Goal: Task Accomplishment & Management: Use online tool/utility

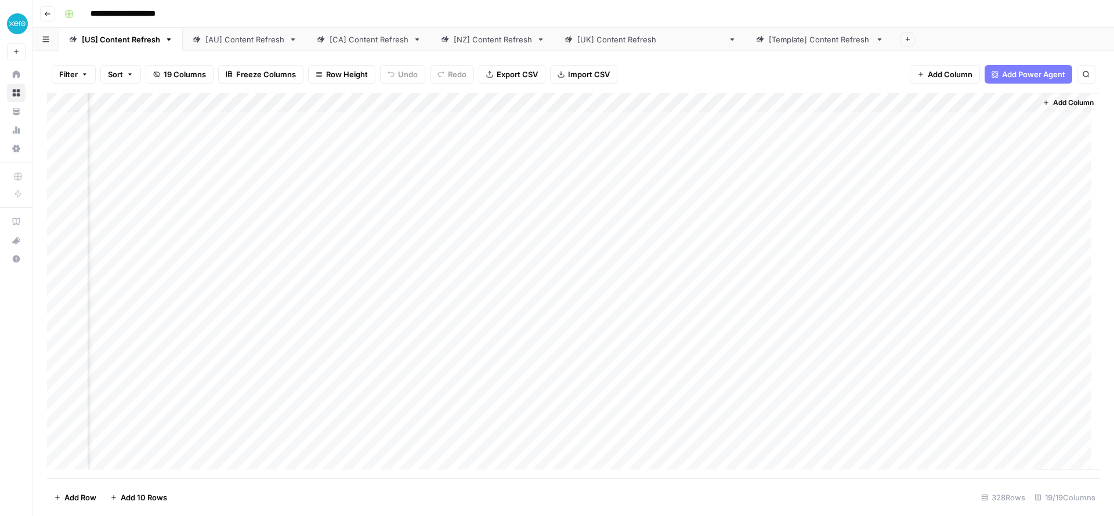
scroll to position [0, 1094]
click at [743, 138] on div "Add Column" at bounding box center [573, 285] width 1053 height 385
click at [743, 138] on textarea "**********" at bounding box center [828, 142] width 230 height 16
click at [666, 132] on div "Add Column" at bounding box center [573, 285] width 1053 height 385
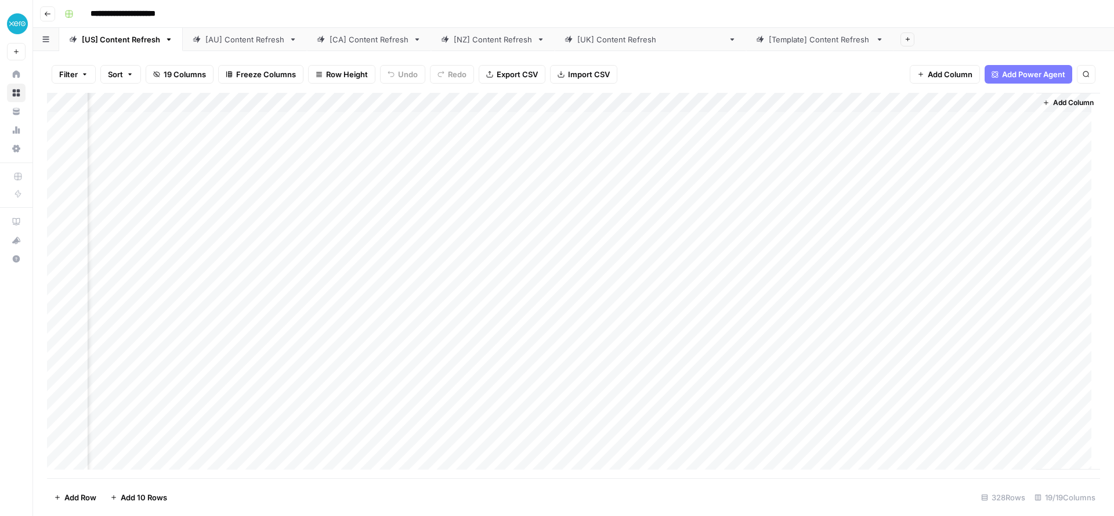
click at [666, 132] on div "Add Column" at bounding box center [573, 285] width 1053 height 385
click at [666, 132] on div at bounding box center [661, 141] width 106 height 21
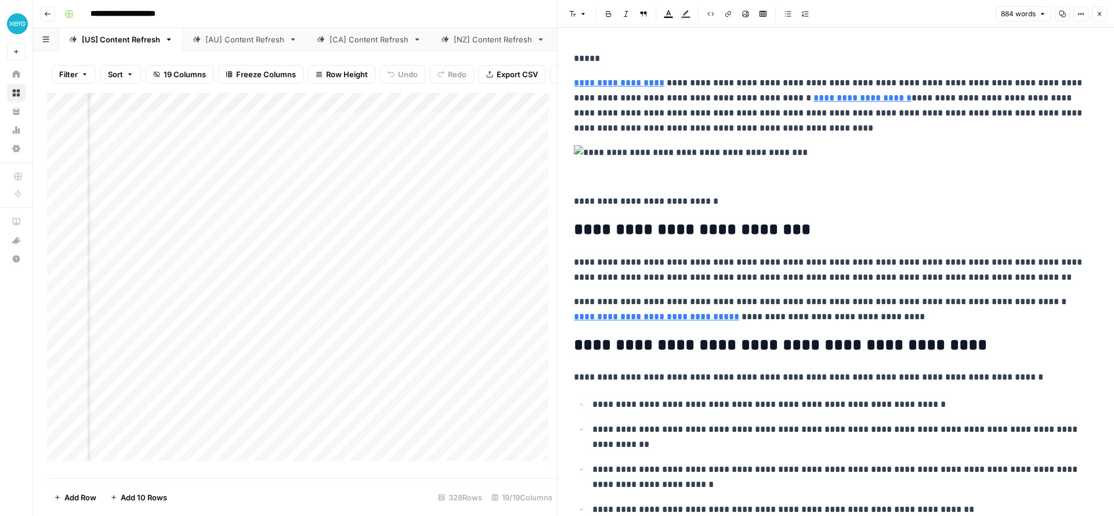
click at [524, 162] on div "Add Column" at bounding box center [302, 281] width 510 height 377
click at [442, 196] on div "Add Column" at bounding box center [302, 281] width 510 height 377
click at [516, 15] on div "**********" at bounding box center [581, 14] width 1043 height 19
click at [1100, 15] on icon "button" at bounding box center [1100, 14] width 4 height 4
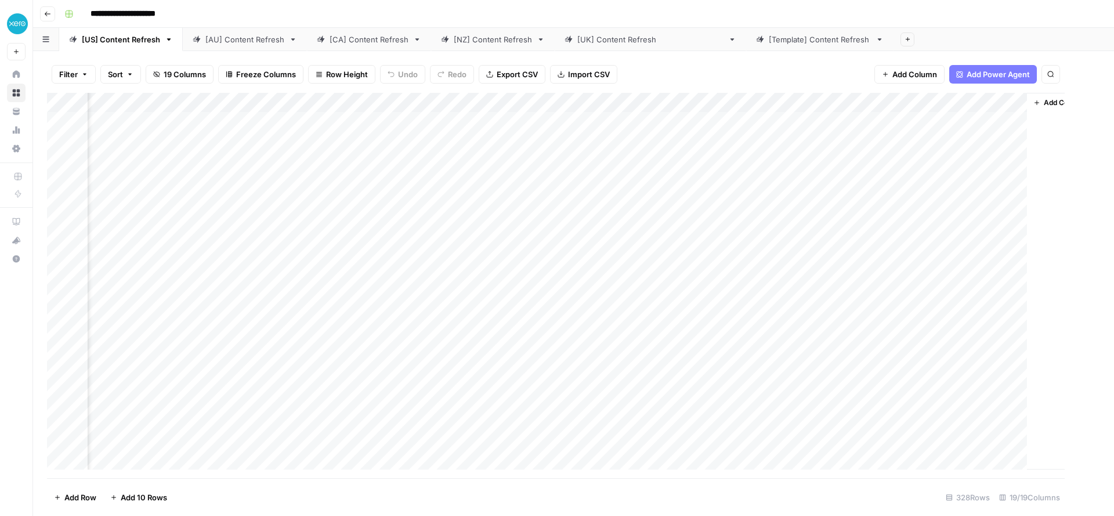
scroll to position [0, 1080]
click at [871, 136] on div "Add Column" at bounding box center [573, 285] width 1053 height 385
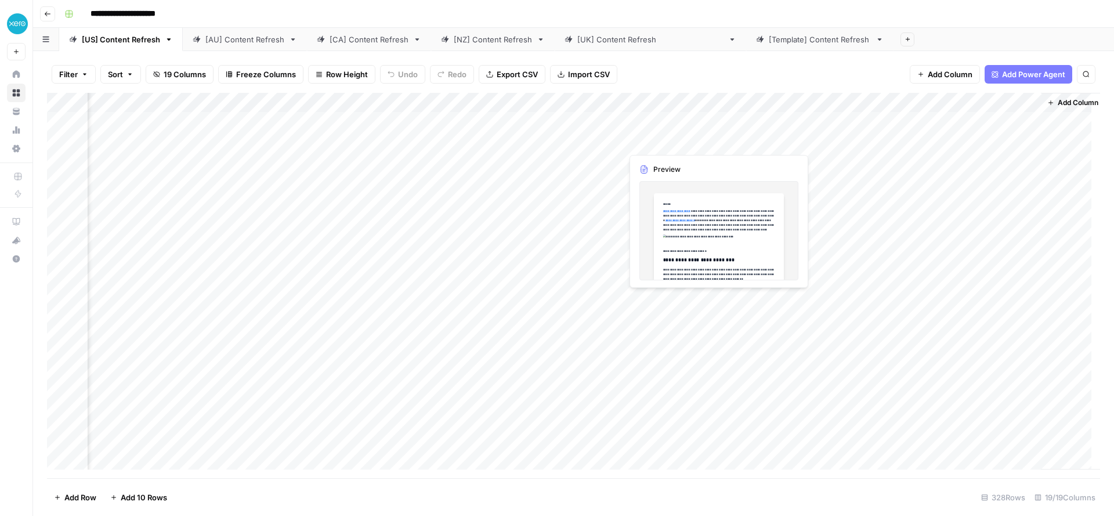
click at [678, 139] on div "Add Column" at bounding box center [573, 285] width 1053 height 385
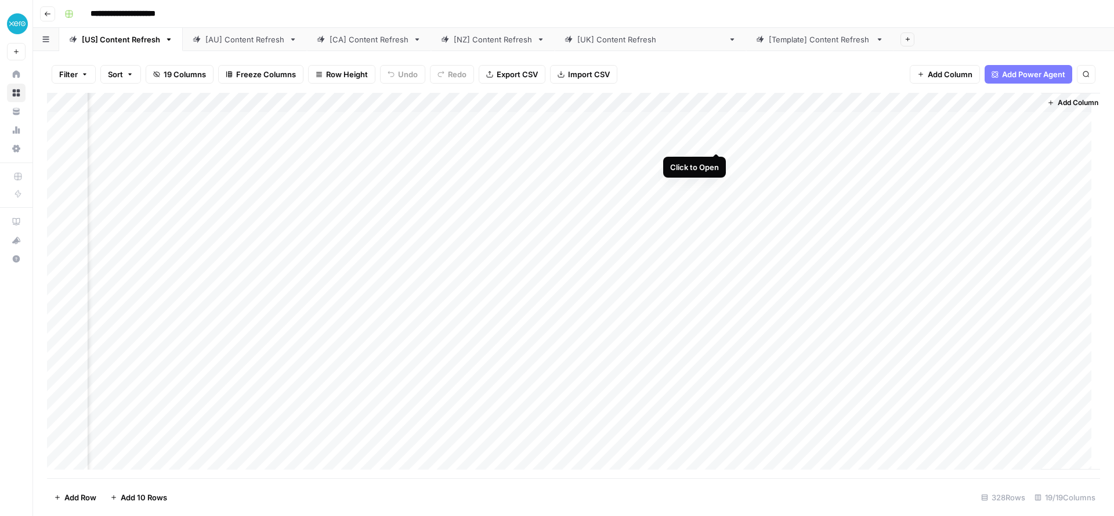
click at [719, 139] on div "Add Column" at bounding box center [573, 285] width 1053 height 385
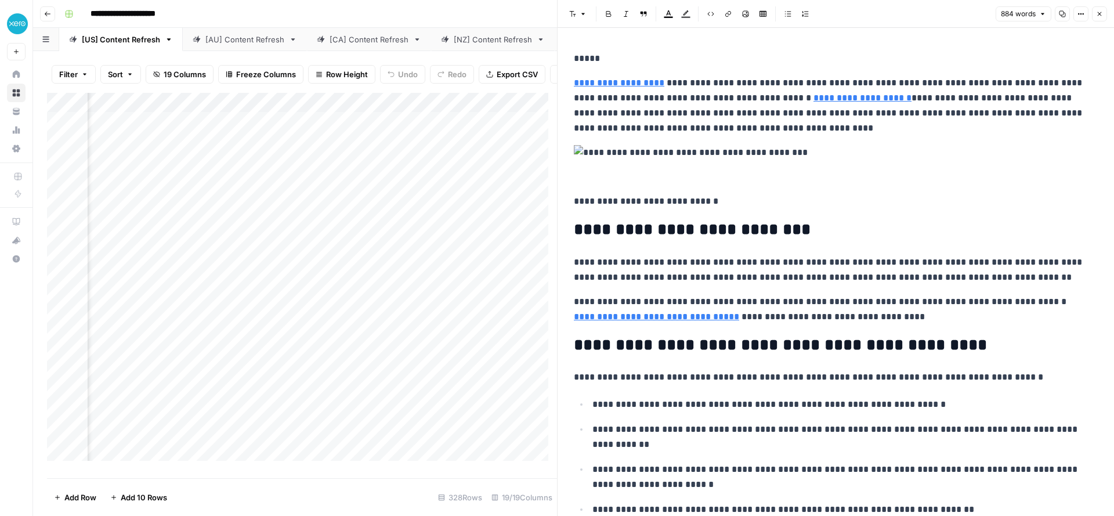
click at [479, 186] on div "Add Column" at bounding box center [302, 281] width 510 height 377
click at [515, 56] on div "Filter Sort 19 Columns Freeze Columns Row Height Undo Redo Export CSV Import CS…" at bounding box center [302, 74] width 510 height 37
click at [1102, 10] on icon "button" at bounding box center [1099, 13] width 7 height 7
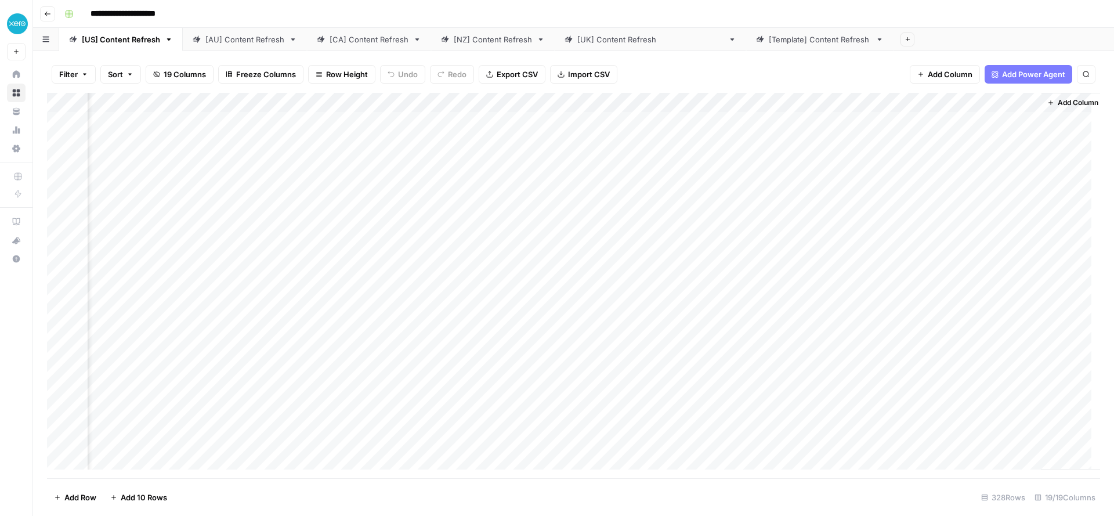
click at [47, 17] on icon "button" at bounding box center [47, 13] width 7 height 7
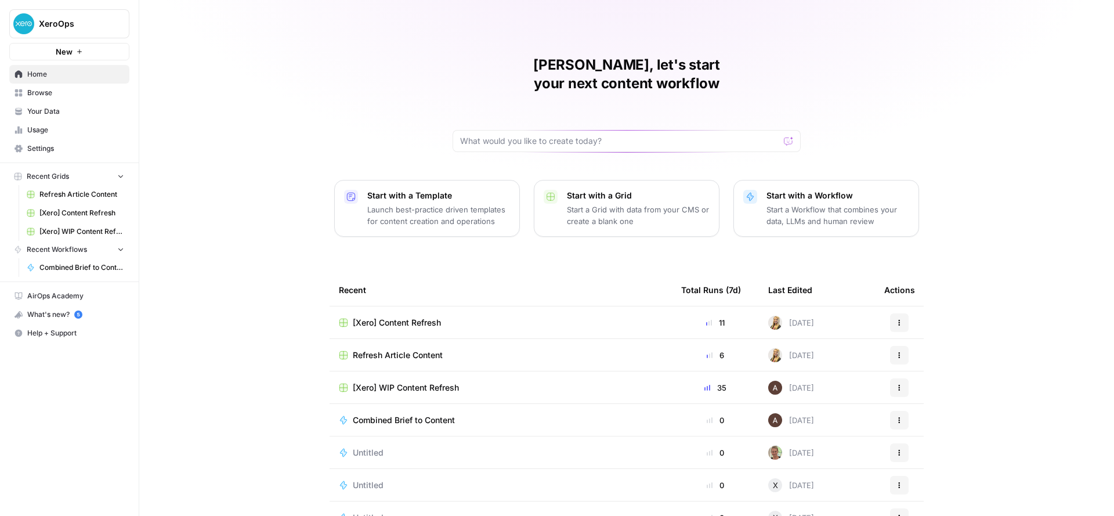
click at [444, 382] on span "[Xero] WIP Content Refresh" at bounding box center [406, 388] width 106 height 12
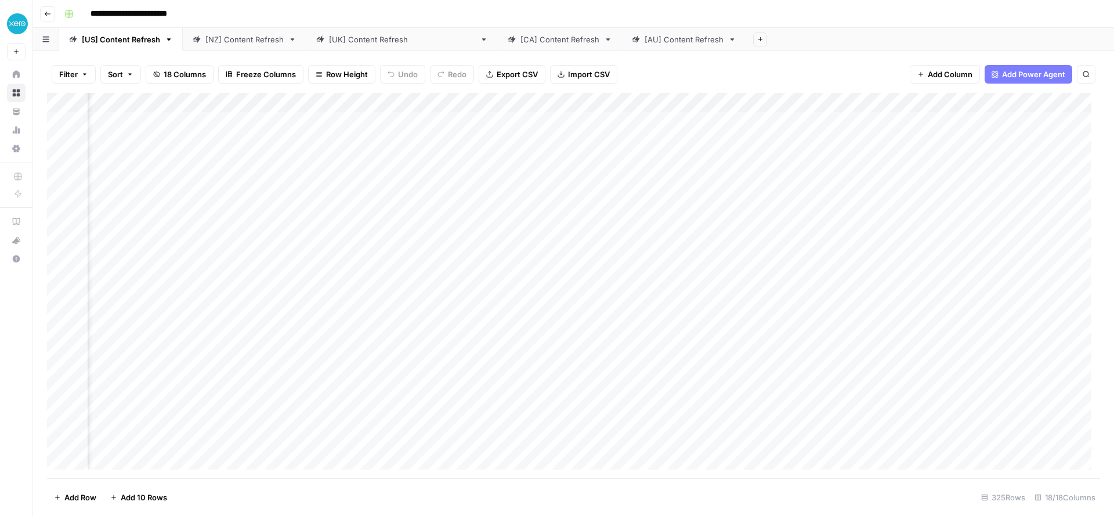
scroll to position [0, 904]
click at [895, 200] on div "Add Column" at bounding box center [573, 285] width 1053 height 385
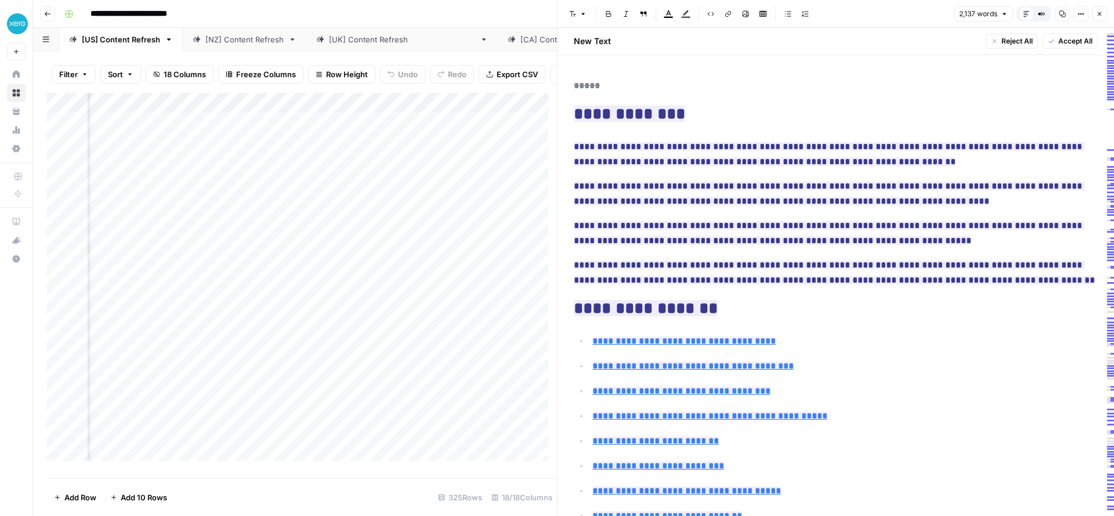
click at [472, 17] on div "**********" at bounding box center [581, 14] width 1043 height 19
click at [1102, 12] on icon "button" at bounding box center [1099, 13] width 7 height 7
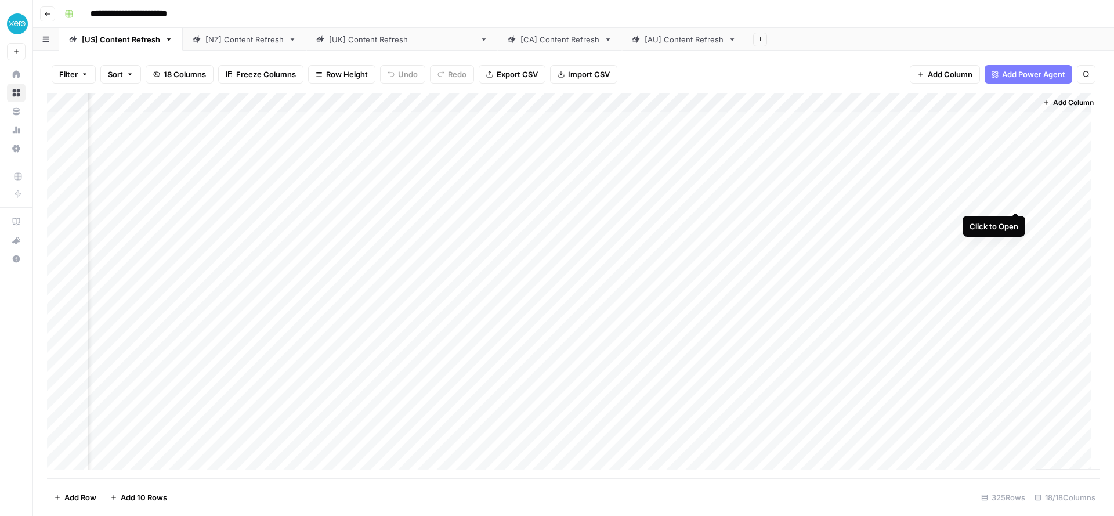
click at [1018, 200] on div "Add Column" at bounding box center [573, 285] width 1053 height 385
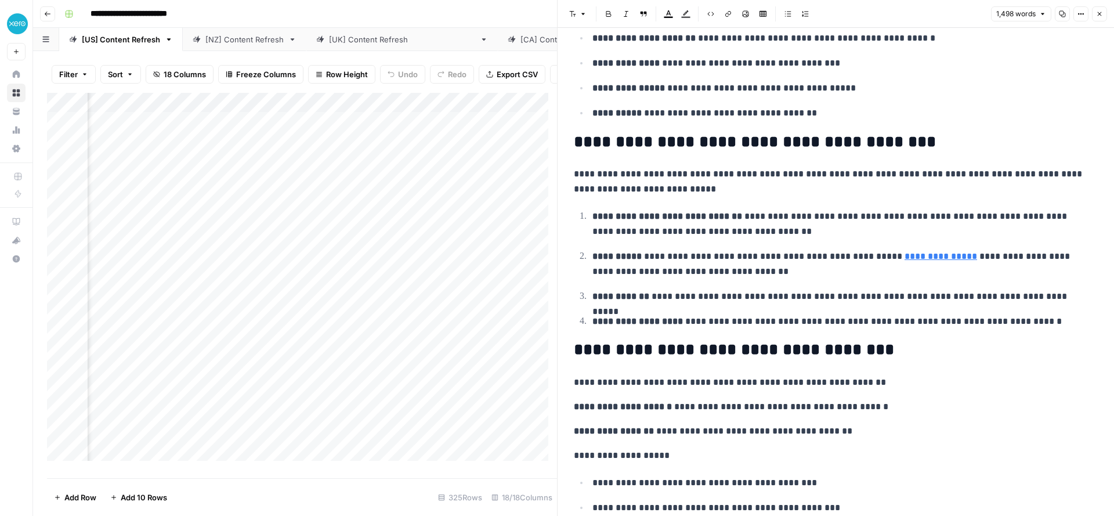
scroll to position [1269, 0]
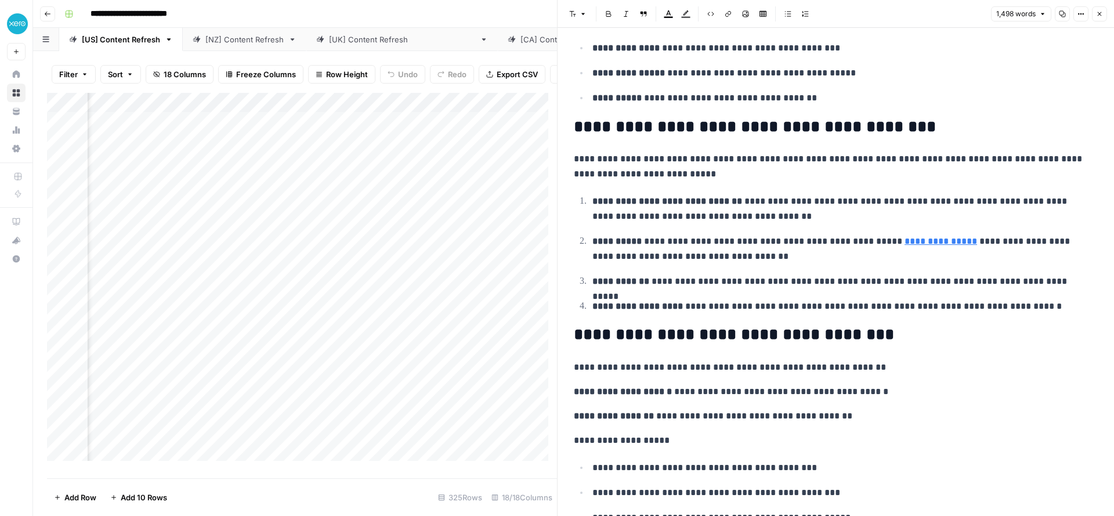
click at [335, 348] on div "Add Column" at bounding box center [302, 281] width 510 height 377
click at [1096, 10] on icon "button" at bounding box center [1099, 13] width 7 height 7
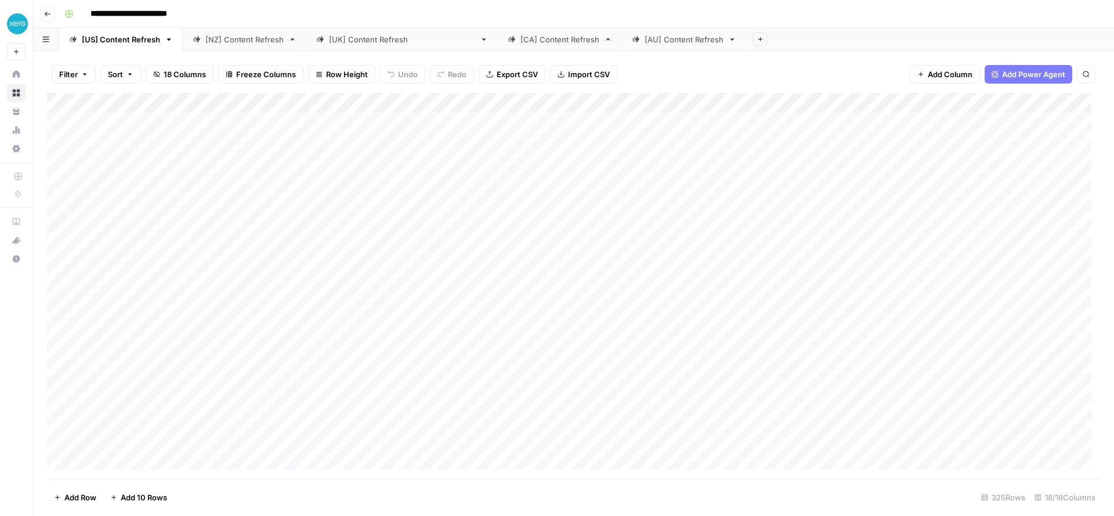
click at [229, 43] on div "[NZ] Content Refresh" at bounding box center [244, 40] width 78 height 12
click at [911, 122] on div "Add Column" at bounding box center [573, 285] width 1053 height 385
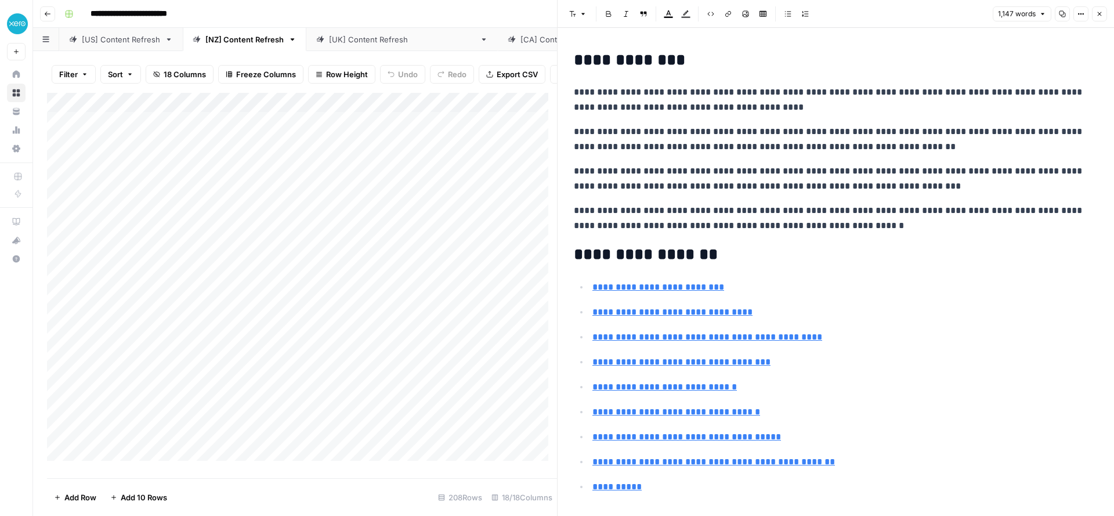
click at [1099, 13] on icon "button" at bounding box center [1100, 14] width 4 height 4
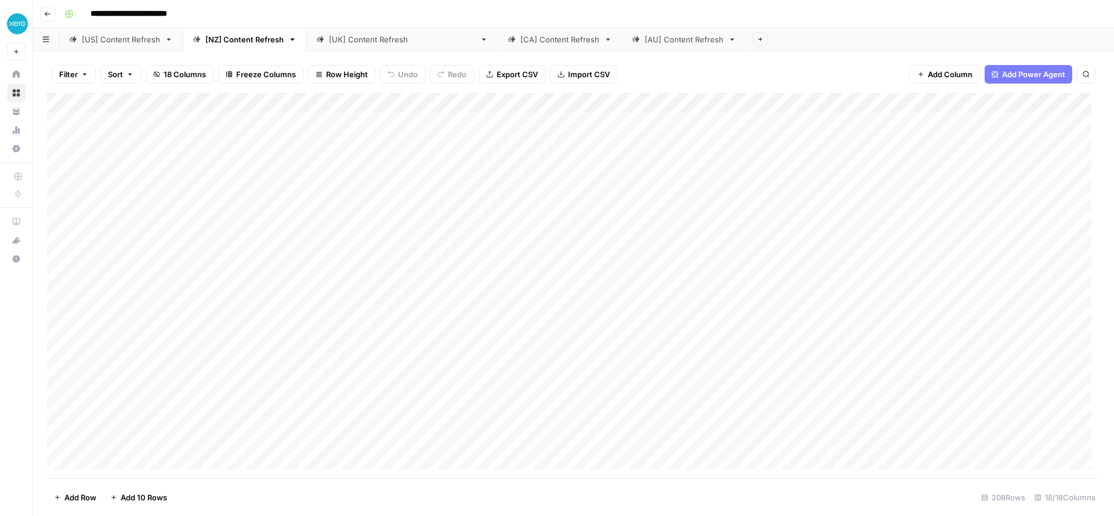
click at [59, 143] on div "Add Column" at bounding box center [573, 285] width 1053 height 385
click at [89, 498] on span "Delete 1 Row" at bounding box center [77, 497] width 46 height 12
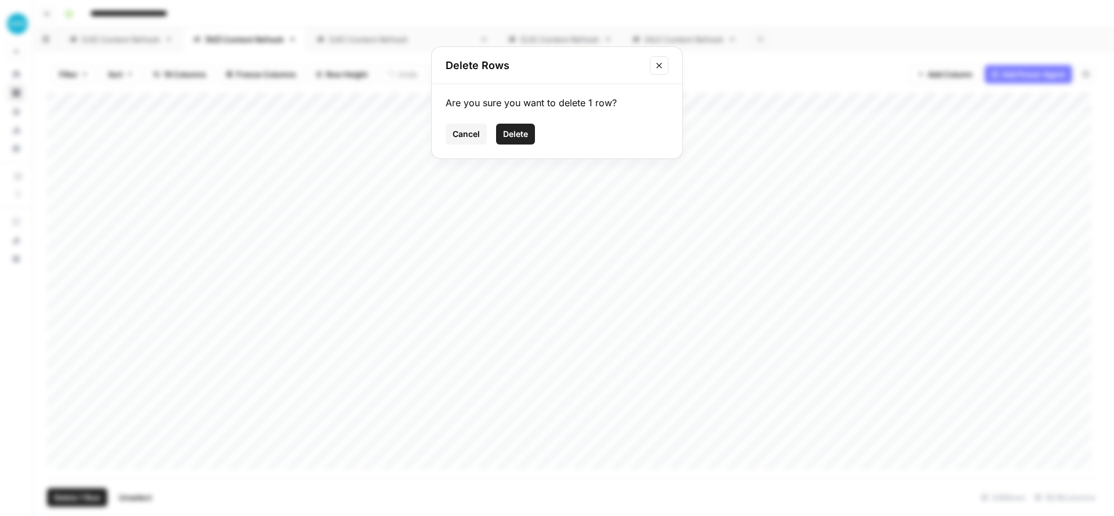
click at [515, 127] on button "Delete" at bounding box center [515, 134] width 39 height 21
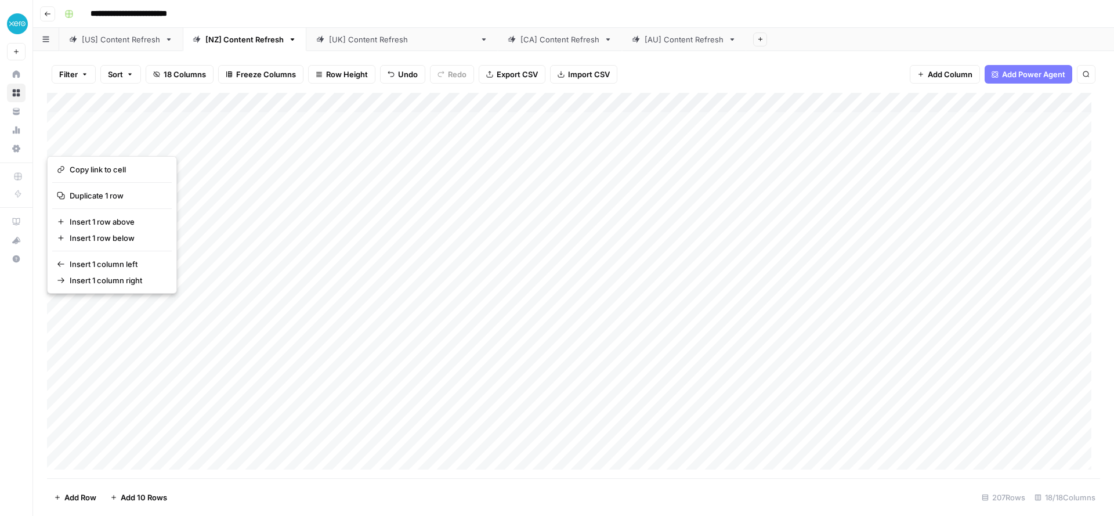
click at [725, 138] on div "Add Column" at bounding box center [573, 285] width 1053 height 385
click at [290, 164] on div "Add Column" at bounding box center [573, 285] width 1053 height 385
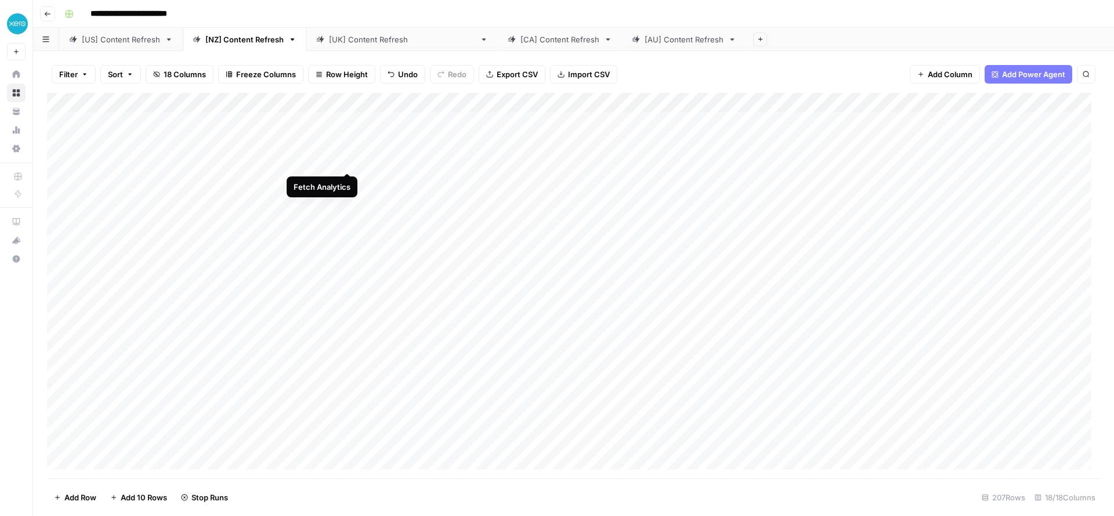
click at [350, 161] on div "Add Column" at bounding box center [573, 285] width 1053 height 385
click at [348, 141] on div "Add Column" at bounding box center [573, 285] width 1053 height 385
click at [345, 121] on div "Add Column" at bounding box center [573, 285] width 1053 height 385
click at [733, 165] on div "Add Column" at bounding box center [573, 285] width 1053 height 385
click at [727, 180] on div "Add Column" at bounding box center [573, 285] width 1053 height 385
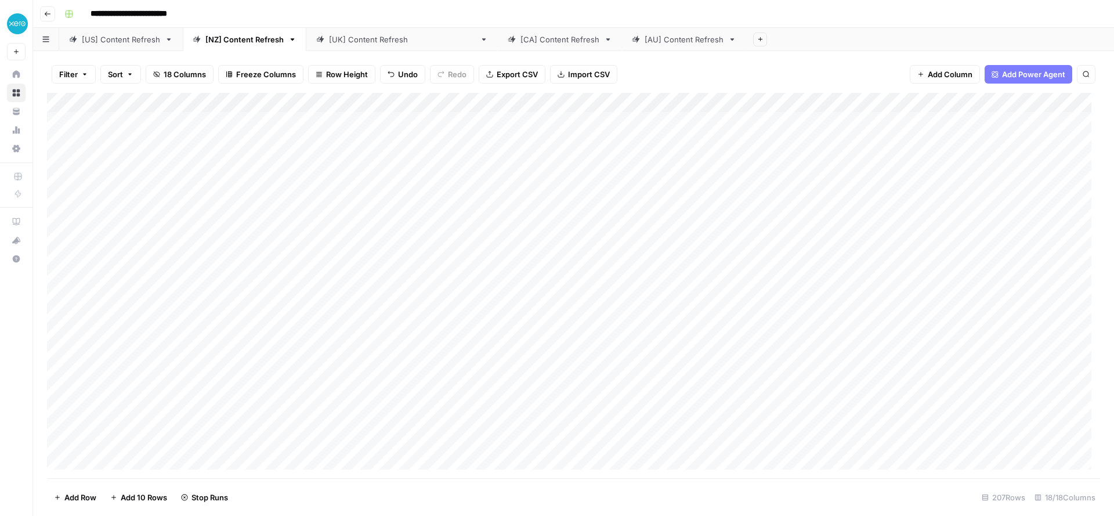
click at [726, 202] on div "Add Column" at bounding box center [573, 285] width 1053 height 385
click at [347, 183] on div "Add Column" at bounding box center [573, 285] width 1053 height 385
click at [345, 200] on div "Add Column" at bounding box center [573, 285] width 1053 height 385
click at [671, 142] on div "Add Column" at bounding box center [573, 285] width 1053 height 385
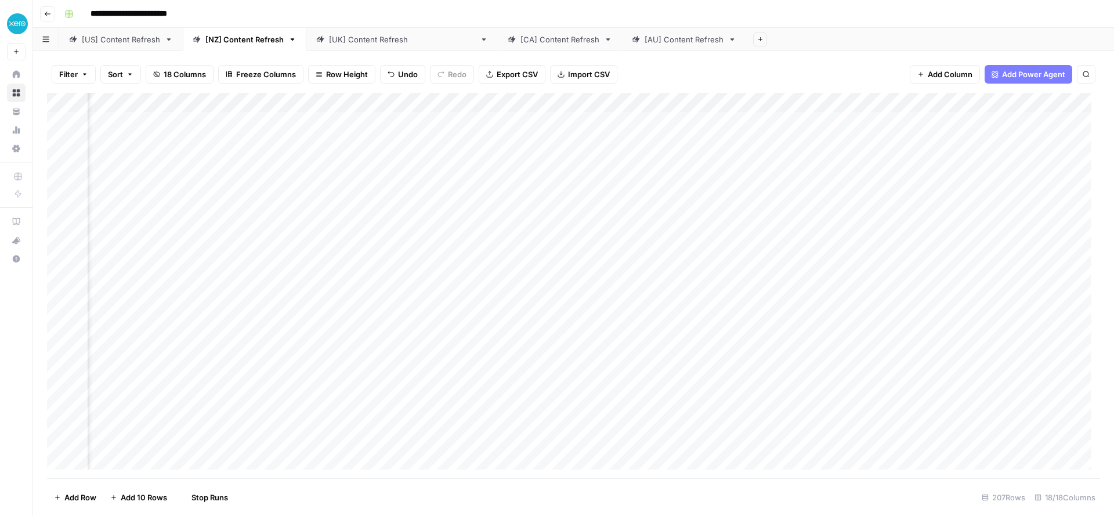
click at [670, 163] on div "Add Column" at bounding box center [573, 285] width 1053 height 385
click at [670, 179] on div "Add Column" at bounding box center [573, 285] width 1053 height 385
click at [669, 203] on div "Add Column" at bounding box center [573, 285] width 1053 height 385
click at [666, 159] on div "Add Column" at bounding box center [573, 285] width 1053 height 385
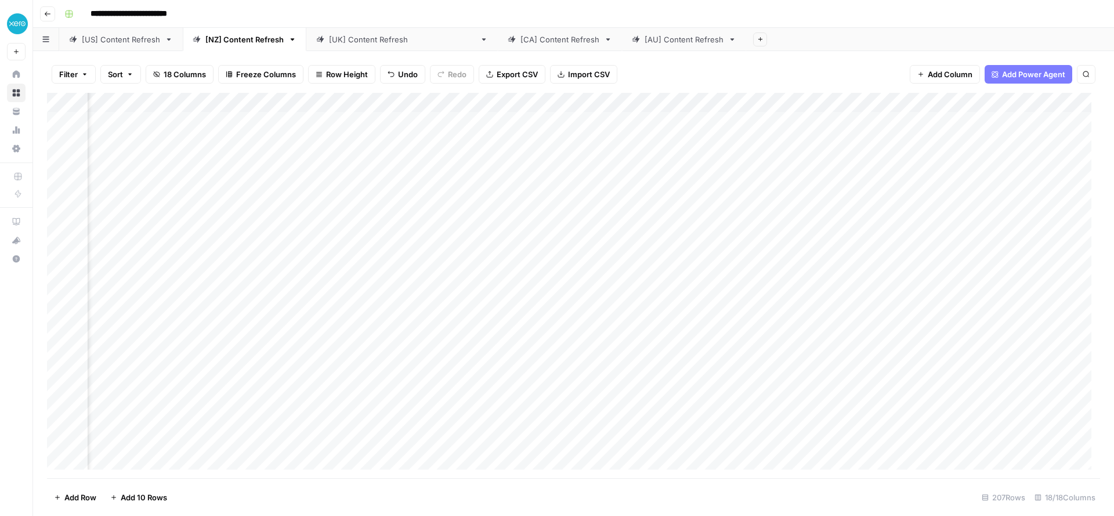
click at [800, 143] on div "Add Column" at bounding box center [573, 285] width 1053 height 385
click at [801, 149] on div "Add Column" at bounding box center [573, 285] width 1053 height 385
click at [1101, 468] on icon "close" at bounding box center [1098, 466] width 8 height 9
click at [633, 121] on div "Add Column" at bounding box center [573, 285] width 1053 height 385
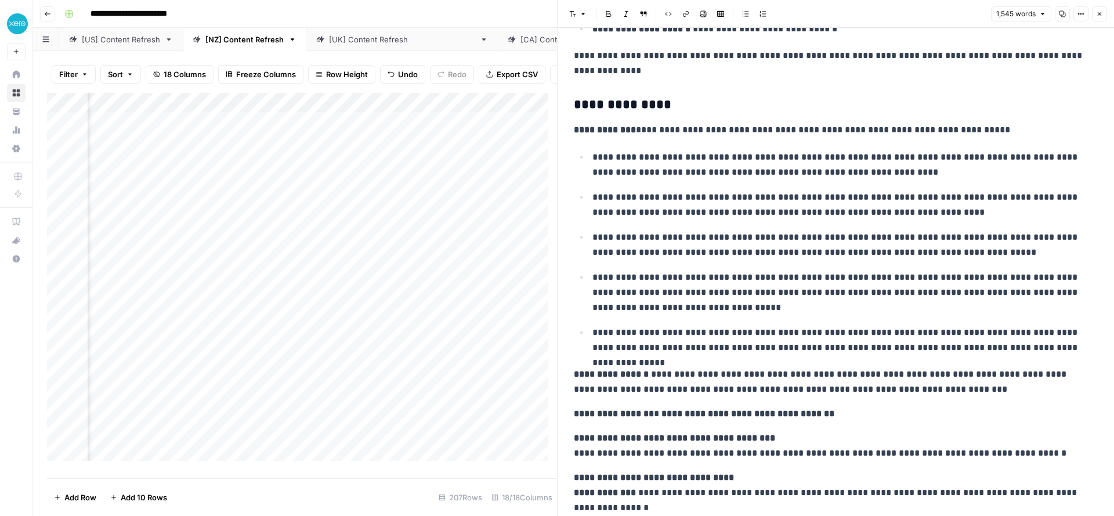
scroll to position [2415, 0]
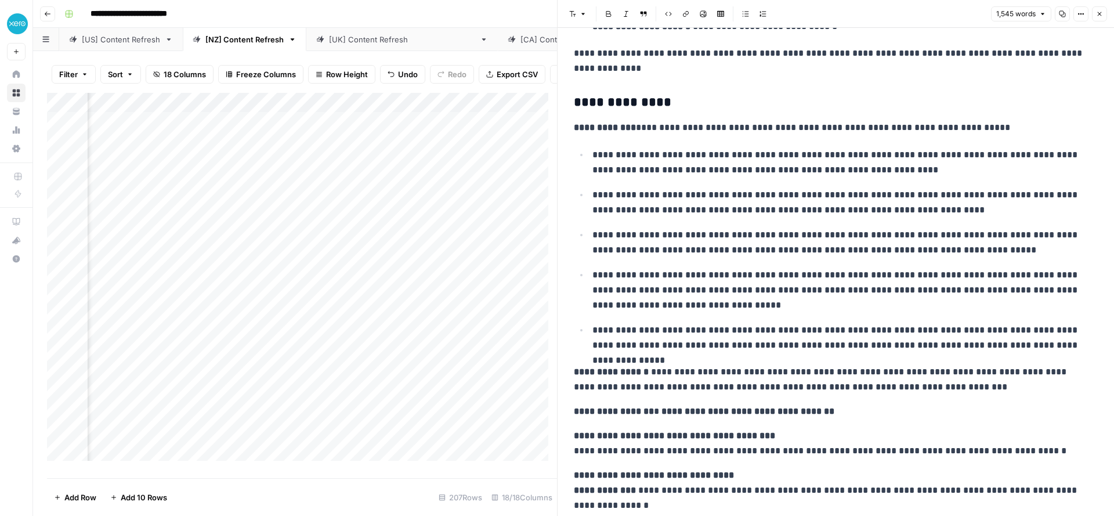
click at [1098, 11] on icon "button" at bounding box center [1099, 13] width 7 height 7
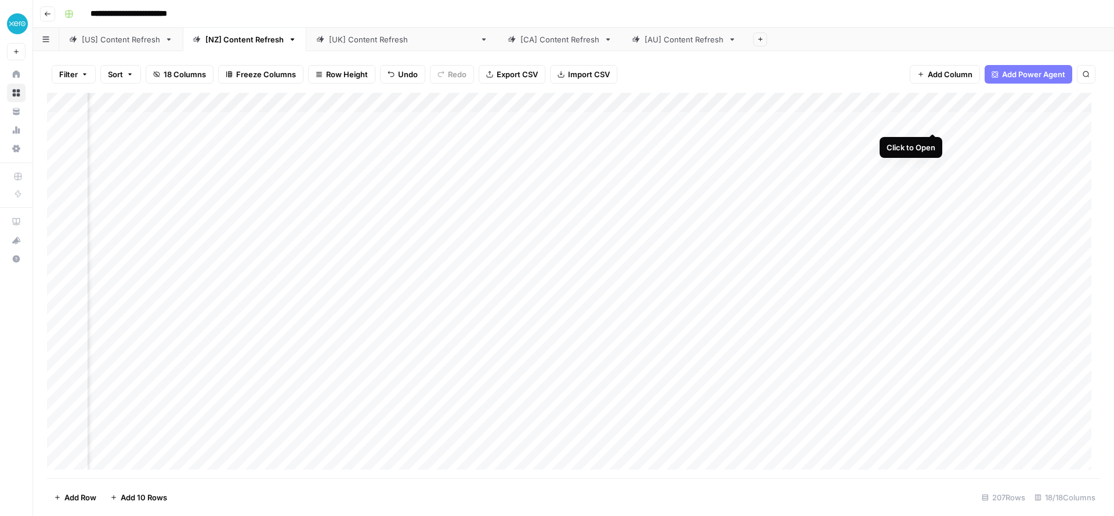
click at [929, 121] on div "Add Column" at bounding box center [573, 285] width 1053 height 385
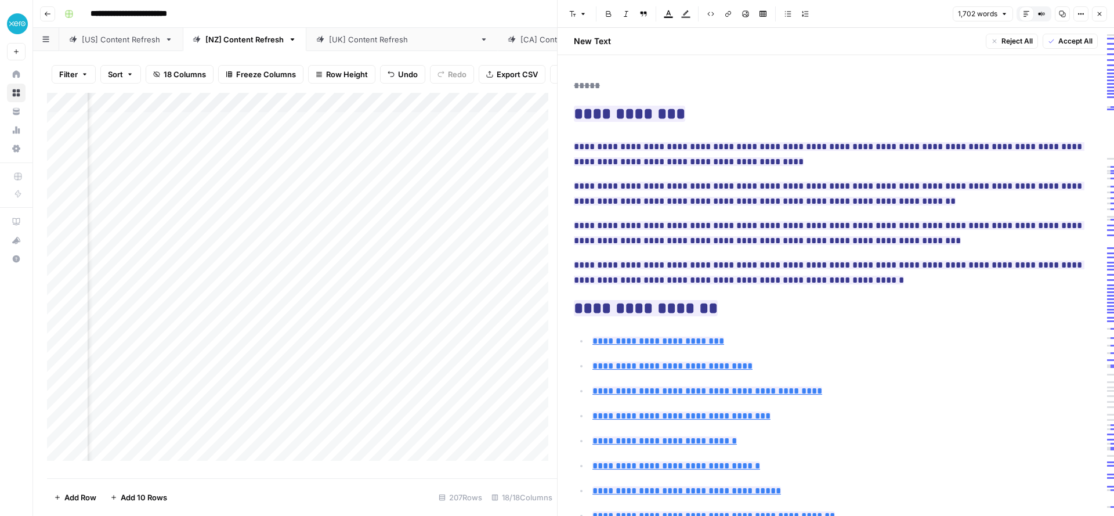
click at [1102, 19] on button "Close" at bounding box center [1099, 13] width 15 height 15
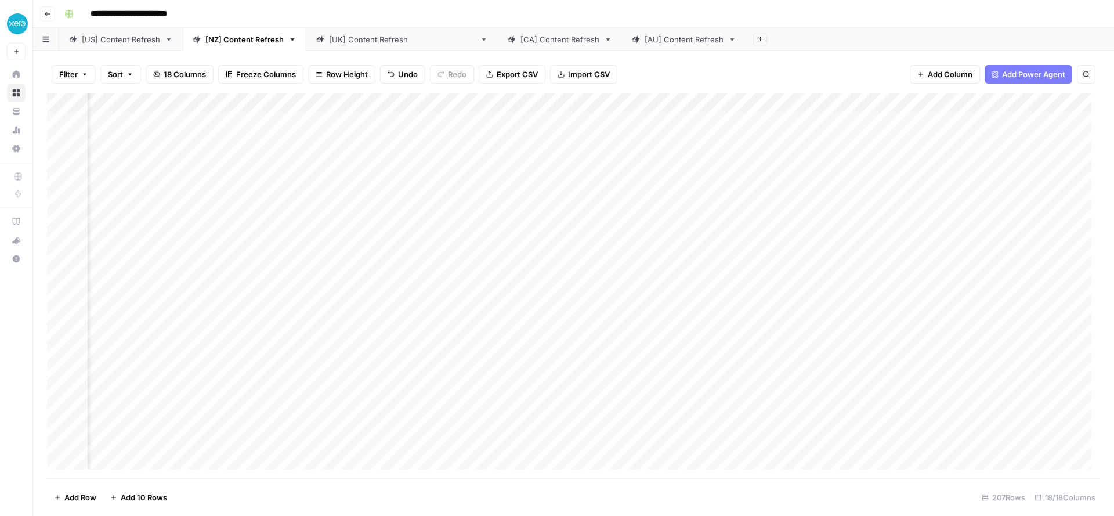
click at [802, 161] on div "Add Column" at bounding box center [573, 285] width 1053 height 385
click at [790, 143] on div "Add Column" at bounding box center [573, 285] width 1053 height 385
click at [800, 175] on div "Add Column" at bounding box center [573, 285] width 1053 height 385
click at [801, 203] on div "Add Column" at bounding box center [573, 285] width 1053 height 385
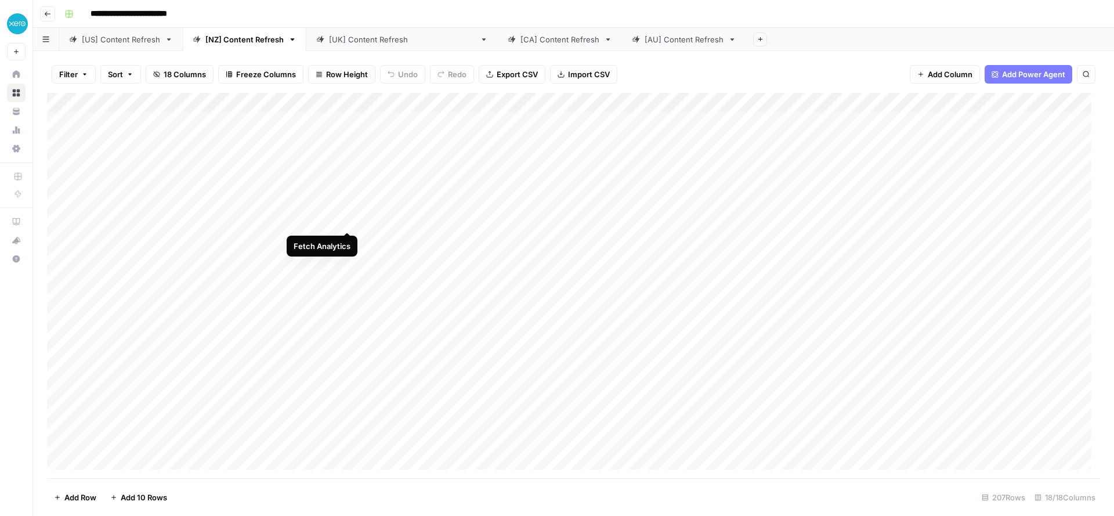
click at [345, 220] on div "Add Column" at bounding box center [573, 285] width 1053 height 385
click at [345, 241] on div "Add Column" at bounding box center [573, 285] width 1053 height 385
click at [346, 259] on div "Add Column" at bounding box center [573, 285] width 1053 height 385
click at [346, 281] on div "Add Column" at bounding box center [573, 285] width 1053 height 385
click at [343, 300] on div "Add Column" at bounding box center [573, 285] width 1053 height 385
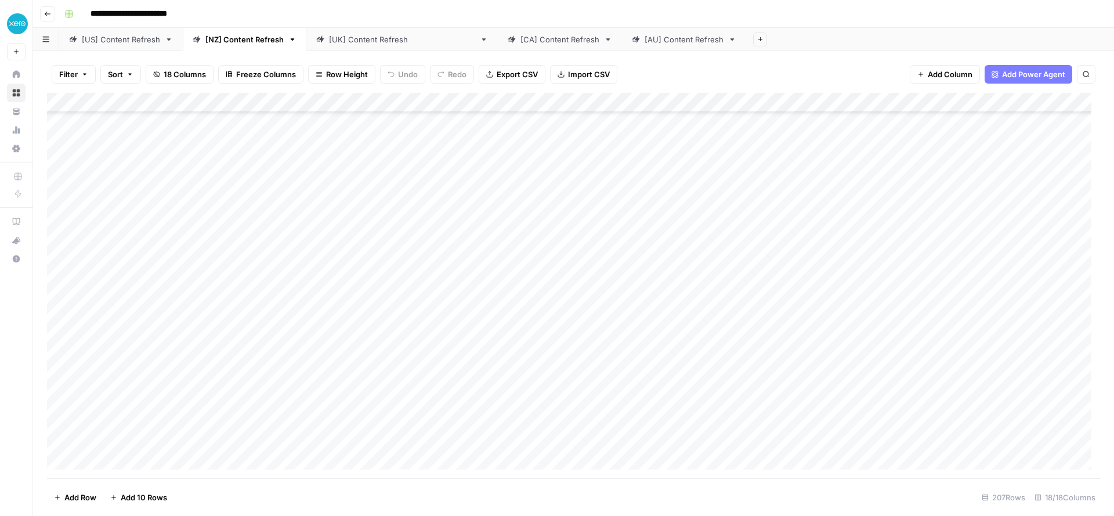
scroll to position [162, 0]
click at [349, 158] on div "Add Column" at bounding box center [573, 285] width 1053 height 385
click at [346, 181] on div "Add Column" at bounding box center [573, 285] width 1053 height 385
click at [345, 198] on div "Add Column" at bounding box center [573, 285] width 1053 height 385
click at [347, 219] on div "Add Column" at bounding box center [573, 285] width 1053 height 385
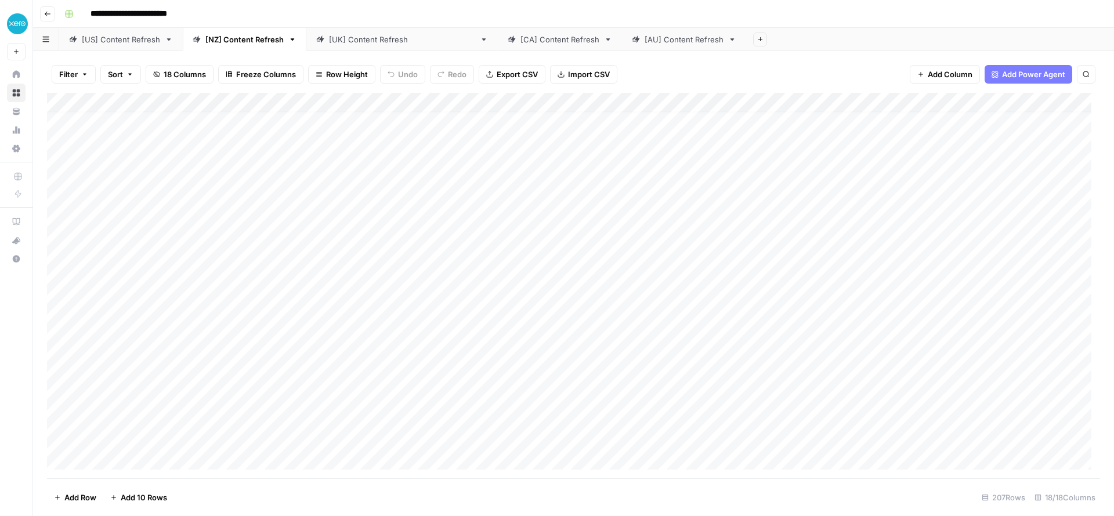
scroll to position [0, 0]
click at [348, 107] on div "Add Column" at bounding box center [573, 285] width 1053 height 385
click at [356, 131] on span "All Rows" at bounding box center [389, 130] width 73 height 12
click at [123, 46] on link "[US] Content Refresh" at bounding box center [121, 39] width 124 height 23
click at [334, 102] on div "Add Column" at bounding box center [573, 285] width 1053 height 385
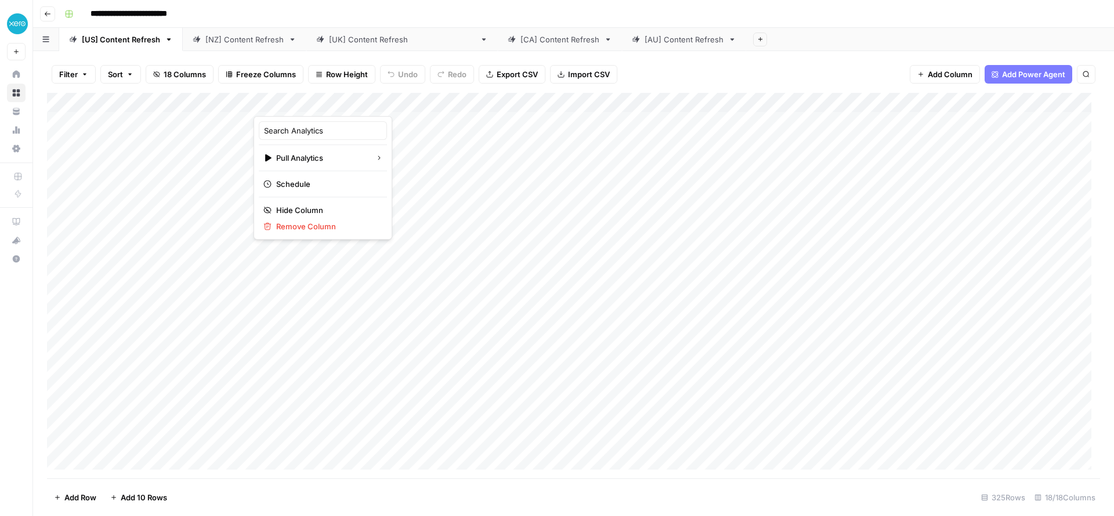
click at [455, 269] on div "Add Column" at bounding box center [573, 285] width 1053 height 385
click at [212, 41] on div "[NZ] Content Refresh" at bounding box center [244, 40] width 78 height 12
click at [126, 45] on link "[US] Content Refresh" at bounding box center [121, 39] width 124 height 23
click at [321, 103] on div "Add Column" at bounding box center [573, 285] width 1053 height 385
click at [334, 104] on div at bounding box center [306, 104] width 105 height 23
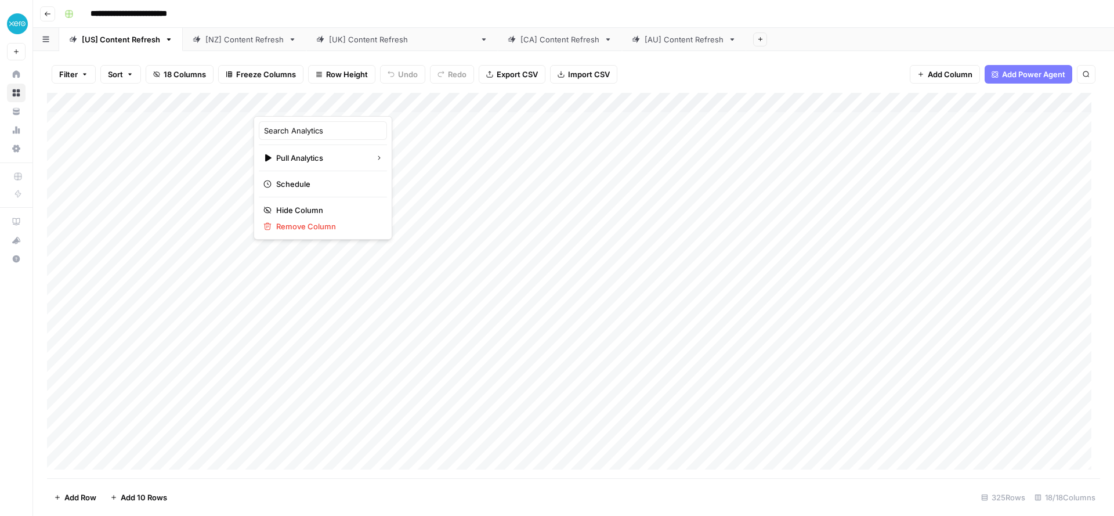
click at [334, 104] on div at bounding box center [306, 104] width 105 height 23
click at [422, 107] on div "Add Column" at bounding box center [573, 285] width 1053 height 385
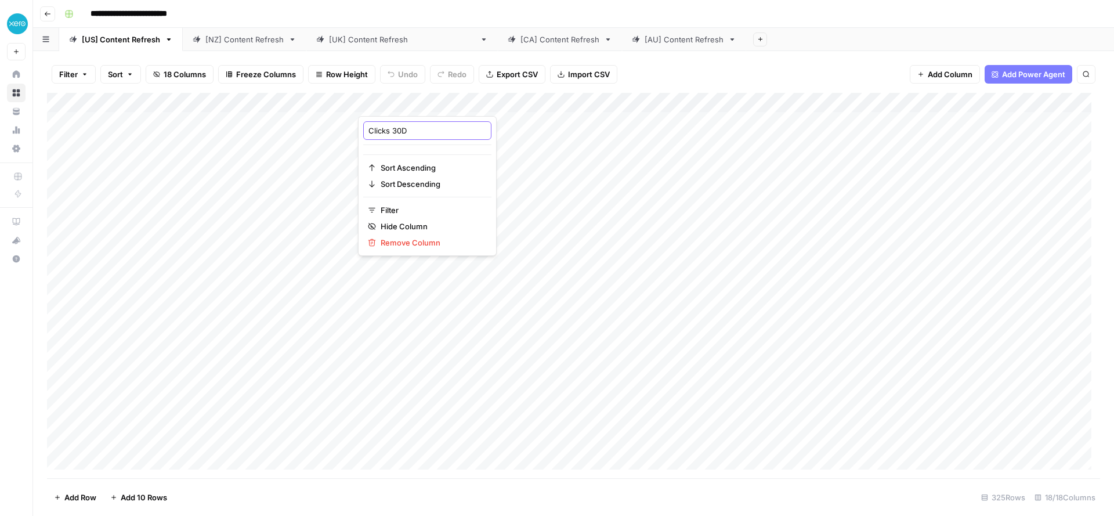
click at [395, 133] on input "Clicks 30D" at bounding box center [427, 131] width 118 height 12
click at [471, 103] on div "Add Column" at bounding box center [573, 285] width 1053 height 385
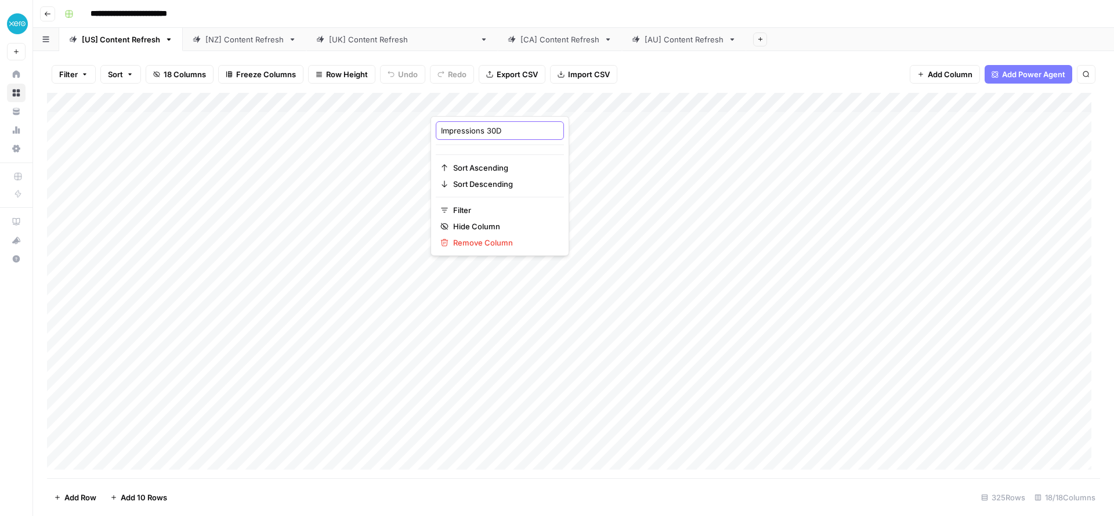
click at [472, 136] on input "Impressions 30D" at bounding box center [500, 131] width 118 height 12
click at [564, 105] on div "Add Column" at bounding box center [573, 285] width 1053 height 385
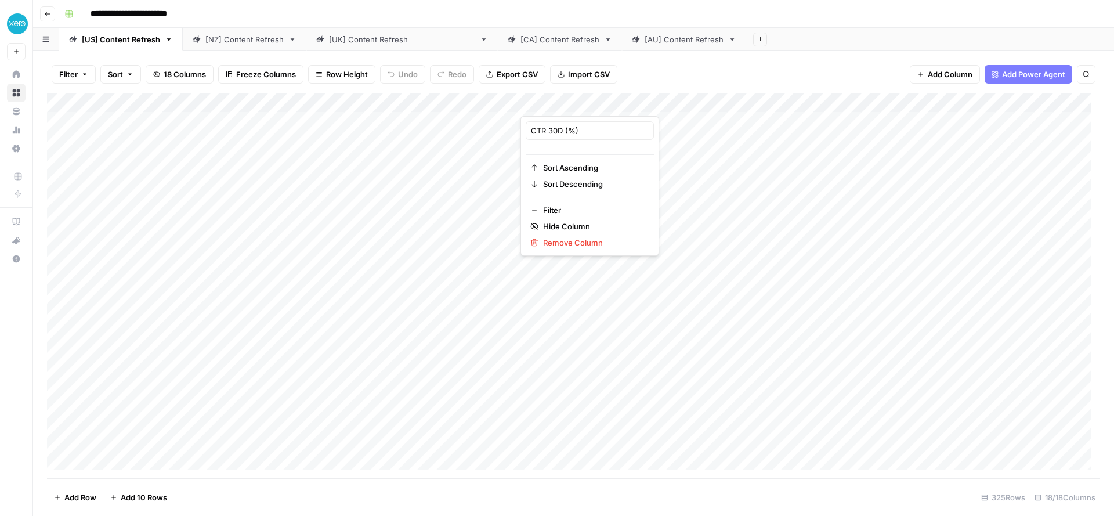
click at [385, 240] on div "Add Column" at bounding box center [573, 285] width 1053 height 385
click at [248, 41] on div "[NZ] Content Refresh" at bounding box center [244, 40] width 78 height 12
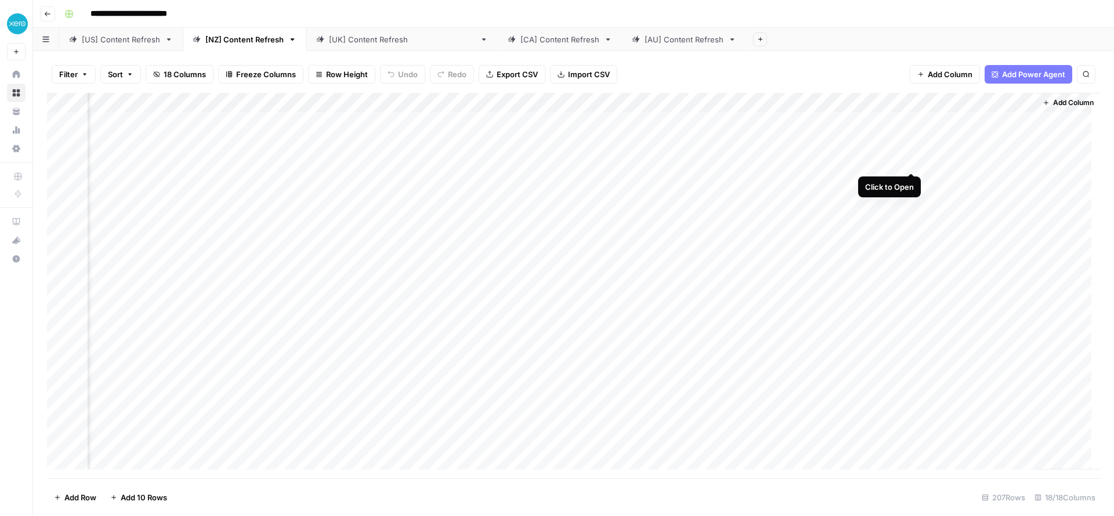
click at [910, 162] on div "Add Column" at bounding box center [573, 285] width 1053 height 385
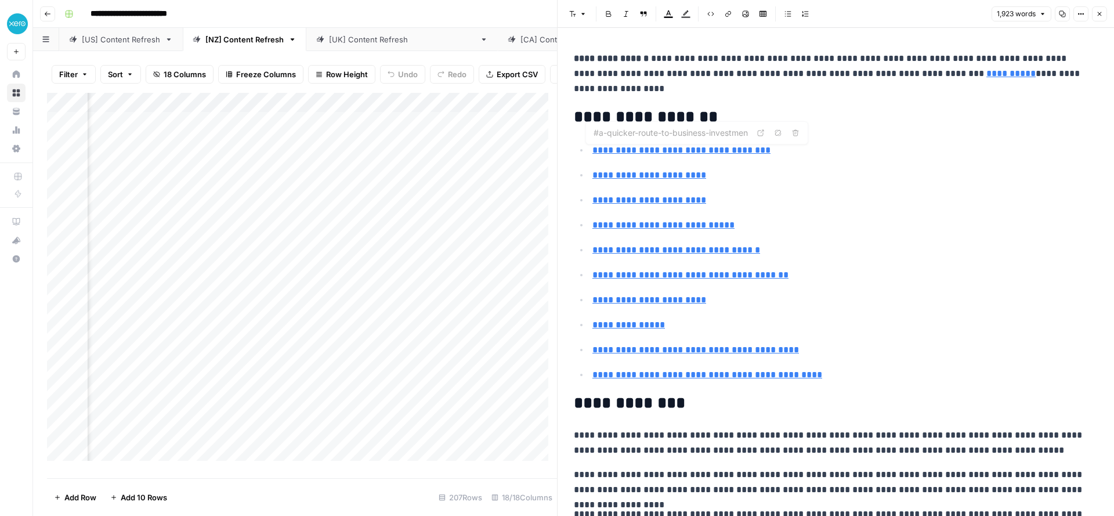
click at [697, 73] on p "**********" at bounding box center [831, 73] width 515 height 45
type input "#who-are-angel-investors"
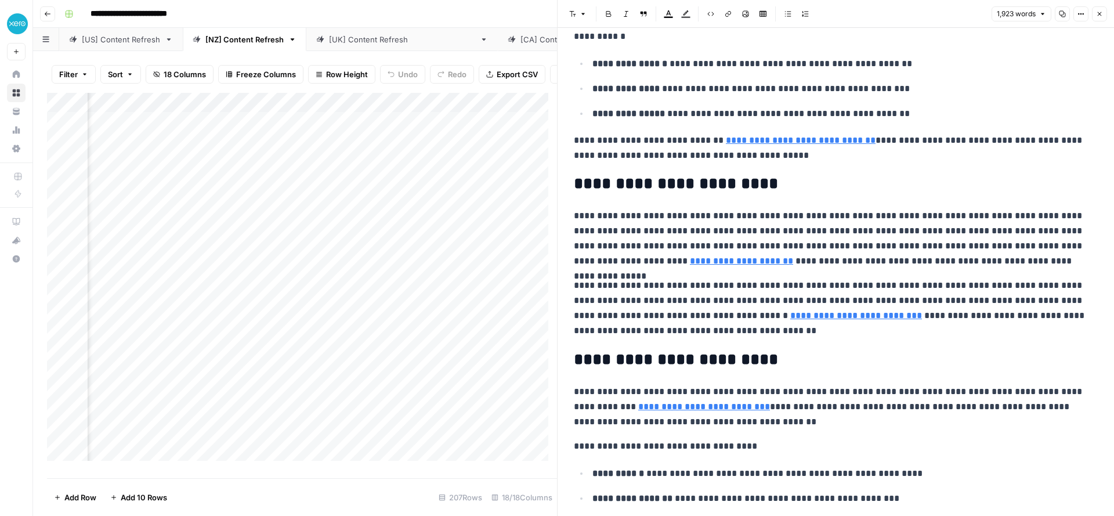
scroll to position [317, 0]
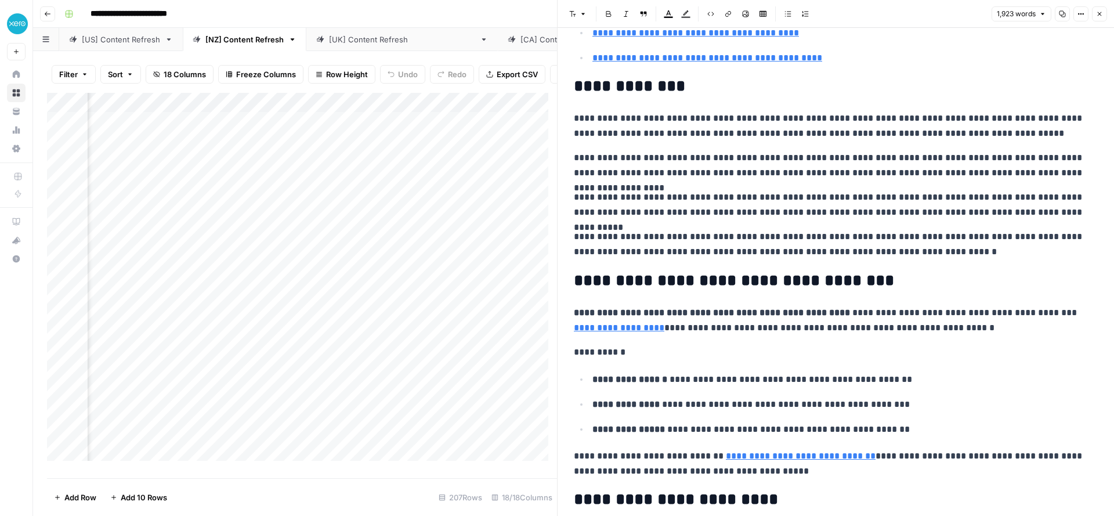
click at [410, 330] on div "Add Column" at bounding box center [302, 281] width 510 height 377
type input "#getting-the-most-from-your-angel-partnership"
click at [1097, 9] on button "Close" at bounding box center [1099, 13] width 15 height 15
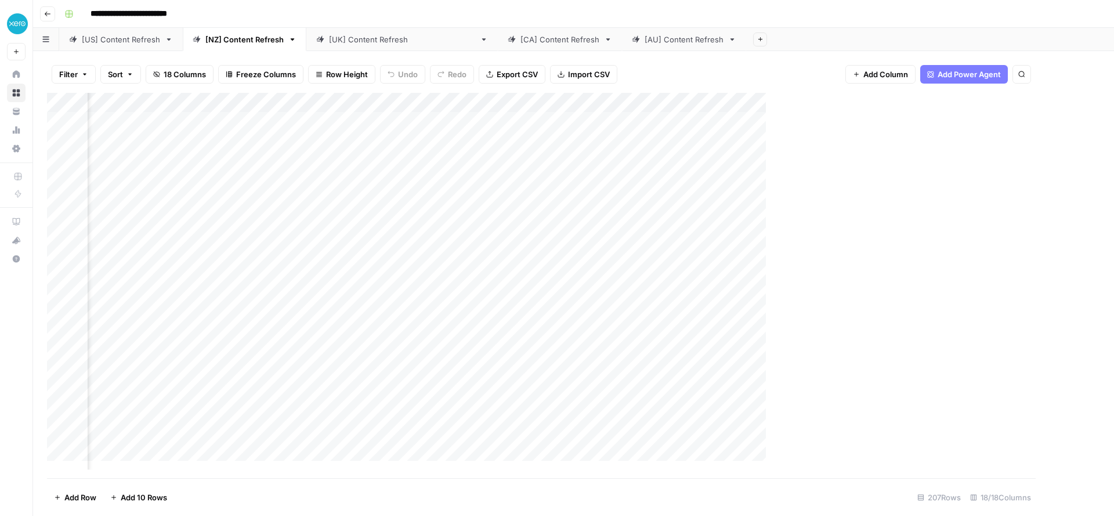
scroll to position [0, 890]
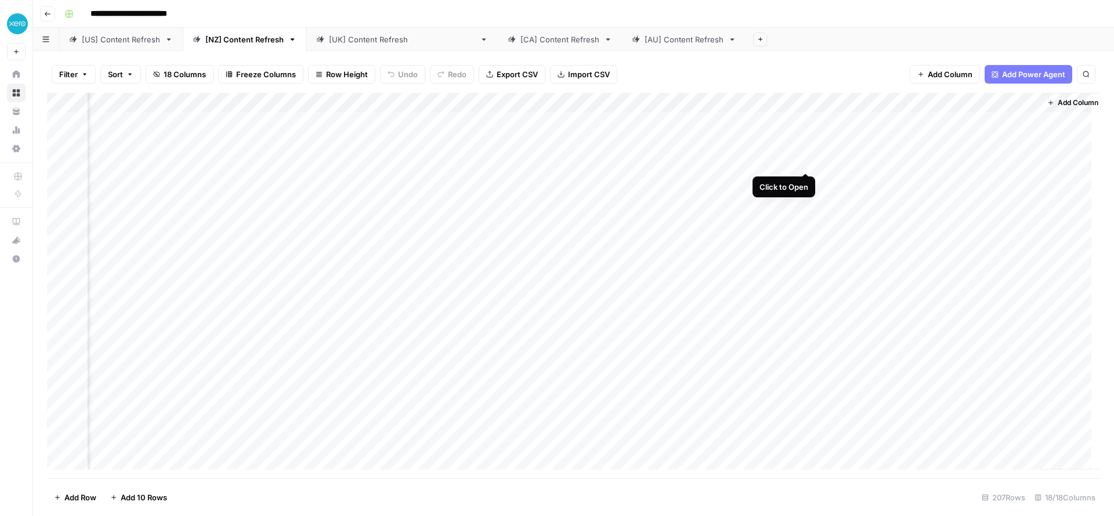
click at [803, 164] on div "Add Column" at bounding box center [573, 285] width 1053 height 385
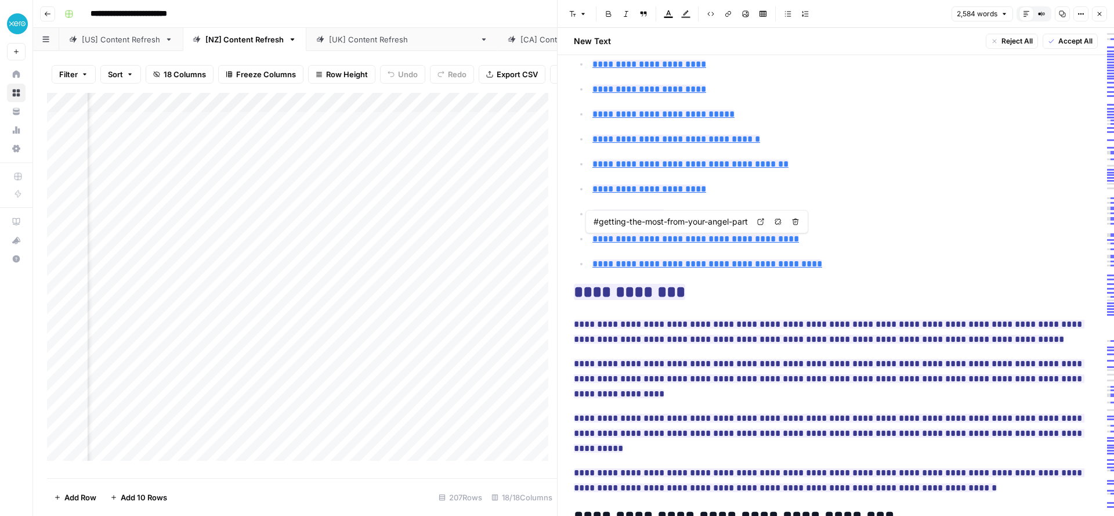
type input "#frequently-asked-questions-about-angel-investment"
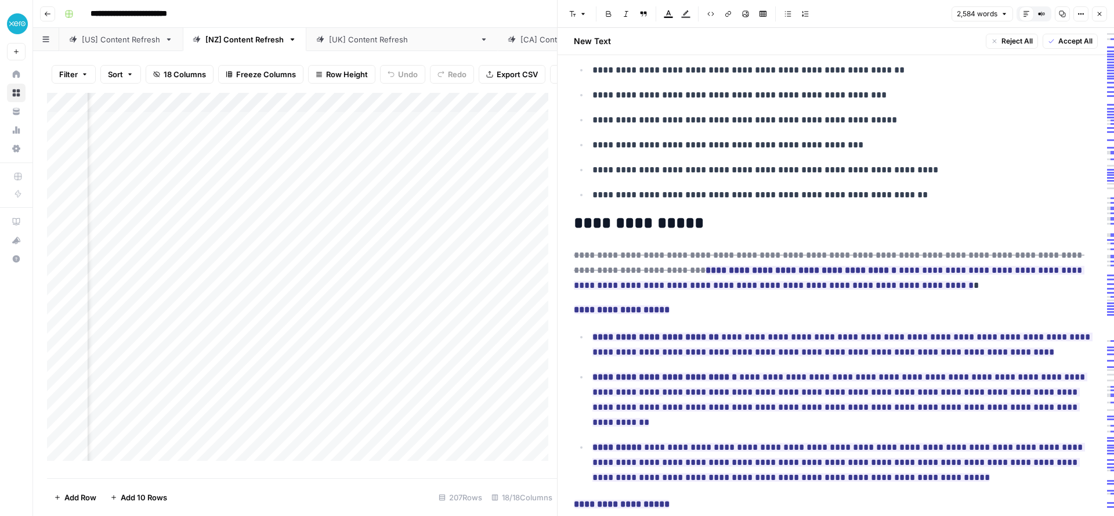
scroll to position [2724, 0]
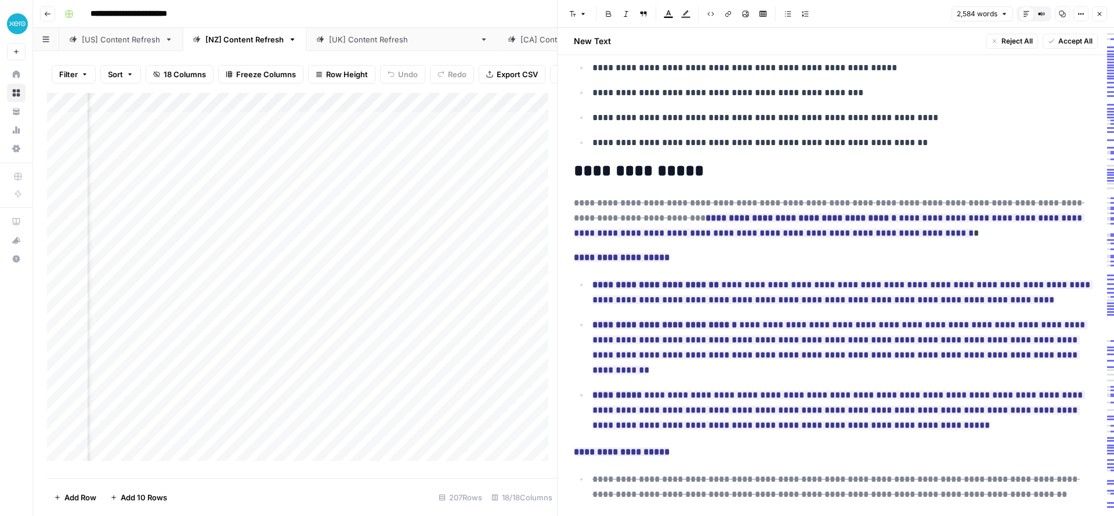
click at [449, 249] on div "Add Column" at bounding box center [302, 281] width 510 height 377
click at [428, 13] on div "**********" at bounding box center [581, 14] width 1043 height 19
click at [1095, 19] on button "Close" at bounding box center [1099, 13] width 15 height 15
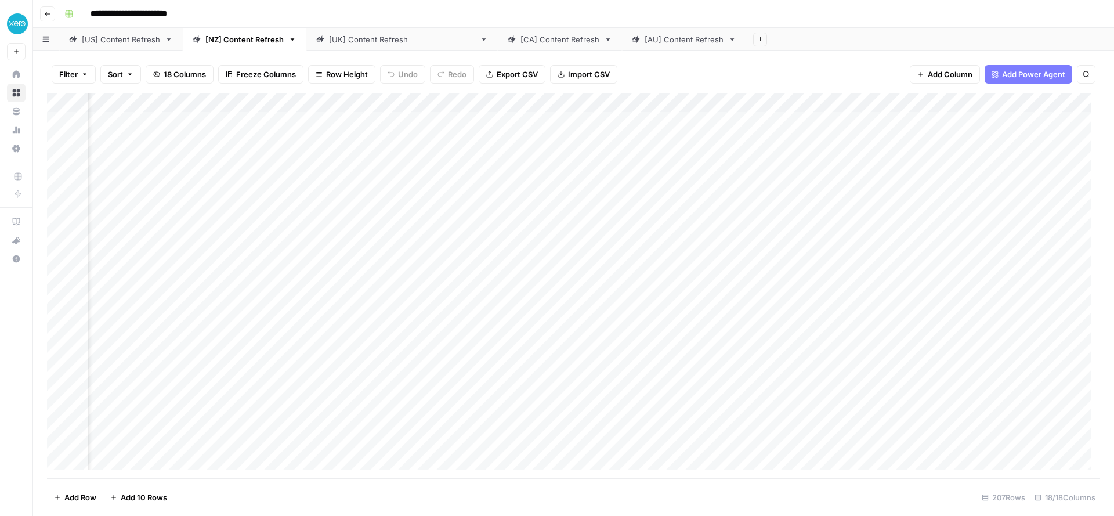
scroll to position [0, 196]
click at [431, 162] on div "Add Column" at bounding box center [573, 285] width 1053 height 385
click at [1018, 160] on div "Add Column" at bounding box center [573, 285] width 1053 height 385
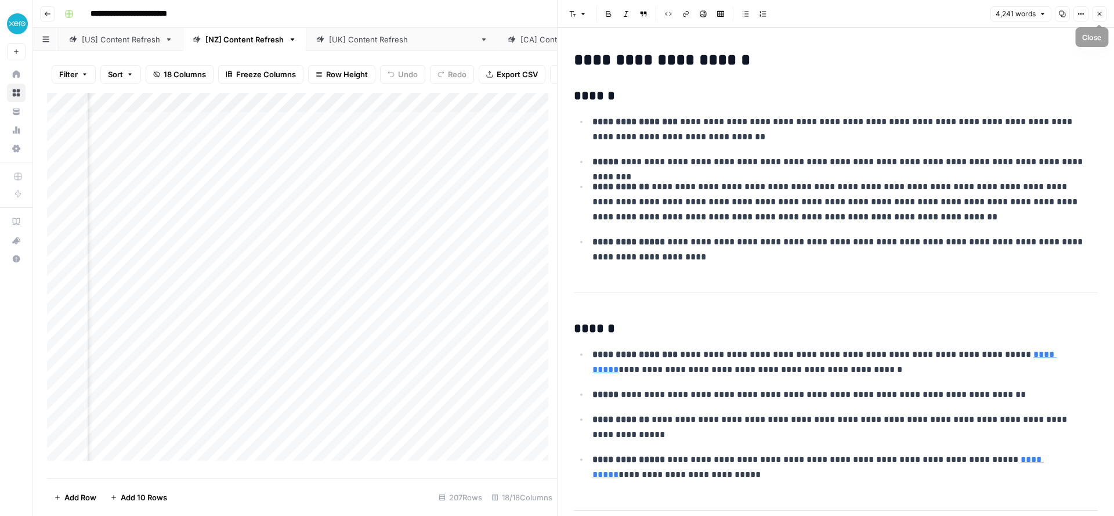
click at [1096, 13] on icon "button" at bounding box center [1099, 13] width 7 height 7
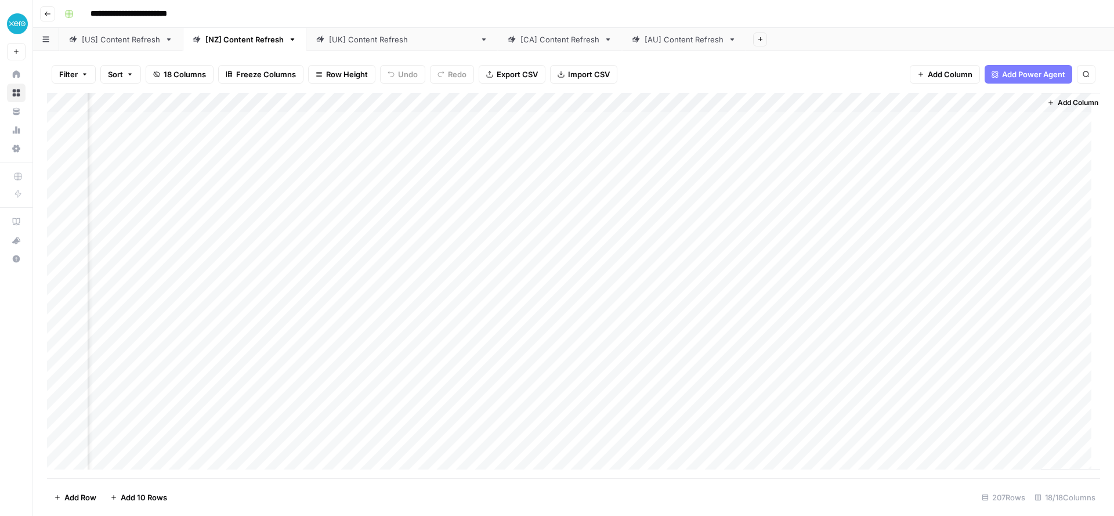
scroll to position [1, 904]
click at [750, 101] on div "Add Column" at bounding box center [573, 285] width 1053 height 385
click at [1053, 101] on span "Add Column" at bounding box center [1073, 102] width 41 height 10
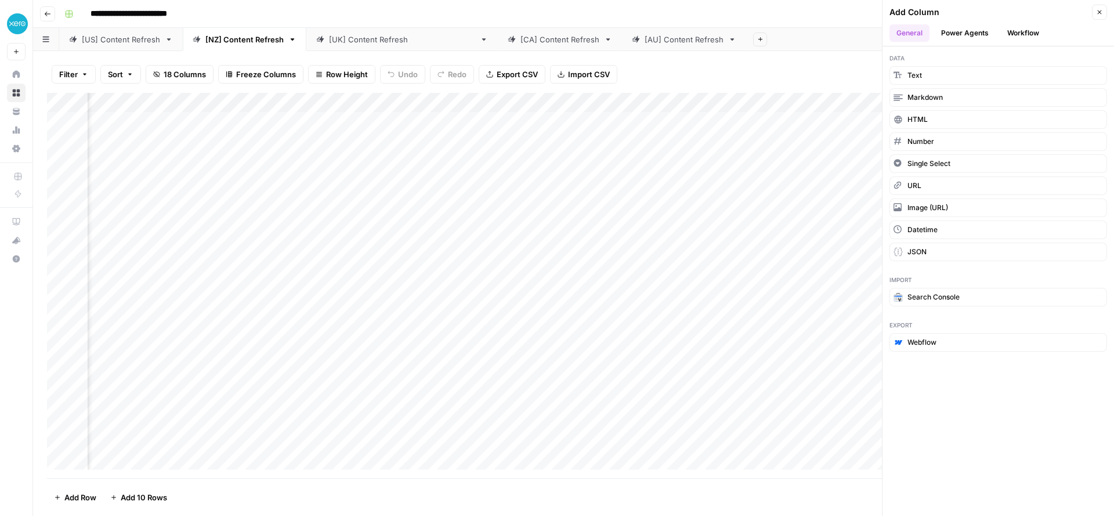
click at [966, 33] on button "Power Agents" at bounding box center [965, 32] width 62 height 17
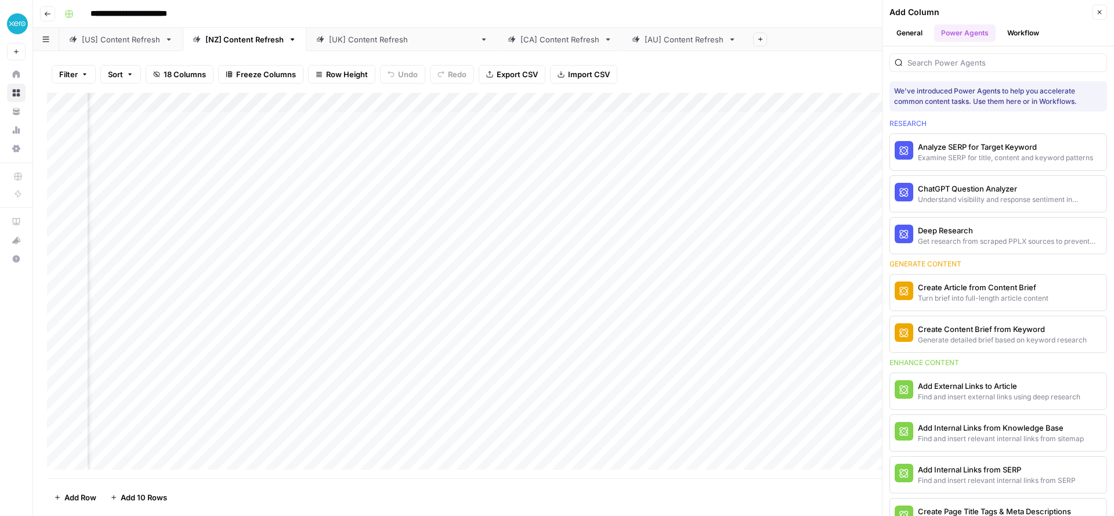
click at [971, 55] on div at bounding box center [998, 62] width 218 height 19
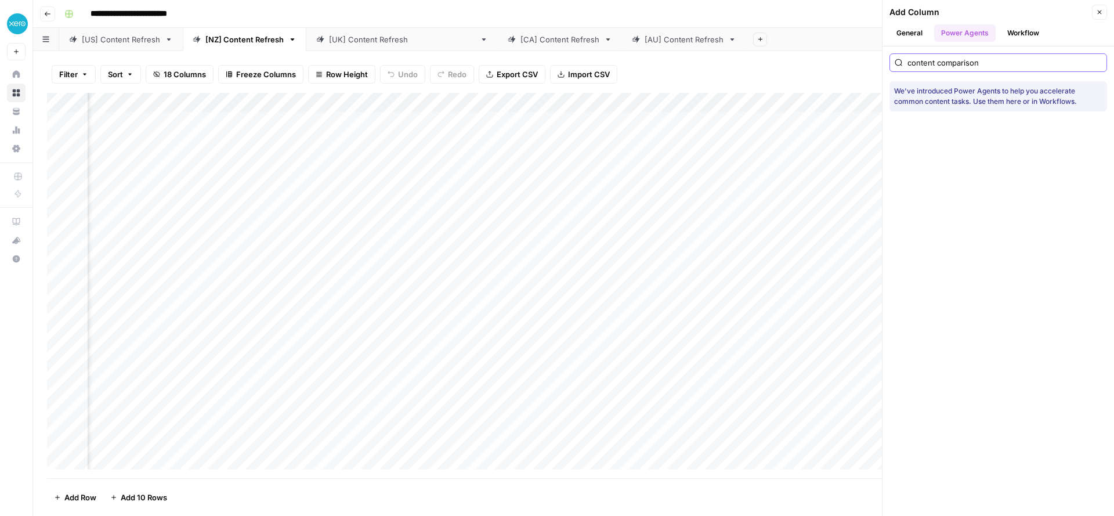
type input "content comparison"
click at [1017, 37] on button "Workflow" at bounding box center [1023, 32] width 46 height 17
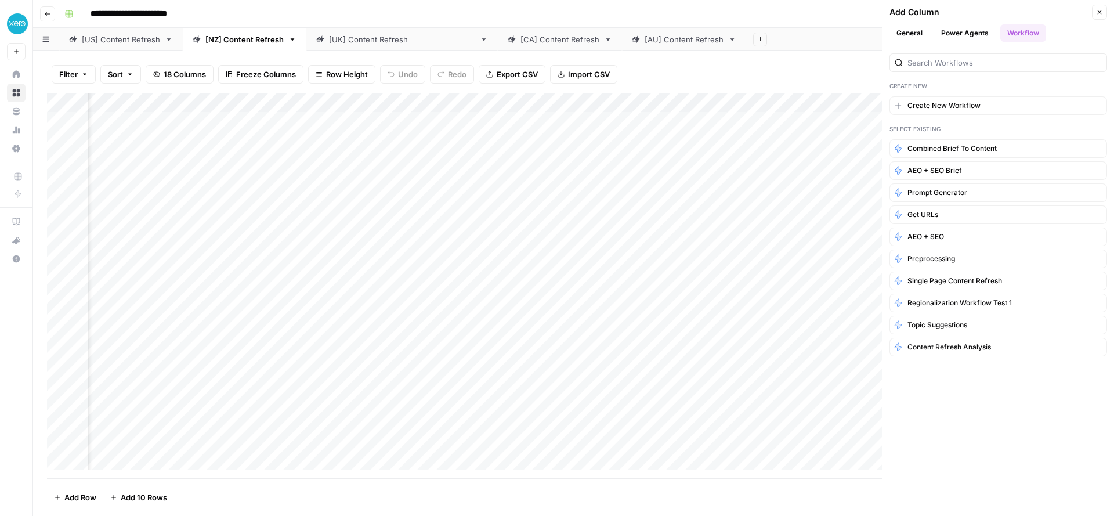
click at [724, 100] on div "Add Column" at bounding box center [573, 285] width 1053 height 385
click at [1100, 11] on icon "button" at bounding box center [1100, 12] width 4 height 4
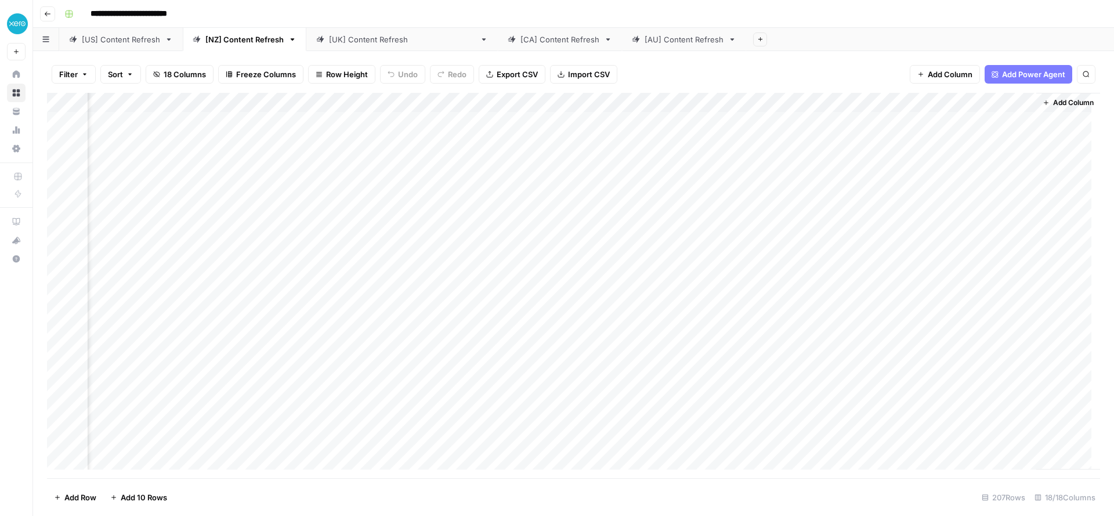
click at [790, 161] on div "Add Column" at bounding box center [573, 285] width 1053 height 385
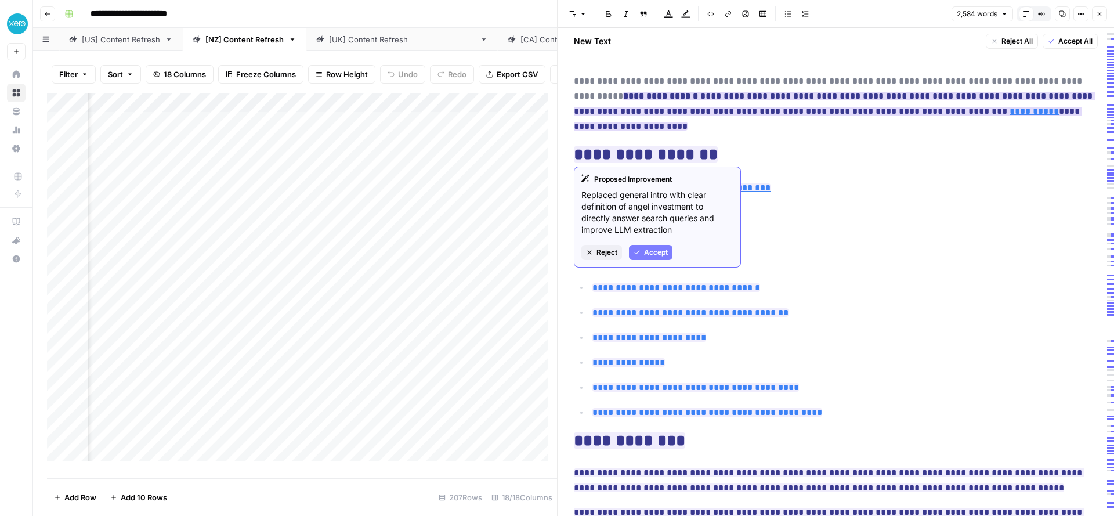
scroll to position [60, 0]
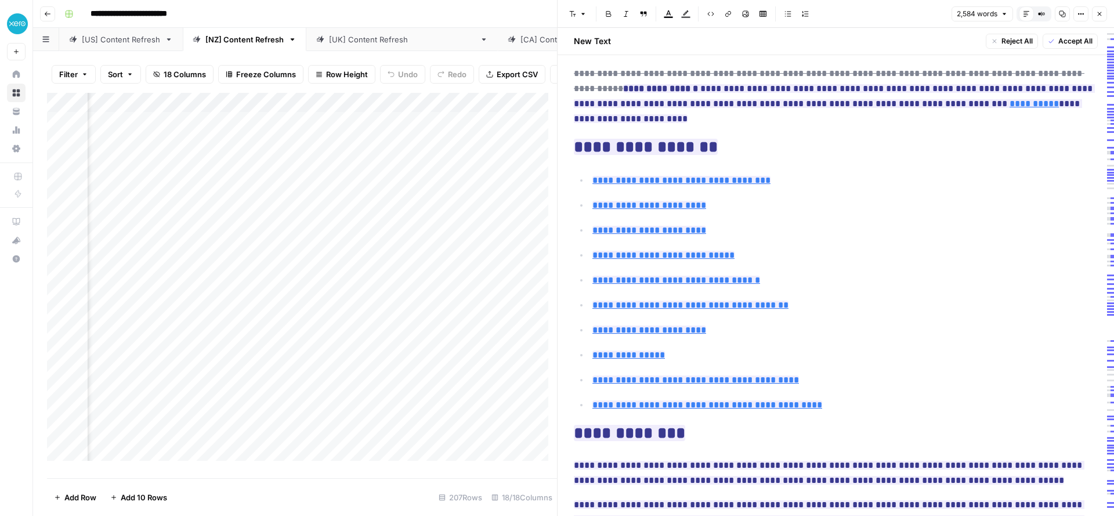
type input "#choosing-the-right-angel"
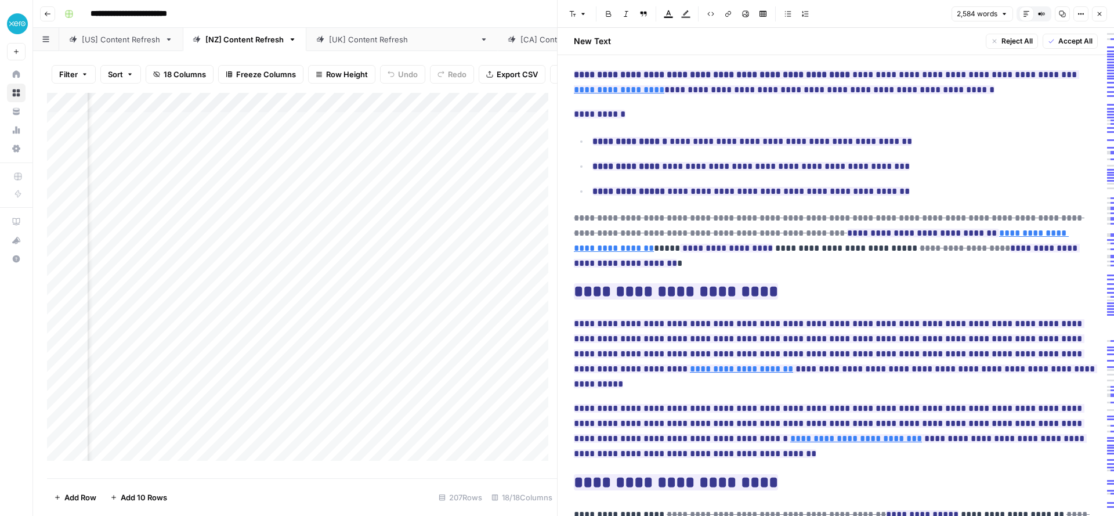
scroll to position [677, 0]
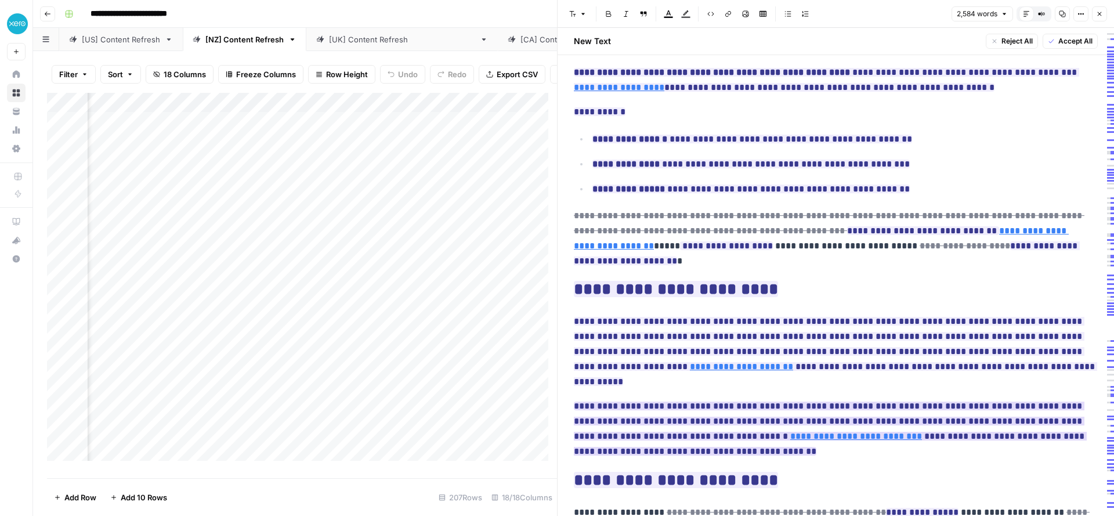
click at [646, 398] on span "**********" at bounding box center [830, 428] width 513 height 61
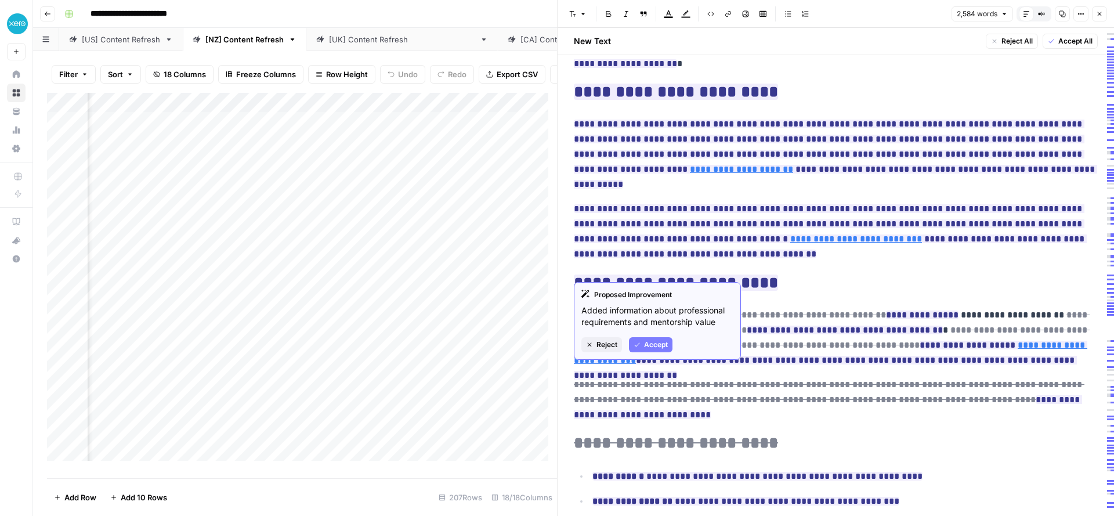
scroll to position [887, 0]
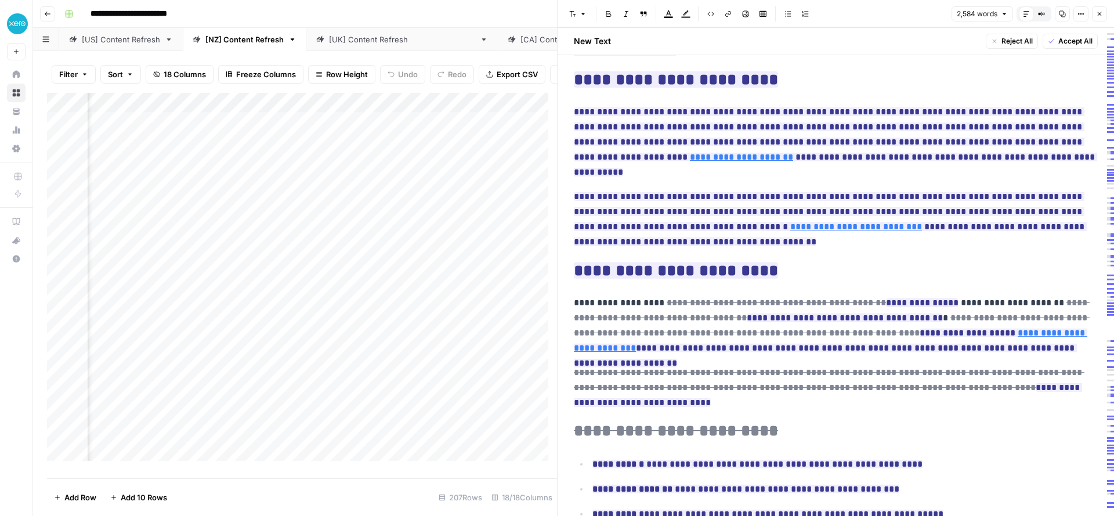
click at [1101, 21] on button "Close" at bounding box center [1099, 13] width 15 height 15
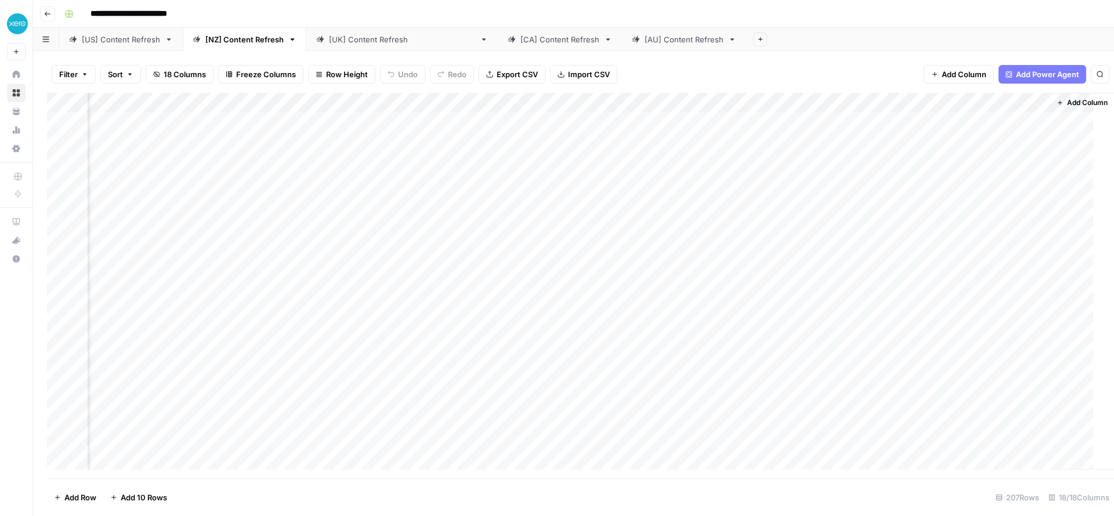
scroll to position [1, 890]
click at [961, 163] on div "Add Column" at bounding box center [573, 285] width 1053 height 385
click at [1030, 163] on div "Add Column" at bounding box center [573, 285] width 1053 height 385
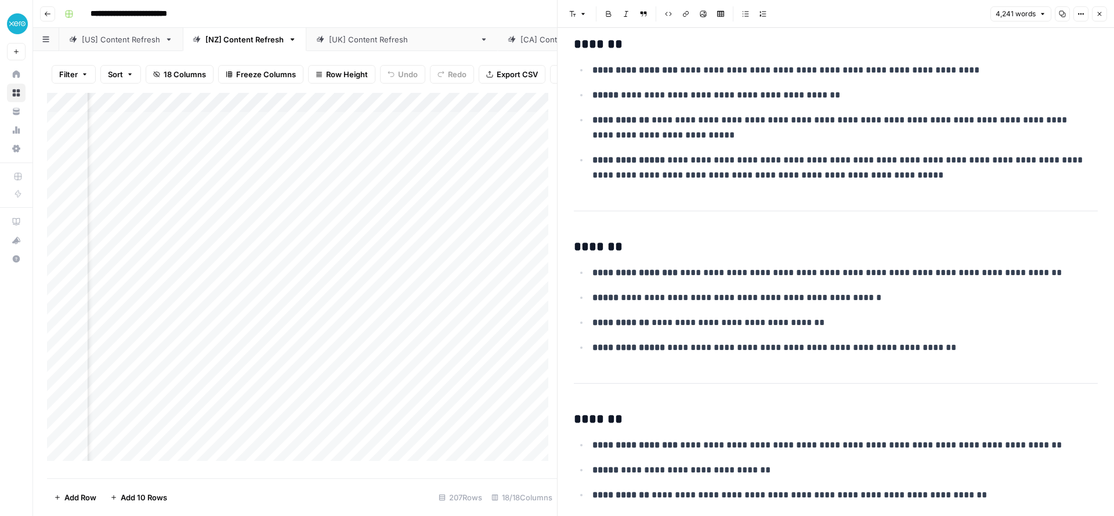
scroll to position [10269, 0]
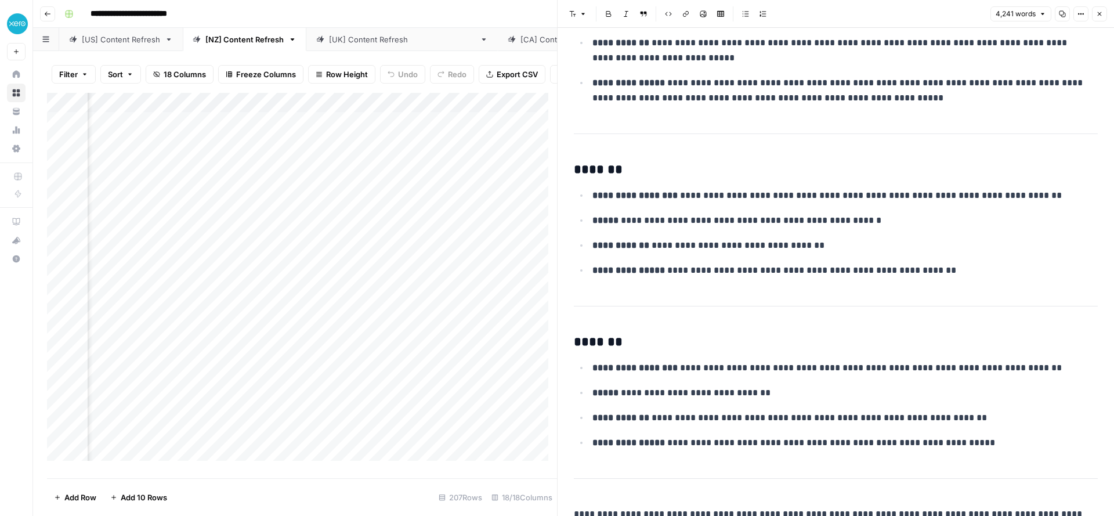
click at [1105, 9] on button "Close" at bounding box center [1099, 13] width 15 height 15
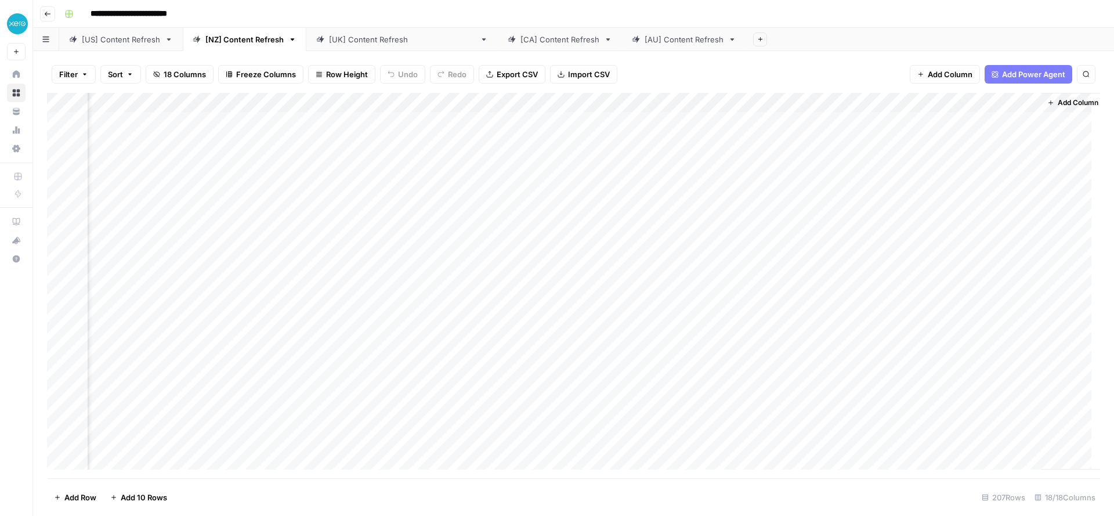
click at [922, 160] on div "Add Column" at bounding box center [573, 285] width 1053 height 385
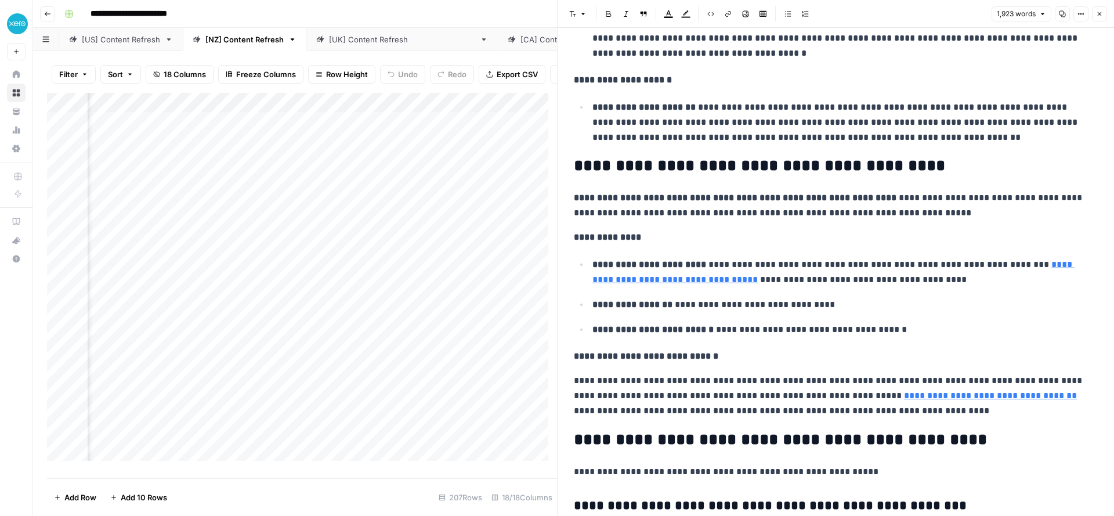
scroll to position [1, 1447]
click at [371, 190] on div "Add Column" at bounding box center [302, 281] width 510 height 377
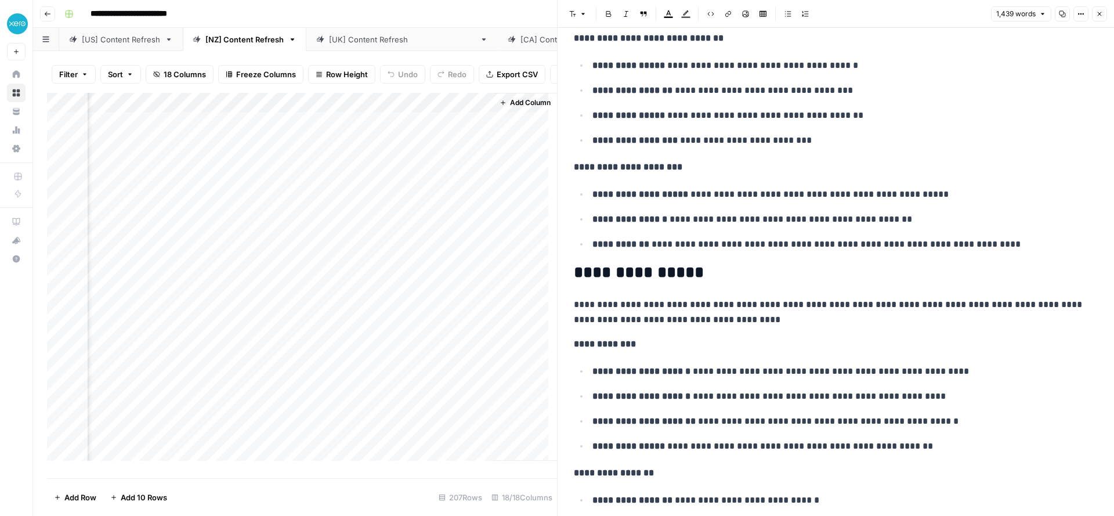
scroll to position [2100, 0]
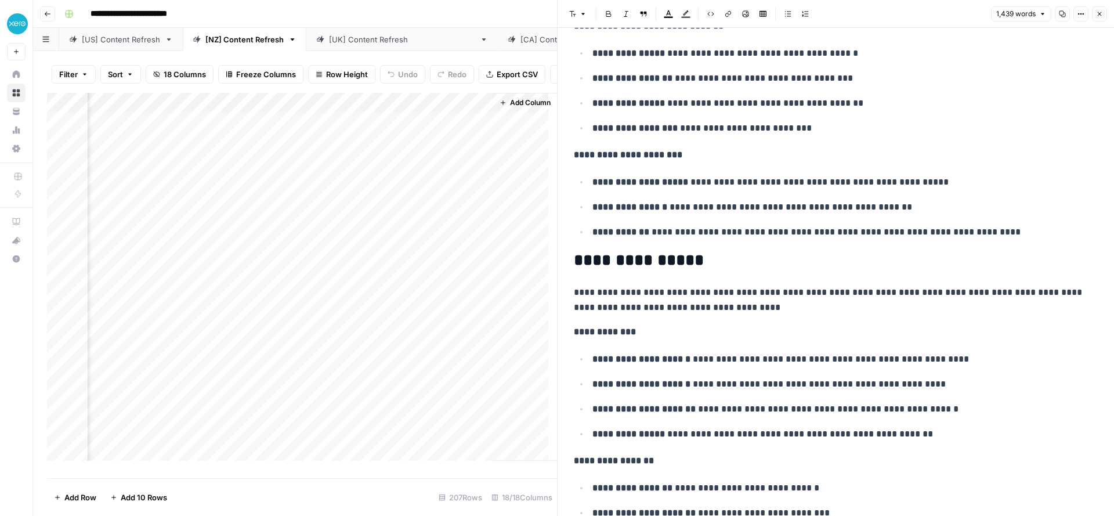
click at [249, 185] on div "Add Column" at bounding box center [302, 281] width 510 height 377
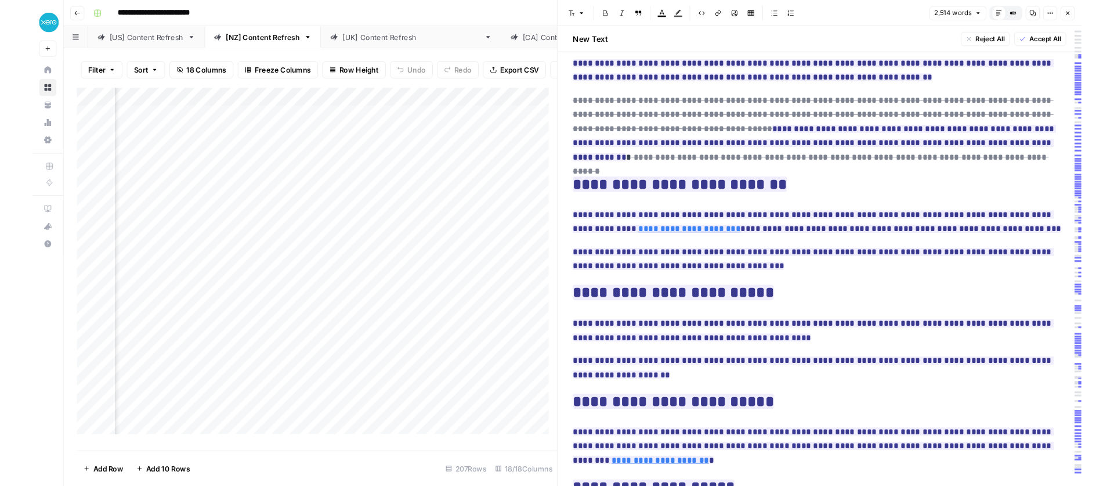
scroll to position [1, 519]
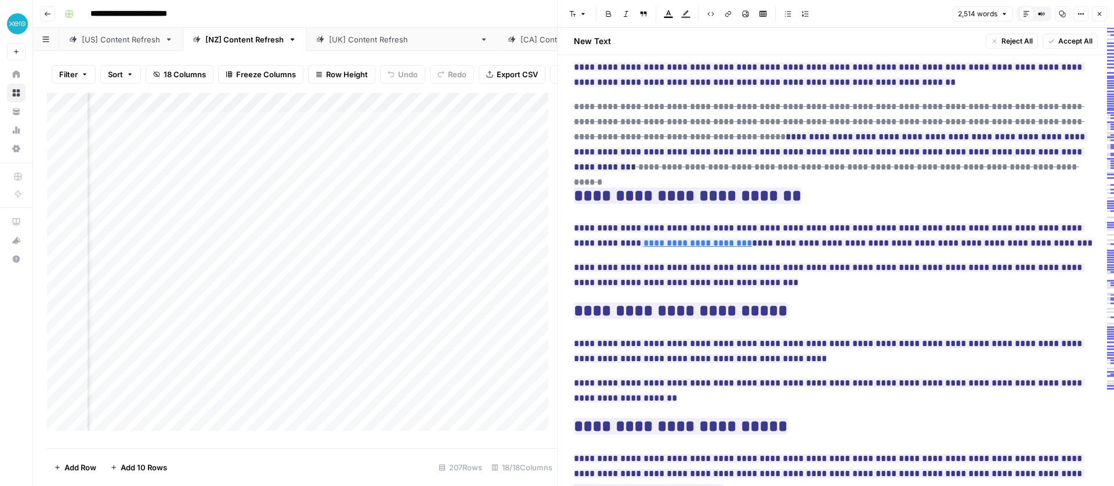
click at [1098, 13] on icon "button" at bounding box center [1099, 13] width 7 height 7
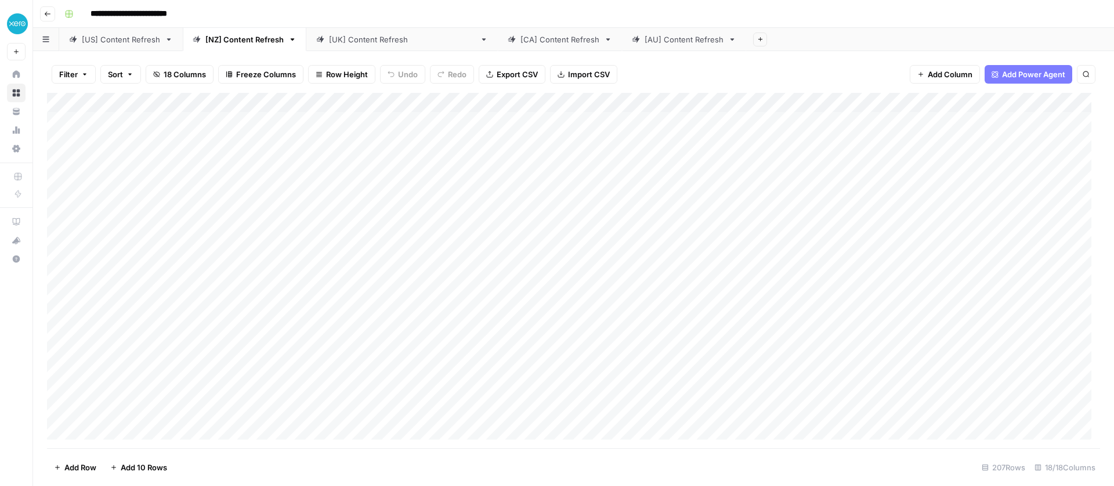
click at [645, 44] on div "[AU] Content Refresh" at bounding box center [684, 40] width 79 height 12
click at [84, 42] on div "[US] Content Refresh" at bounding box center [121, 40] width 78 height 12
click at [645, 44] on div "[AU] Content Refresh" at bounding box center [684, 40] width 79 height 12
click at [237, 38] on div "[NZ] Content Refresh" at bounding box center [244, 40] width 78 height 12
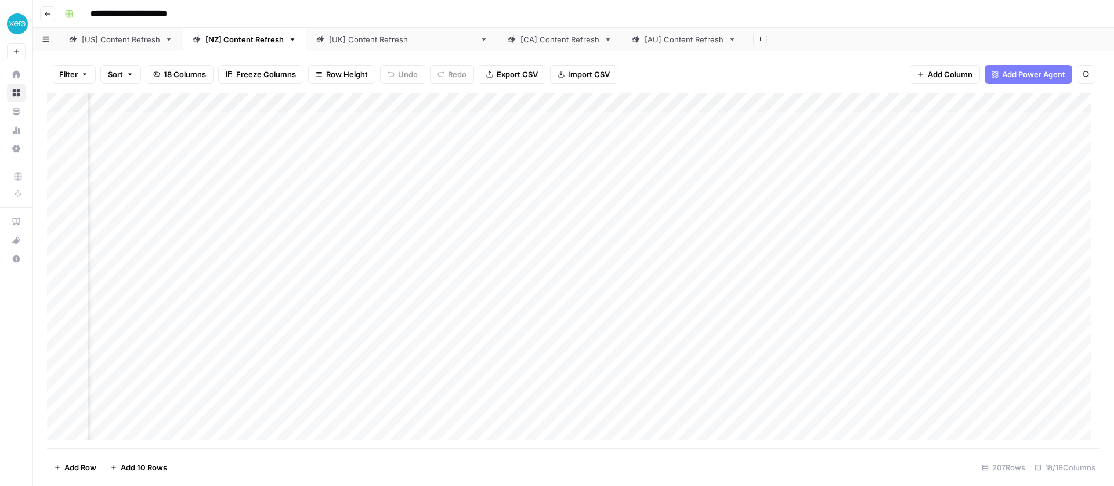
click at [645, 36] on div "[AU] Content Refresh" at bounding box center [684, 40] width 79 height 12
click at [367, 103] on div "Add Column" at bounding box center [573, 270] width 1053 height 355
click at [721, 61] on div "Filter Sort 18 Columns Freeze Columns Row Height Undo Redo Export CSV Import CS…" at bounding box center [573, 74] width 1053 height 37
click at [250, 38] on div "[NZ] Content Refresh" at bounding box center [244, 40] width 78 height 12
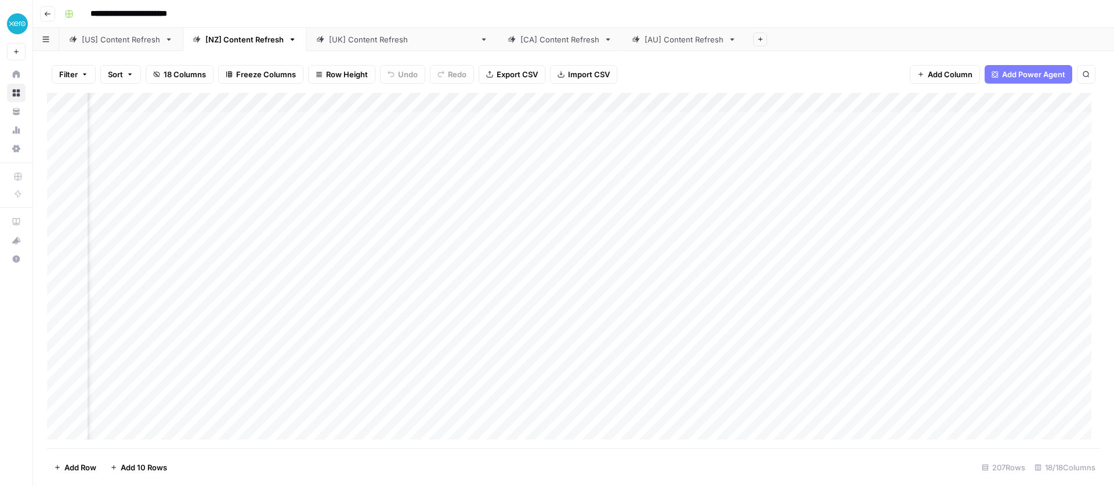
click at [664, 222] on div "Add Column" at bounding box center [573, 270] width 1053 height 355
click at [546, 141] on div "Add Column" at bounding box center [573, 270] width 1053 height 355
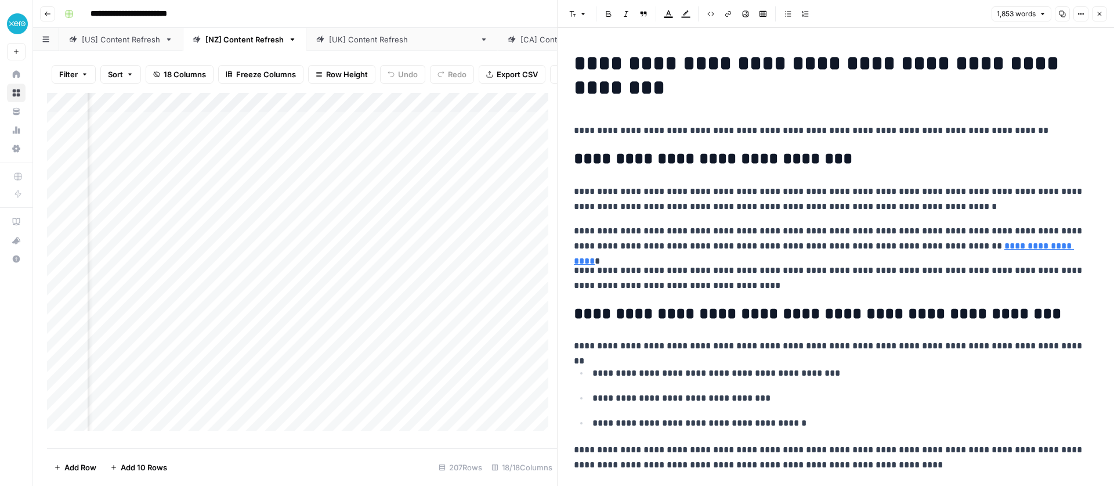
scroll to position [0, 569]
click at [407, 149] on div "Add Column" at bounding box center [302, 266] width 510 height 346
click at [472, 149] on div "Add Column" at bounding box center [302, 266] width 510 height 346
click at [296, 149] on div "Add Column" at bounding box center [302, 266] width 510 height 346
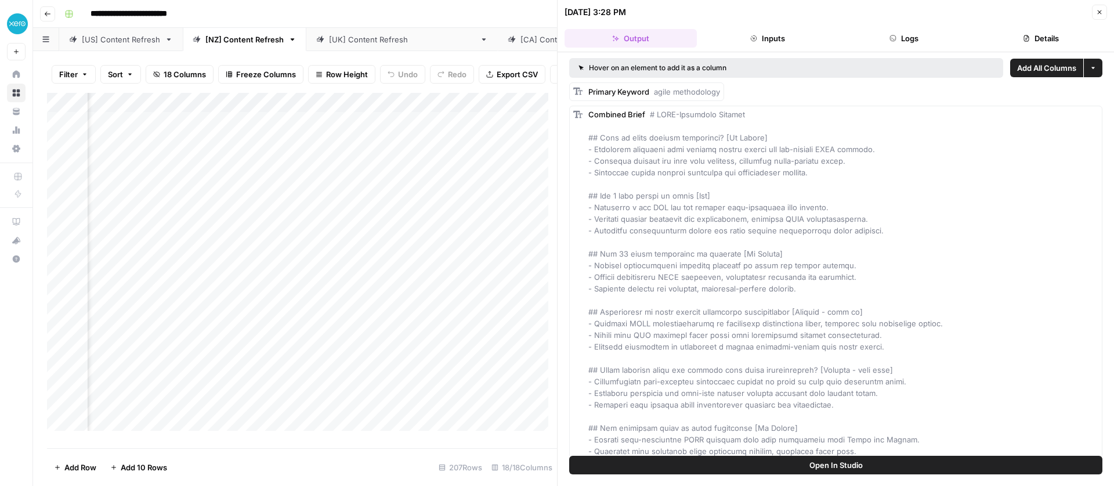
click at [389, 149] on div "Add Column" at bounding box center [302, 266] width 510 height 346
click at [483, 151] on div "Add Column" at bounding box center [302, 266] width 510 height 346
click at [523, 151] on div "Add Column" at bounding box center [302, 266] width 510 height 346
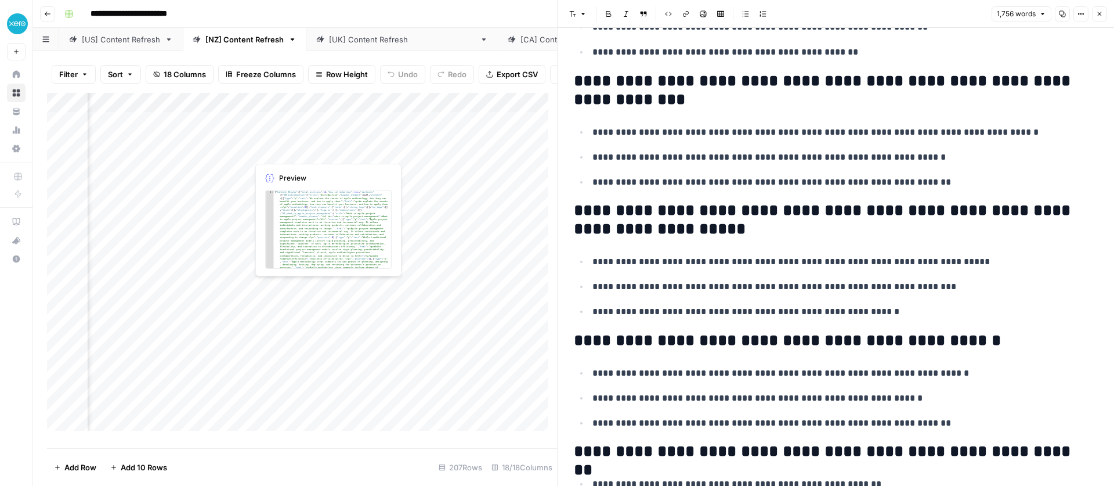
scroll to position [0, 1205]
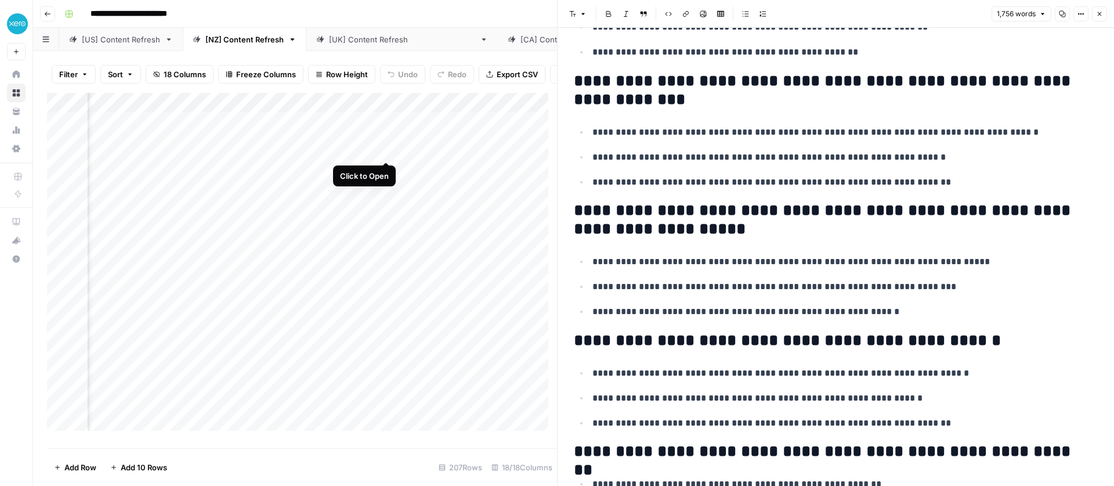
click at [386, 149] on div "Add Column" at bounding box center [302, 266] width 510 height 346
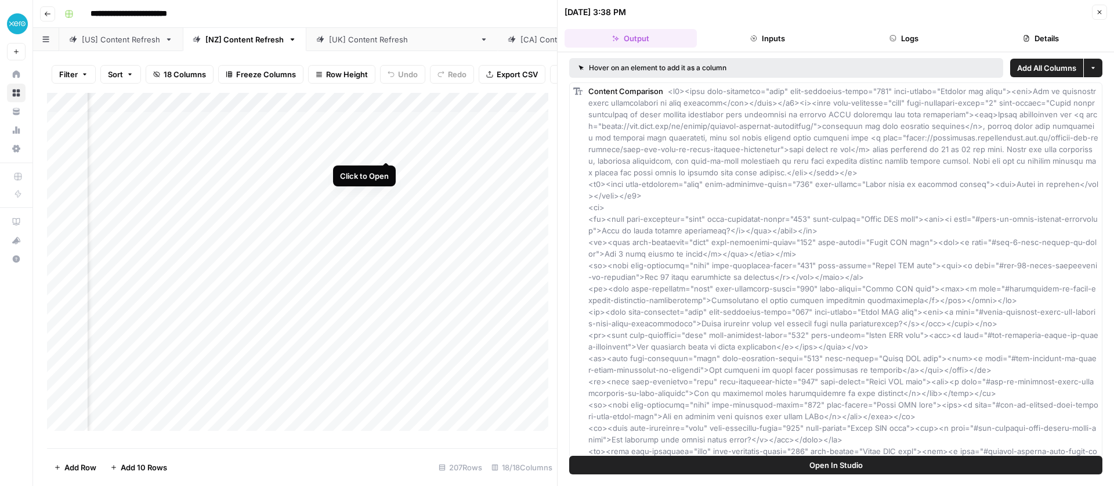
click at [382, 148] on div "Add Column" at bounding box center [302, 266] width 510 height 346
click at [492, 147] on div "Add Column" at bounding box center [302, 266] width 510 height 346
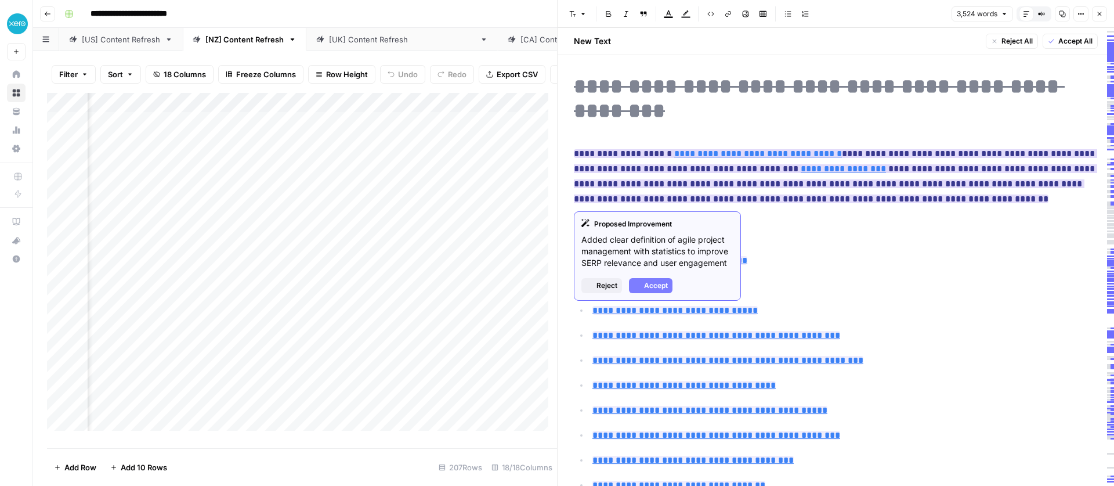
scroll to position [19, 0]
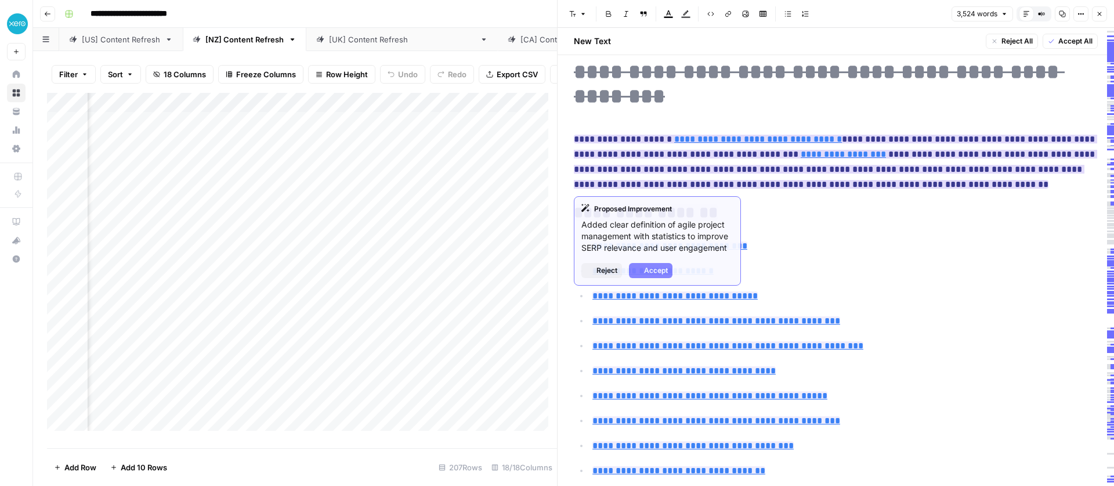
click at [663, 174] on ins "**********" at bounding box center [835, 162] width 523 height 54
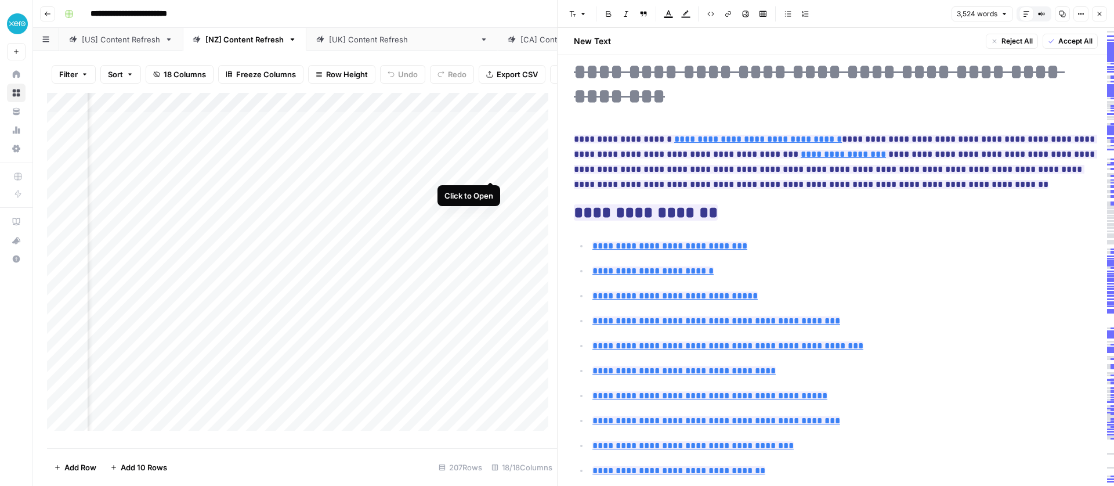
click at [491, 168] on div "Add Column" at bounding box center [302, 266] width 510 height 346
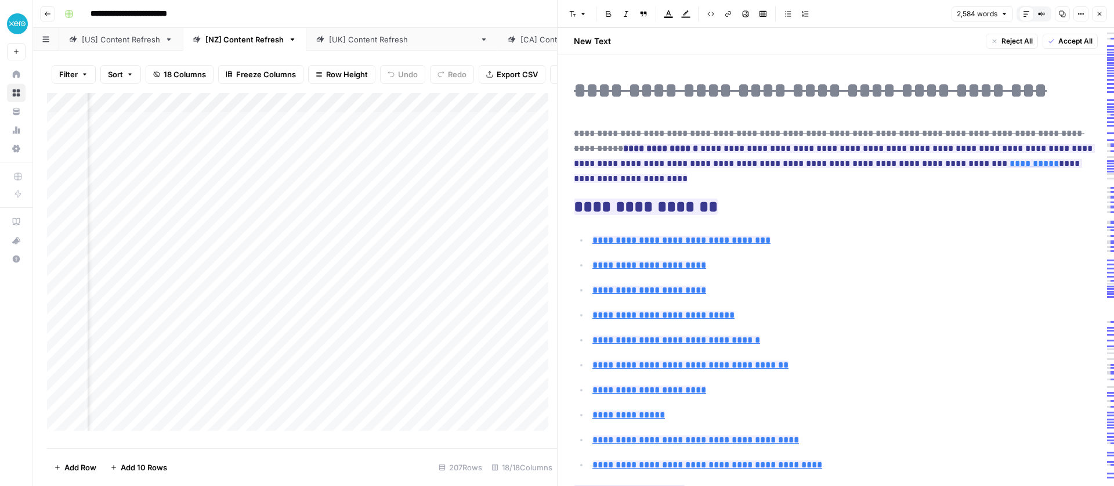
click at [607, 177] on p "**********" at bounding box center [836, 156] width 524 height 60
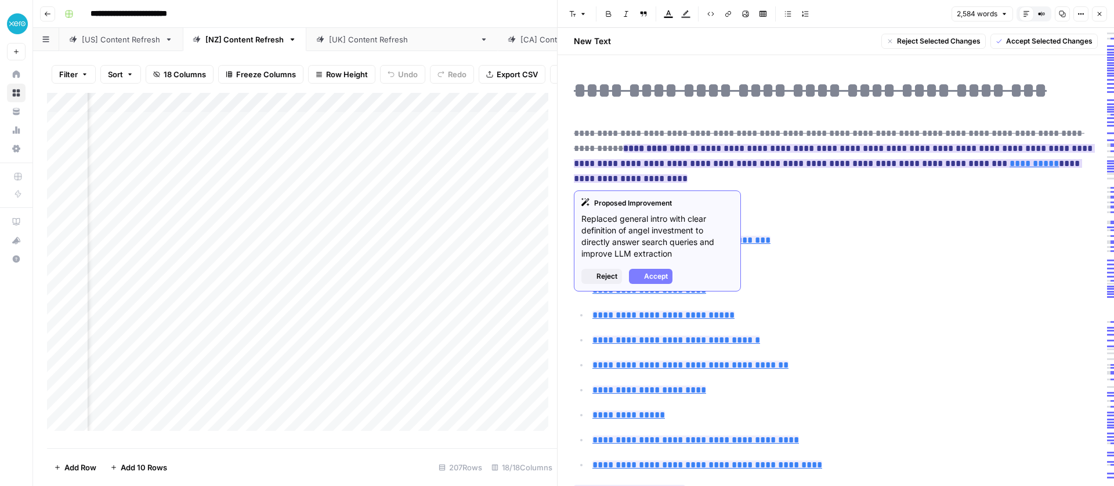
drag, startPoint x: 607, startPoint y: 177, endPoint x: 598, endPoint y: 145, distance: 33.1
click at [598, 145] on p "**********" at bounding box center [836, 156] width 524 height 60
click at [623, 153] on strong "**********" at bounding box center [660, 148] width 75 height 9
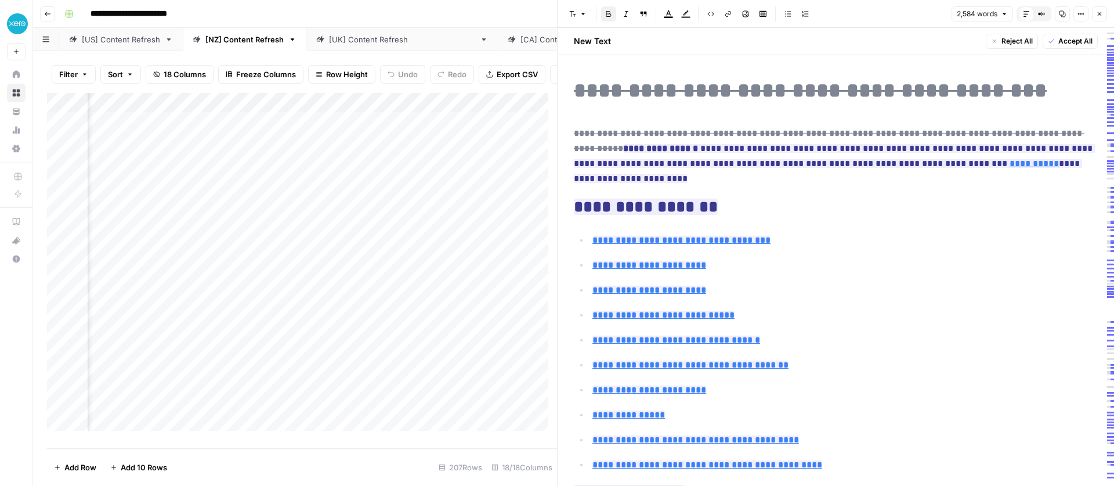
click at [605, 175] on p "**********" at bounding box center [836, 156] width 524 height 60
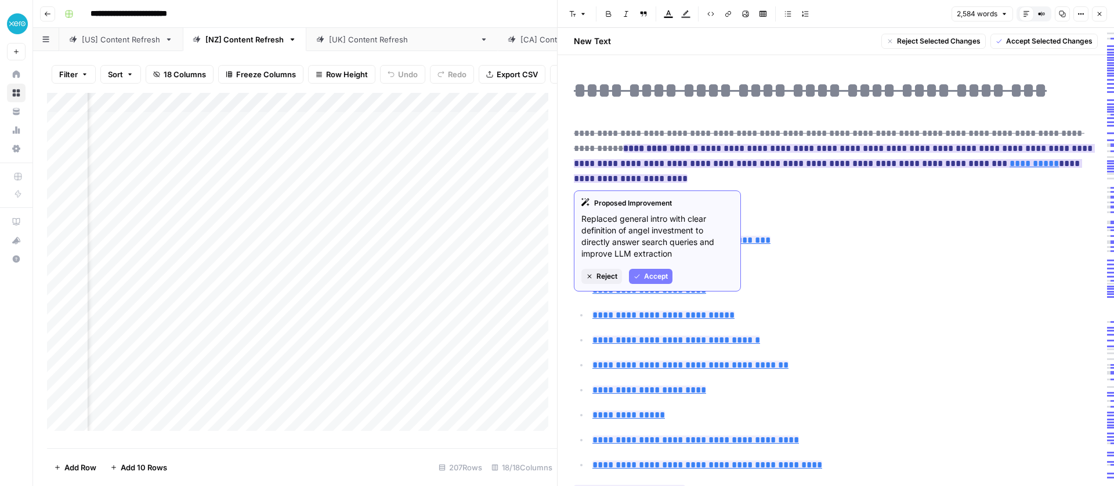
drag, startPoint x: 606, startPoint y: 178, endPoint x: 599, endPoint y: 147, distance: 31.1
click at [599, 147] on p "**********" at bounding box center [836, 156] width 524 height 60
click at [623, 147] on strong "**********" at bounding box center [660, 148] width 75 height 9
drag, startPoint x: 610, startPoint y: 187, endPoint x: 596, endPoint y: 150, distance: 39.5
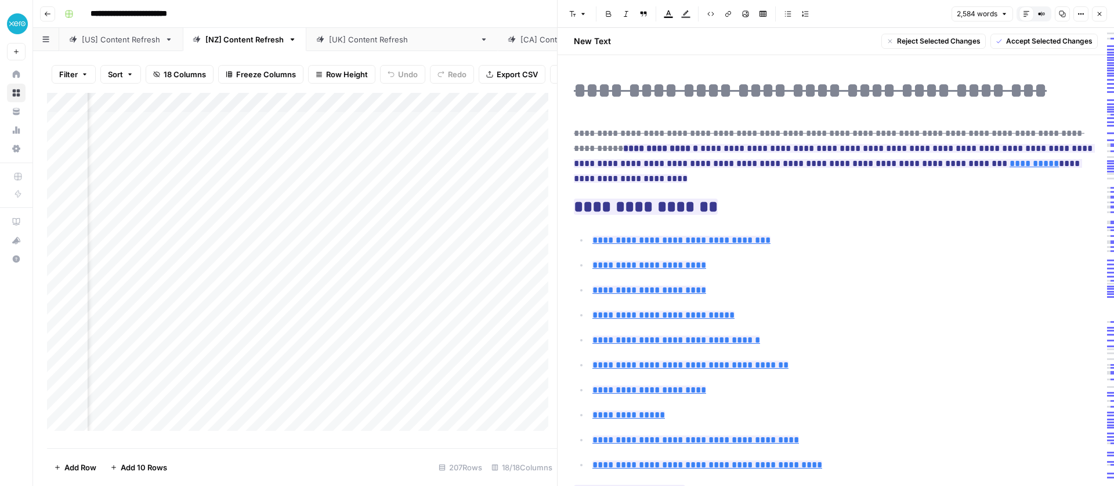
click at [620, 182] on p "**********" at bounding box center [836, 156] width 524 height 60
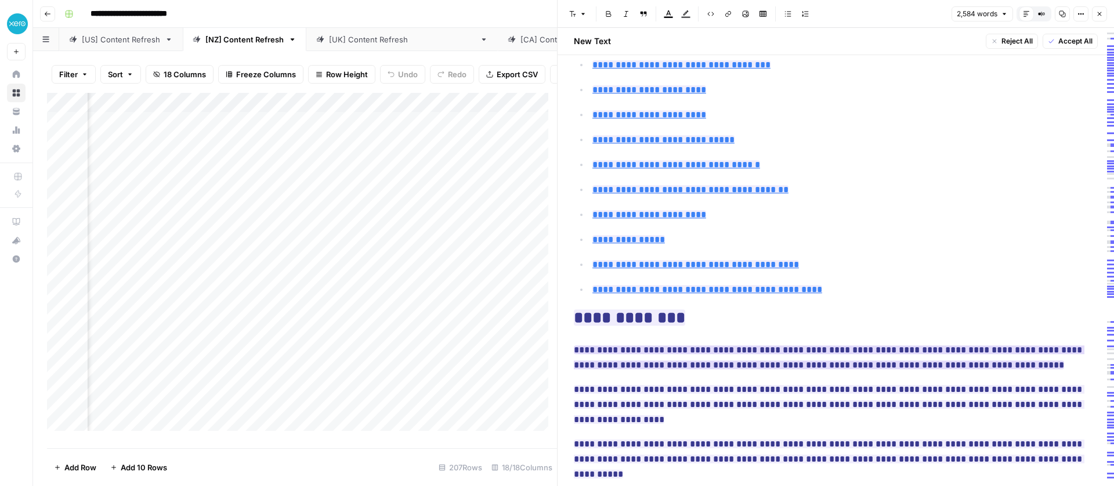
scroll to position [176, 0]
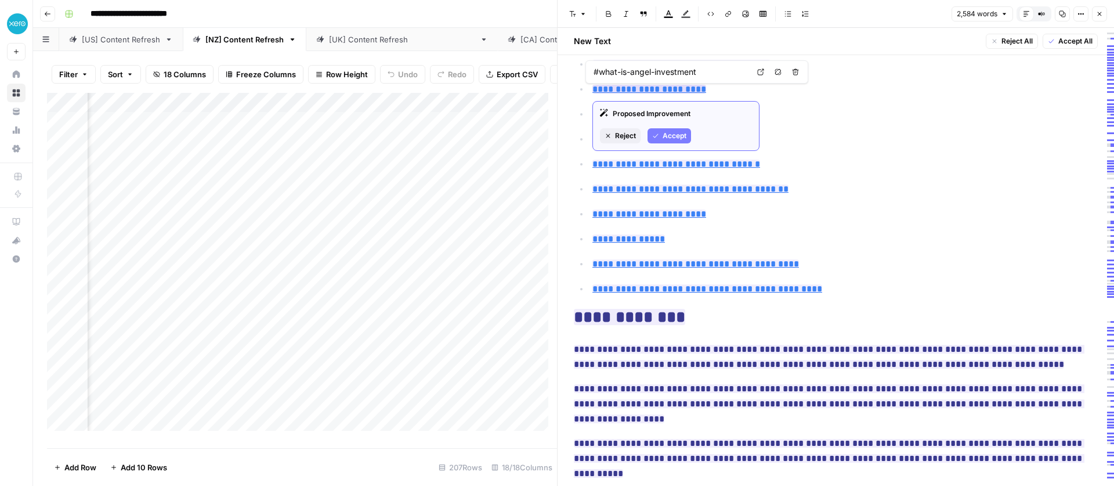
type input "#how-to-find-angel-investors-in-new-zealand"
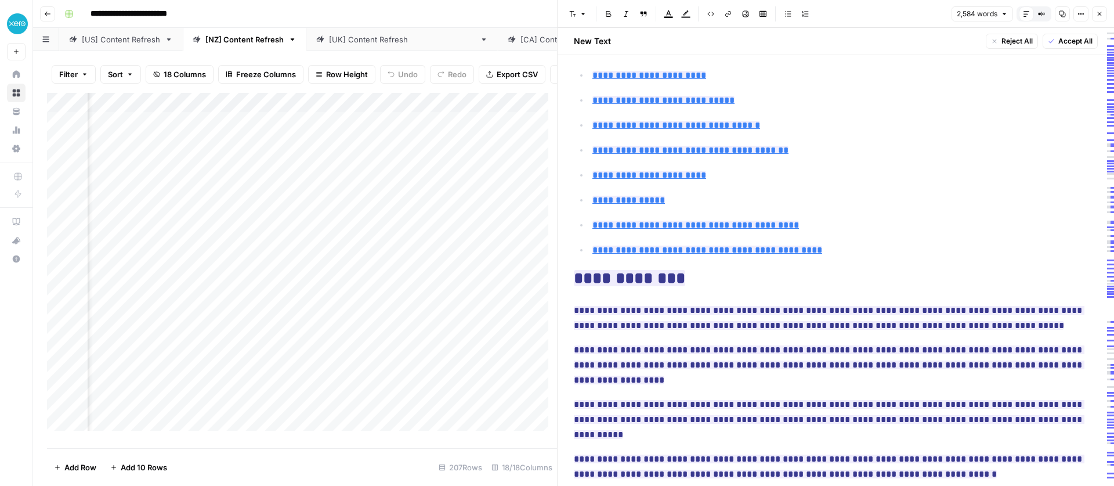
scroll to position [240, 0]
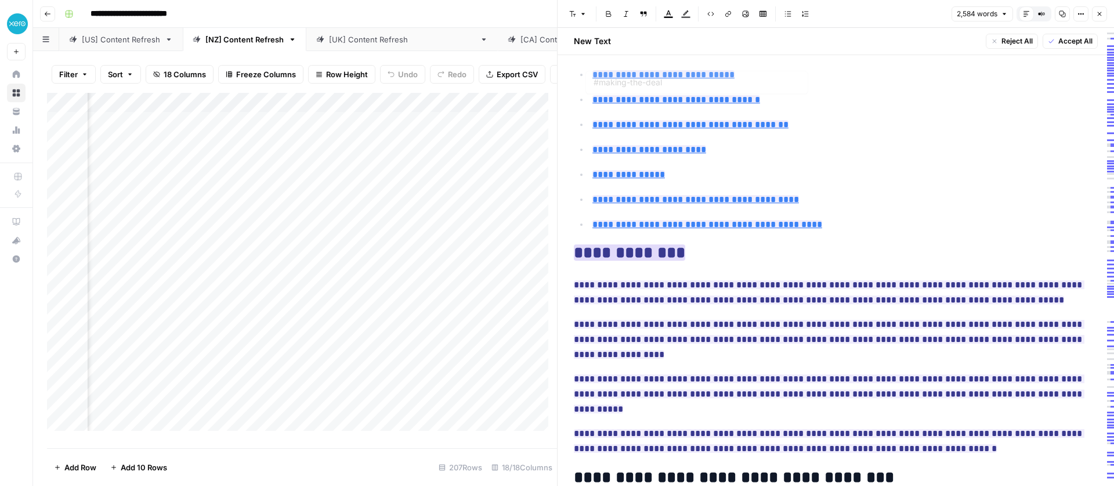
type input "#frequently-asked-questions-about-angel-investment"
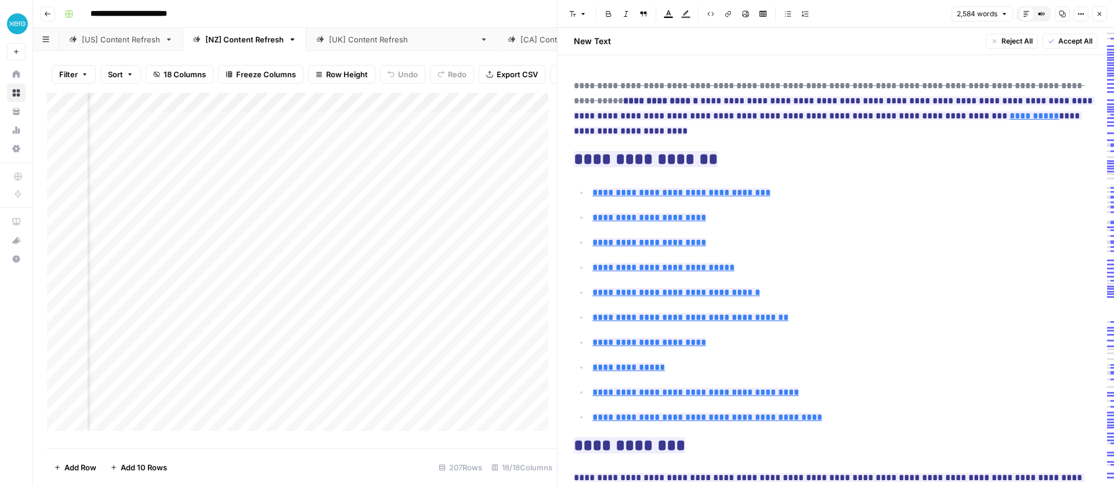
scroll to position [0, 0]
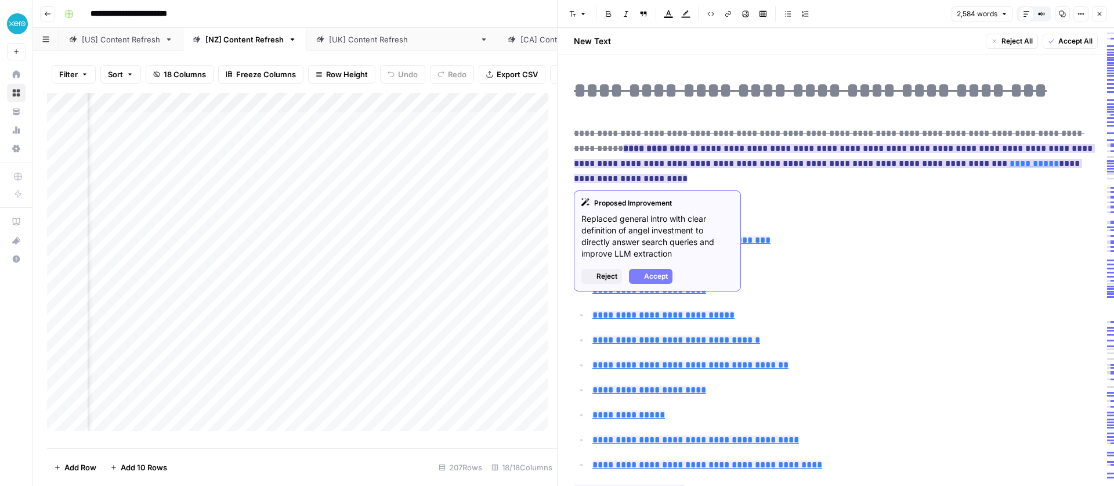
click at [678, 151] on ins "**********" at bounding box center [834, 163] width 521 height 39
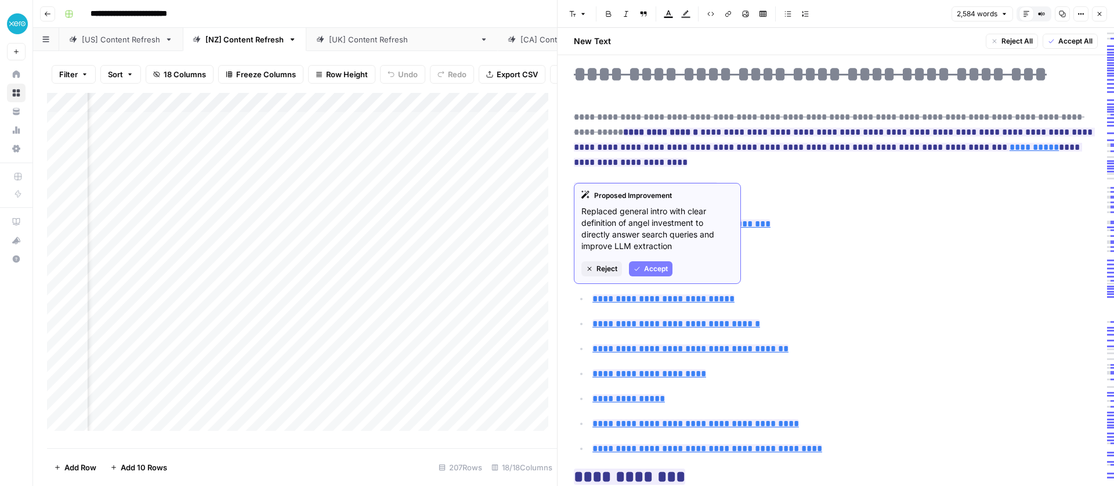
scroll to position [39, 0]
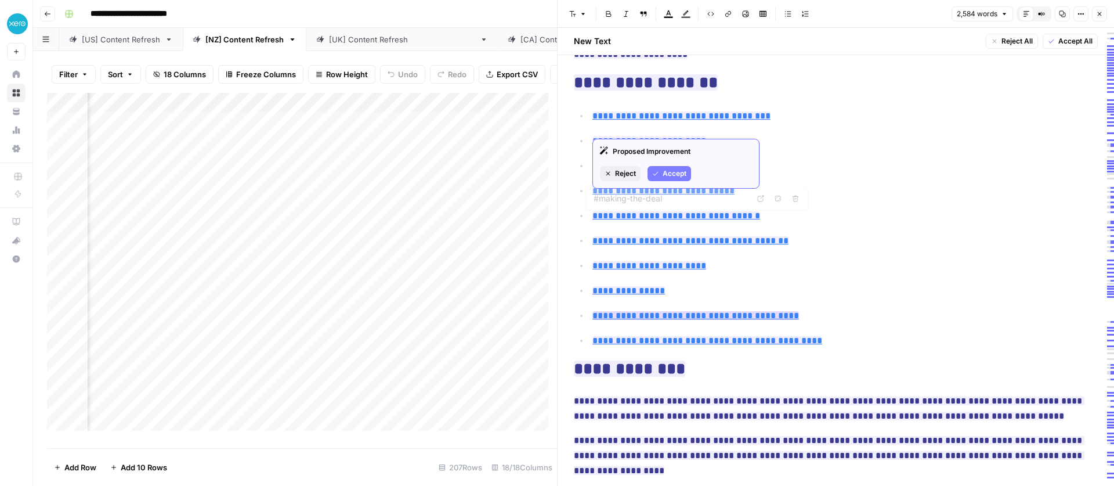
type input "#getting-the-most-from-your-angel-partnership"
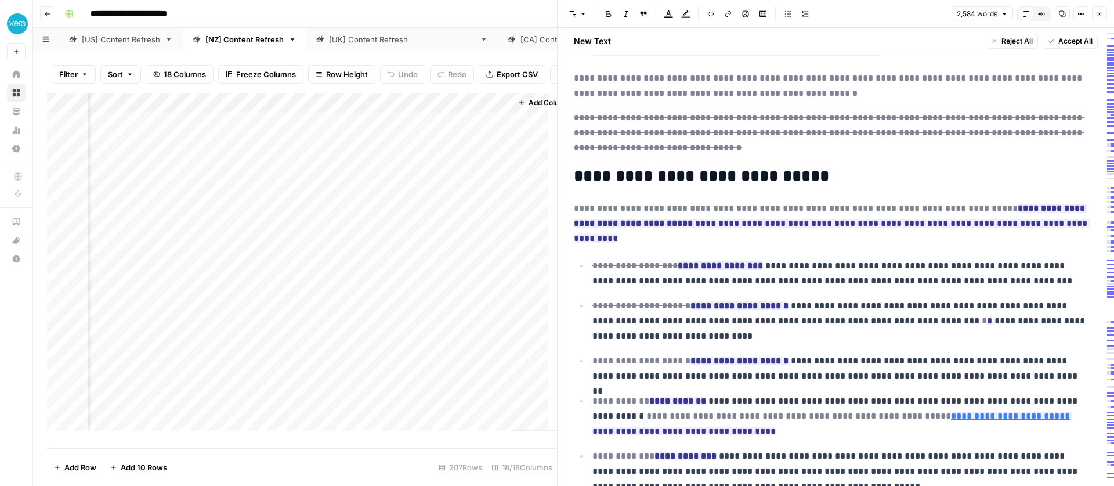
scroll to position [2, 1447]
click at [298, 167] on div "Add Column" at bounding box center [302, 266] width 510 height 346
click at [368, 165] on div "Add Column" at bounding box center [302, 266] width 510 height 346
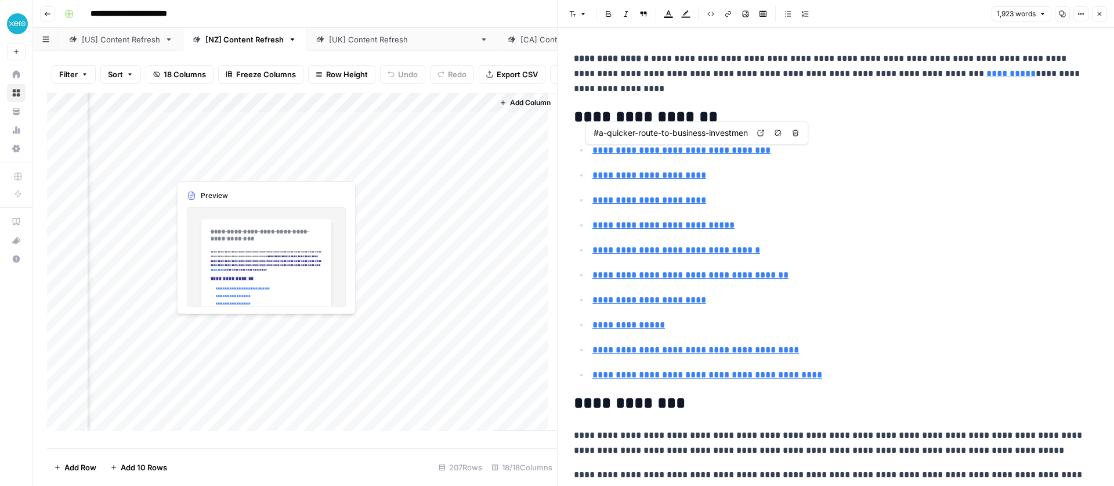
click at [194, 165] on div "Add Column" at bounding box center [302, 266] width 510 height 346
click at [303, 170] on div "Add Column" at bounding box center [302, 266] width 510 height 346
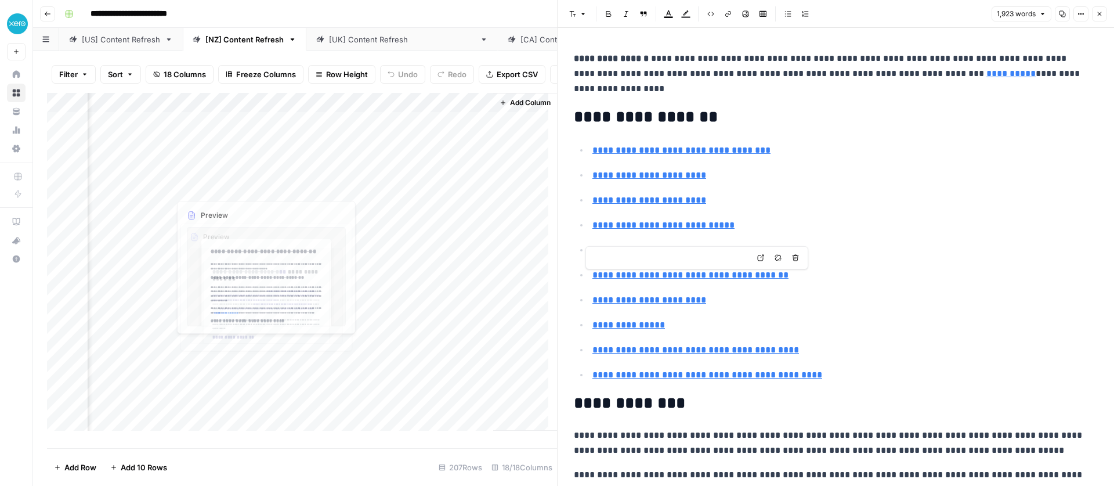
type input "#how-to-find-angel-investors-in-new-zealand"
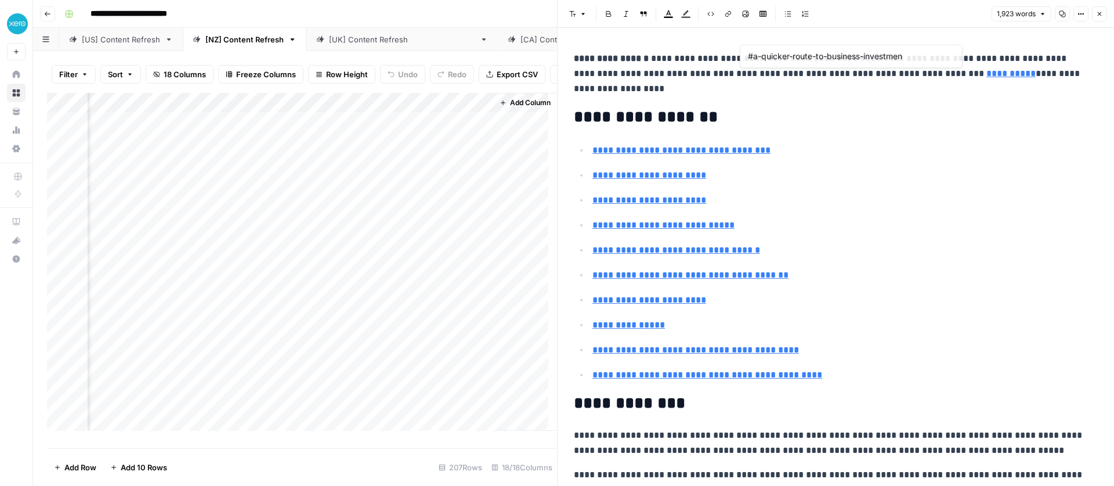
type input "#three-disadvantages-of-angel-funding"
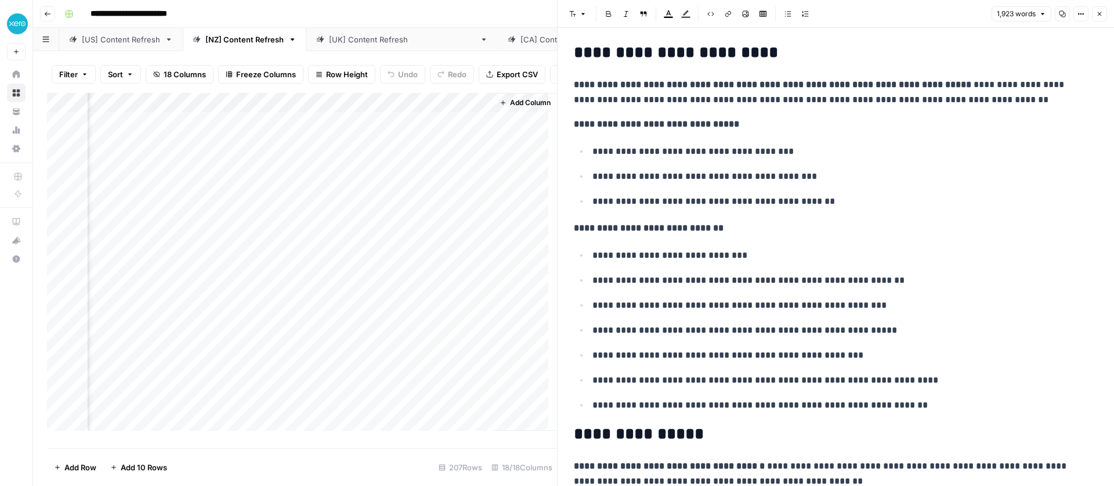
scroll to position [1995, 0]
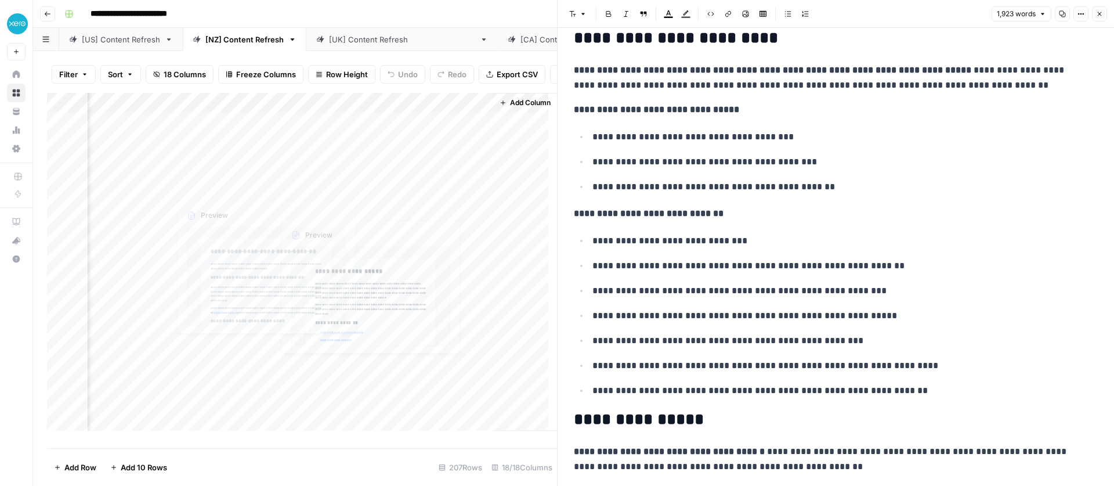
click at [233, 168] on div "Add Column" at bounding box center [302, 266] width 510 height 346
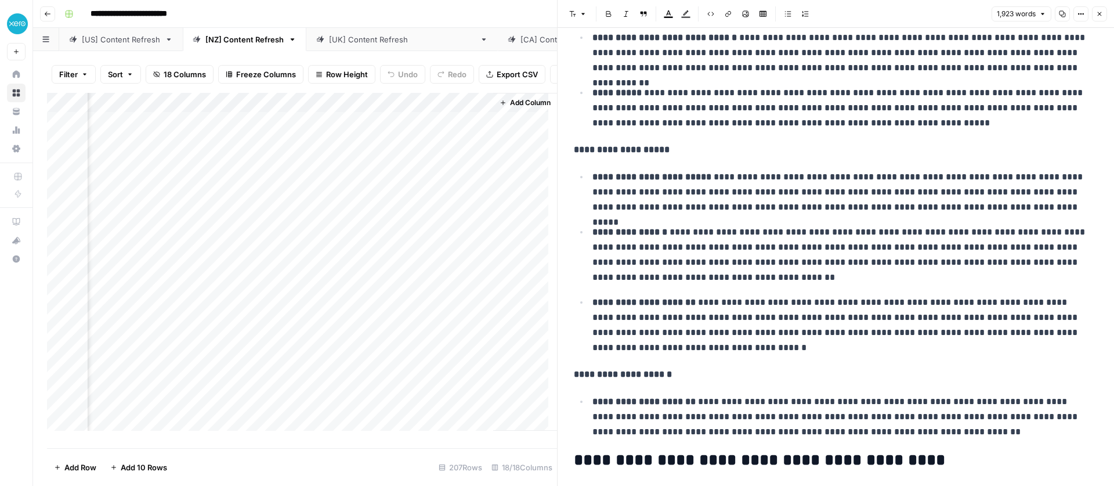
scroll to position [2516, 0]
click at [246, 167] on div "Add Column" at bounding box center [302, 266] width 510 height 346
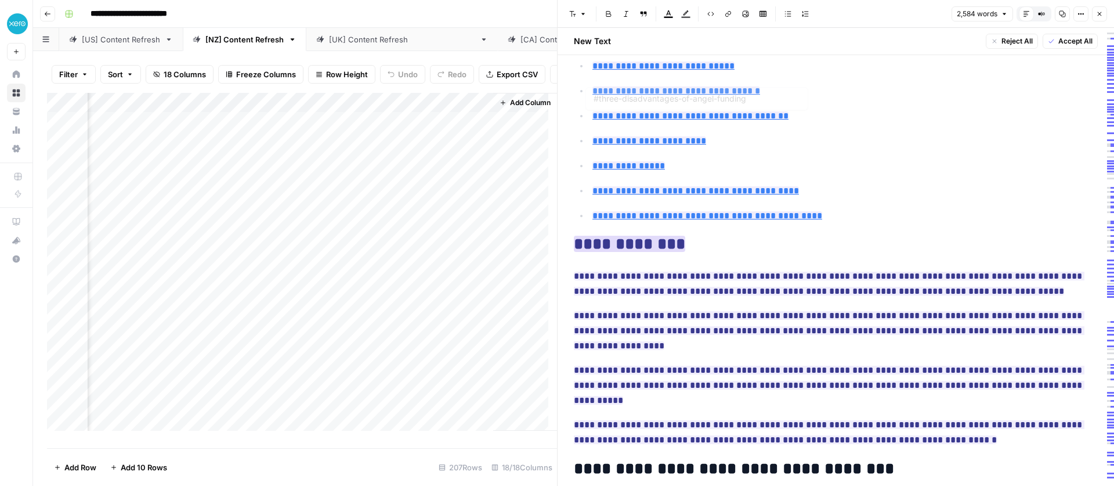
type input "#making-the-deal"
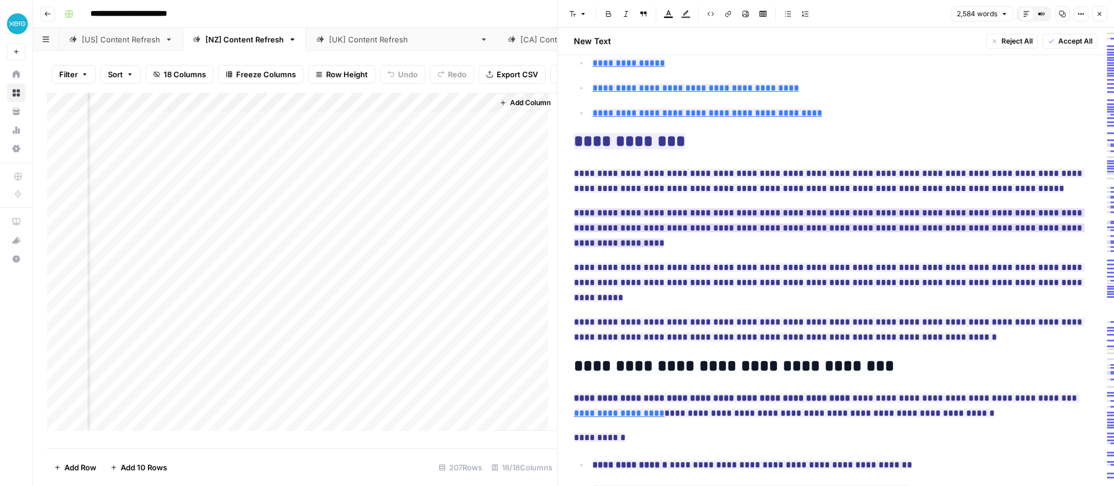
scroll to position [569, 0]
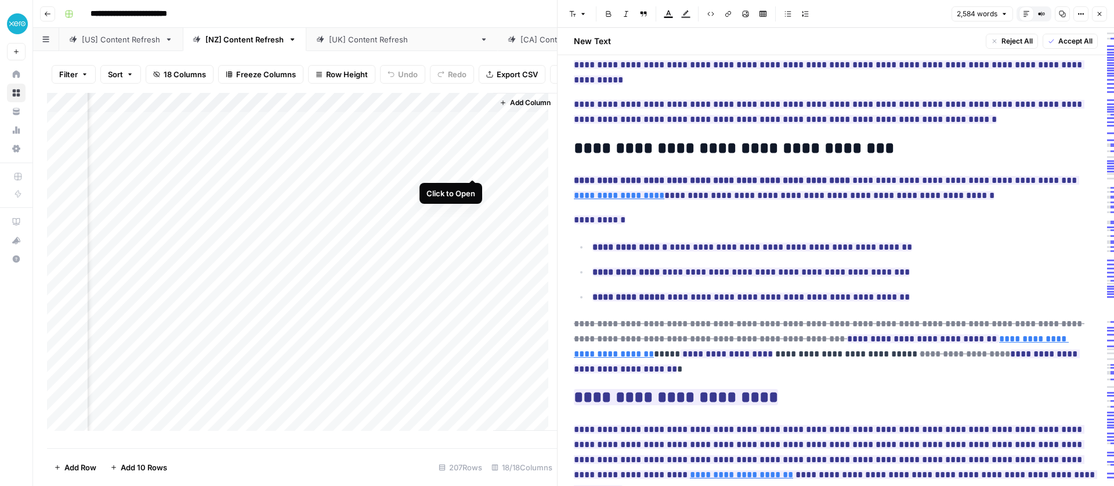
click at [472, 167] on div "Add Column" at bounding box center [302, 266] width 510 height 346
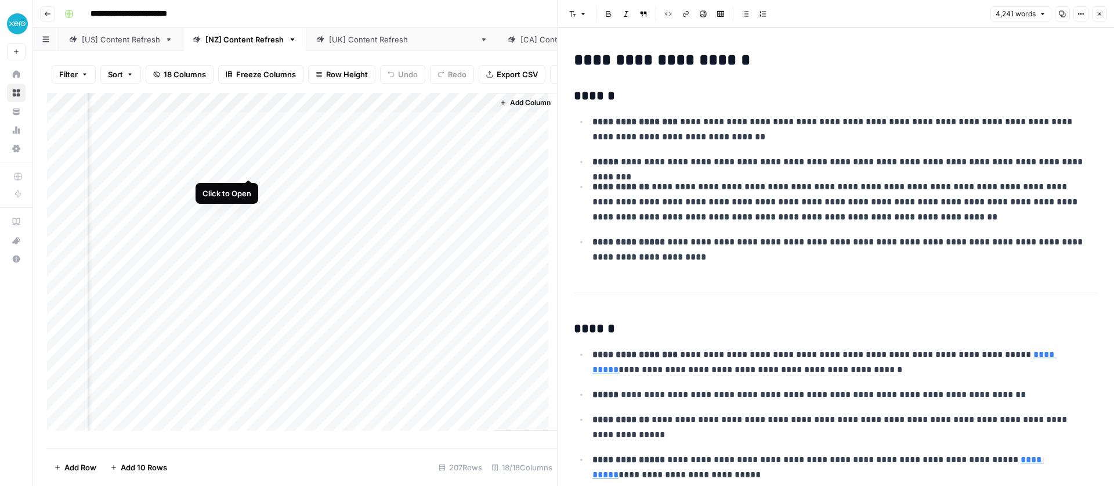
click at [250, 169] on div "Add Column" at bounding box center [302, 266] width 510 height 346
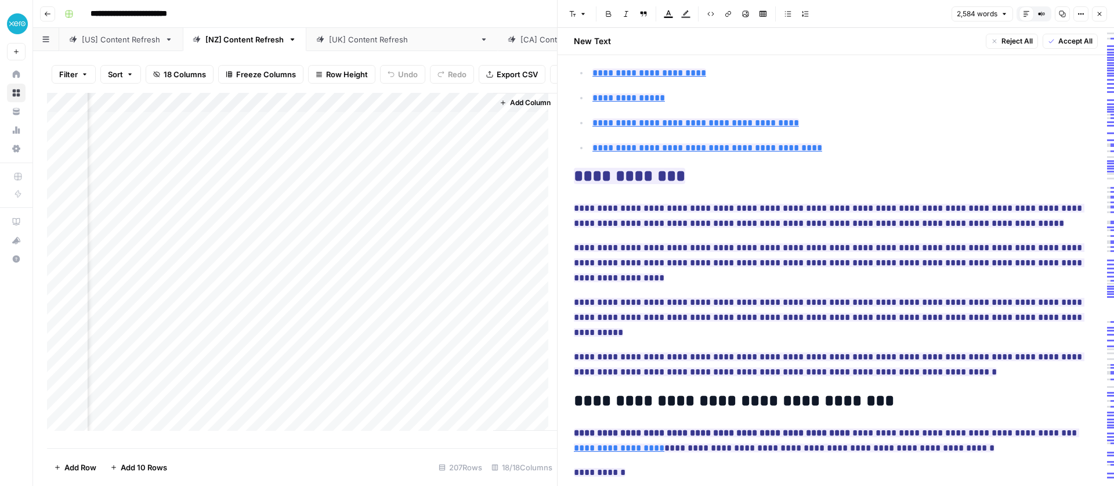
scroll to position [322, 0]
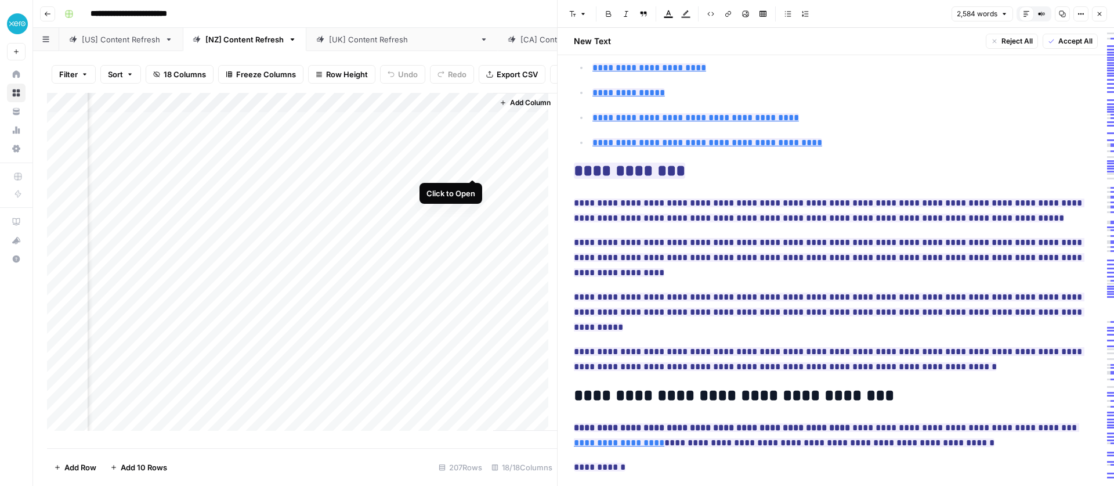
click at [470, 170] on div "Add Column" at bounding box center [302, 266] width 510 height 346
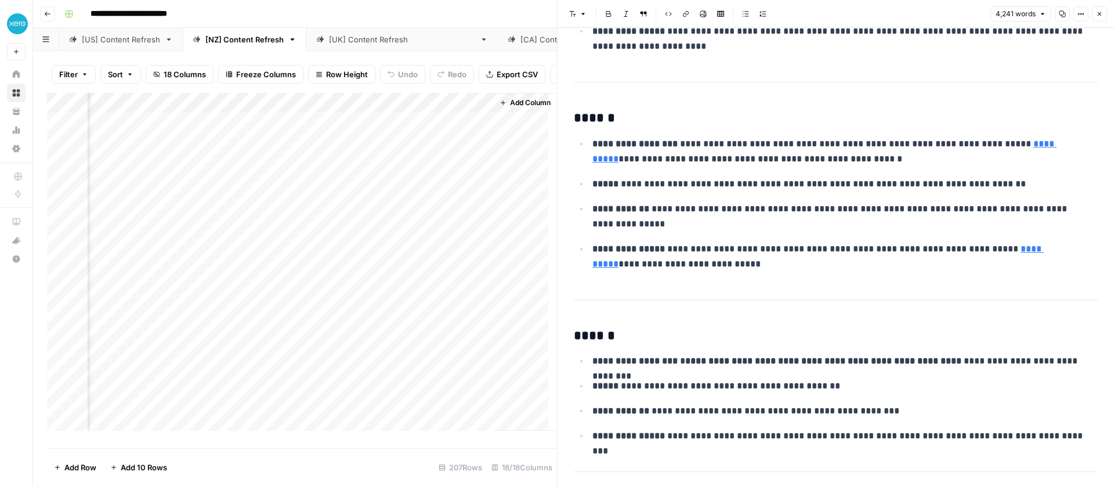
scroll to position [212, 0]
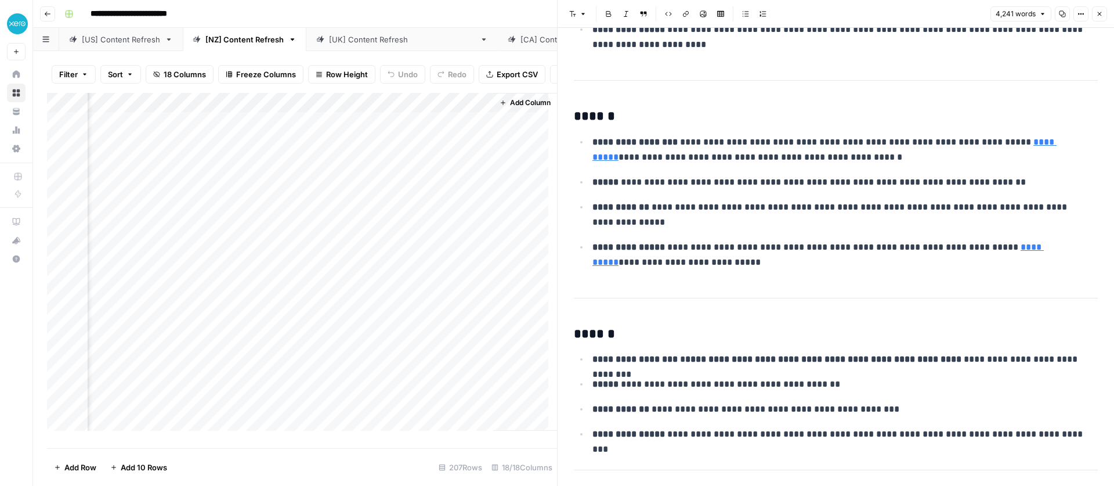
click at [660, 263] on p "**********" at bounding box center [840, 255] width 497 height 30
drag, startPoint x: 661, startPoint y: 263, endPoint x: 669, endPoint y: 244, distance: 21.1
click at [669, 244] on p "**********" at bounding box center [840, 255] width 497 height 30
click at [655, 265] on p "**********" at bounding box center [840, 255] width 497 height 30
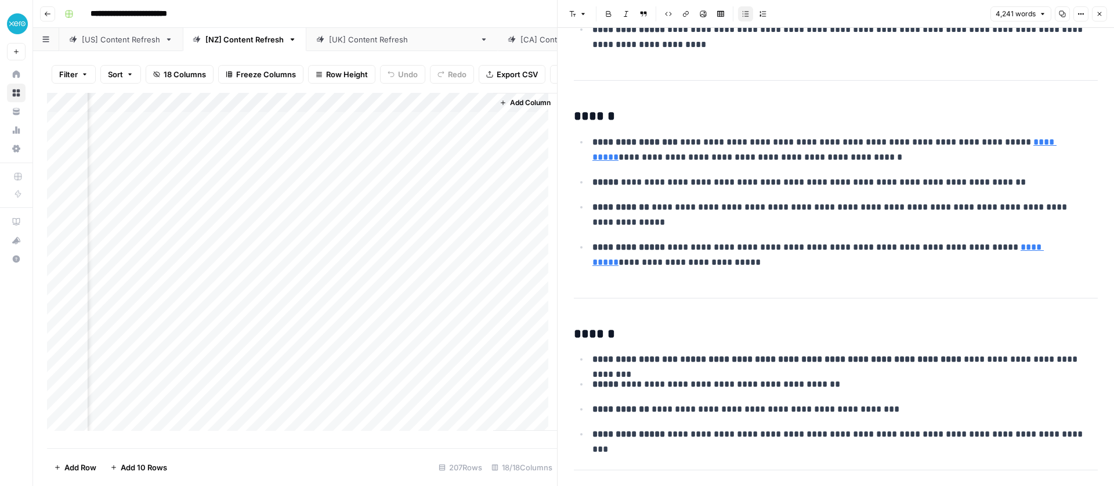
click at [679, 250] on p "**********" at bounding box center [840, 255] width 497 height 30
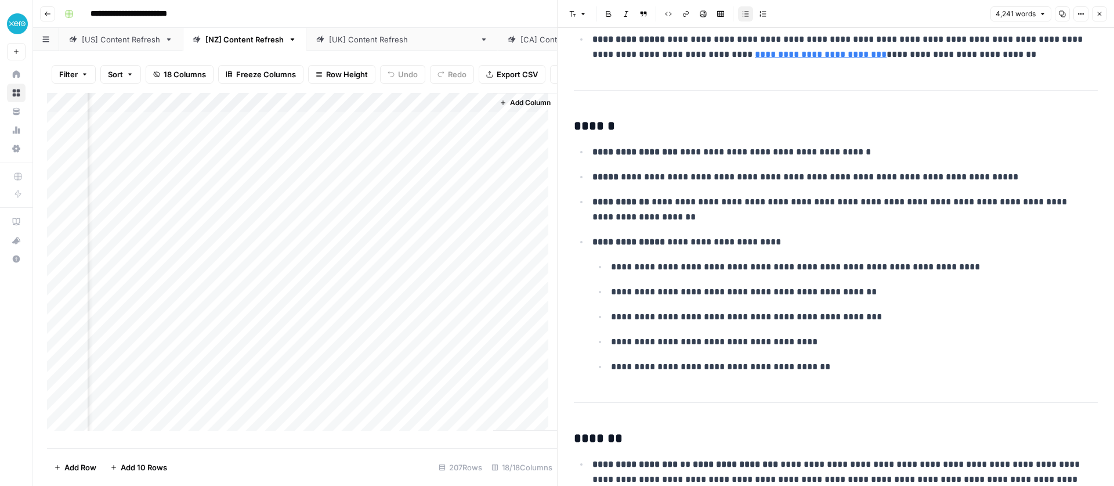
scroll to position [1649, 0]
click at [772, 314] on p "**********" at bounding box center [850, 317] width 478 height 15
click at [701, 240] on p "**********" at bounding box center [840, 242] width 497 height 15
click at [682, 278] on ul "**********" at bounding box center [844, 316] width 505 height 115
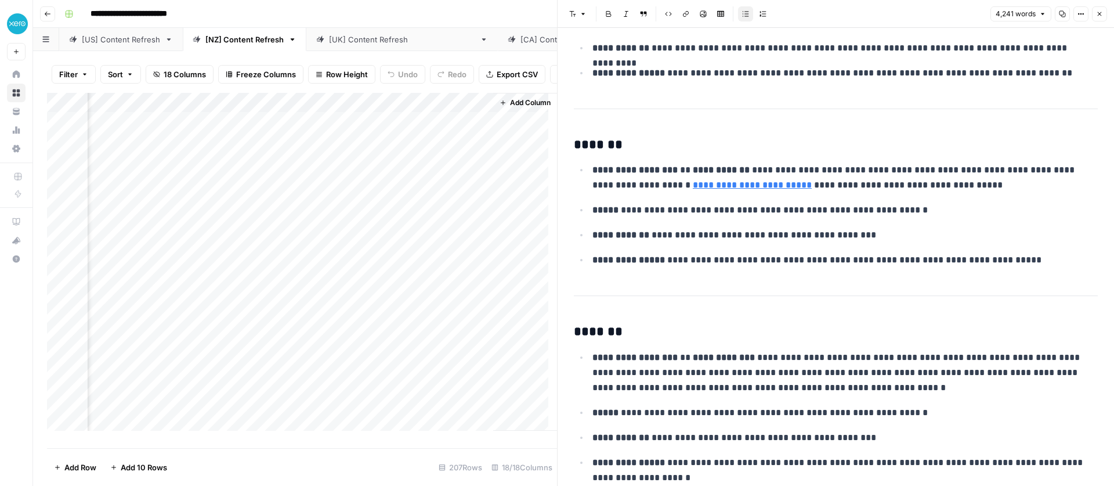
scroll to position [2351, 0]
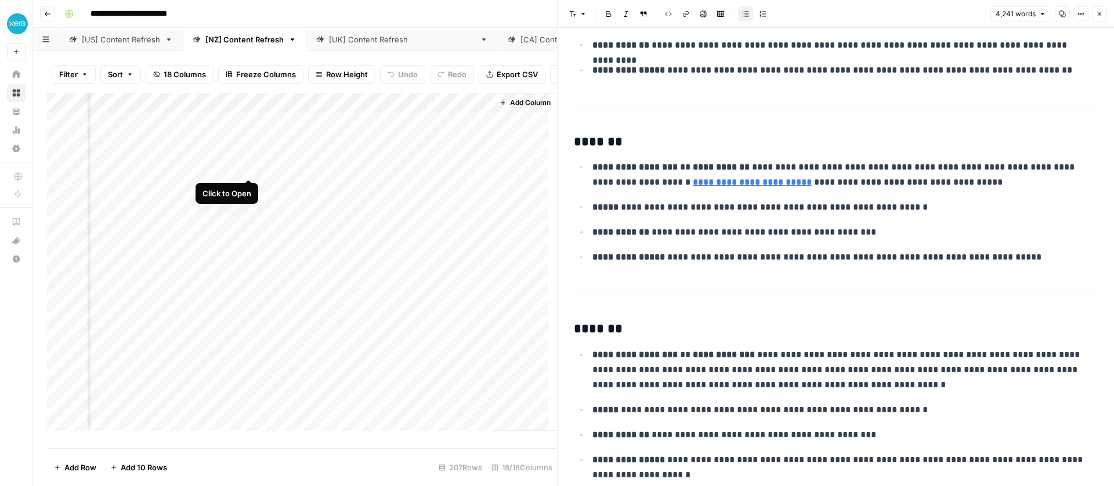
click at [251, 165] on div "Add Column" at bounding box center [302, 266] width 510 height 346
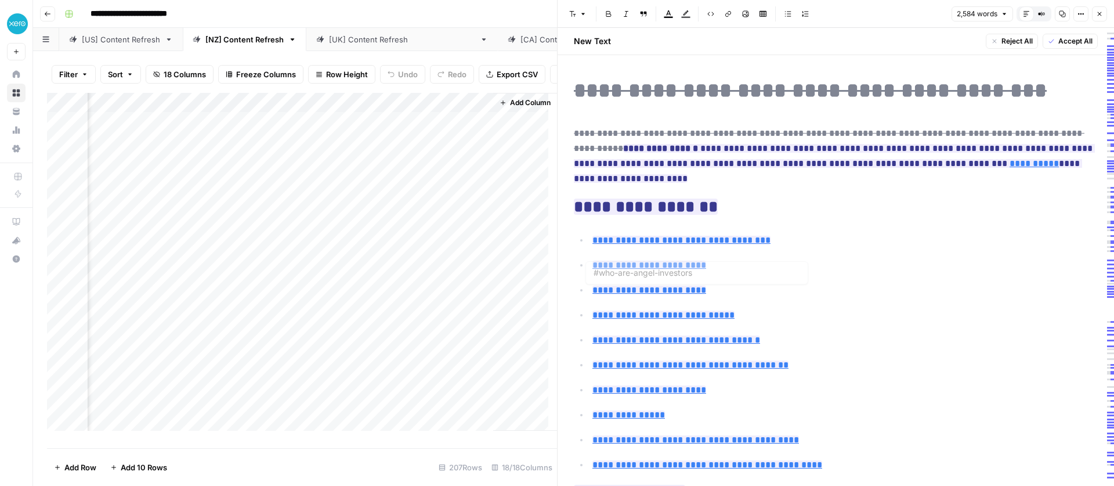
type input "#five-benefits-of-angel-funding"
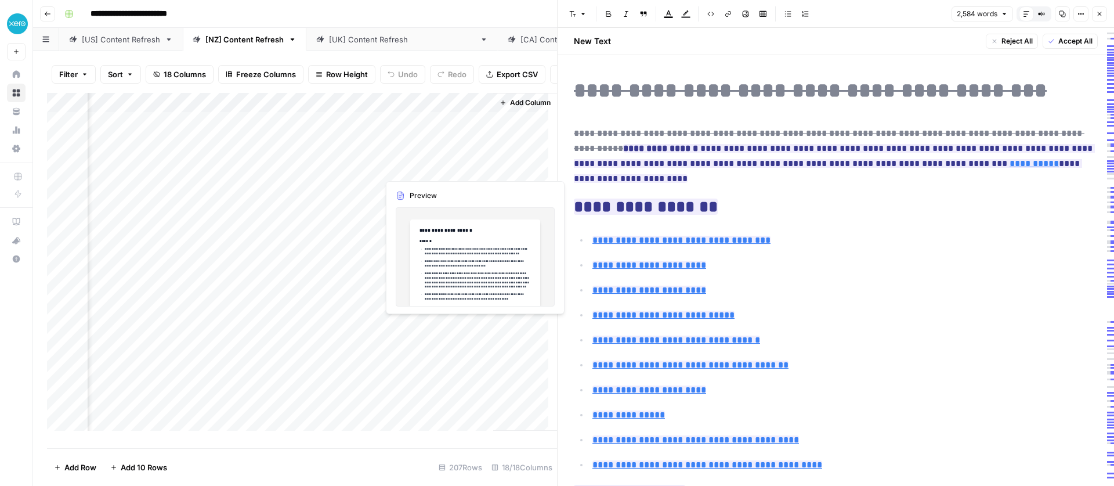
click at [438, 167] on div "Add Column" at bounding box center [302, 266] width 510 height 346
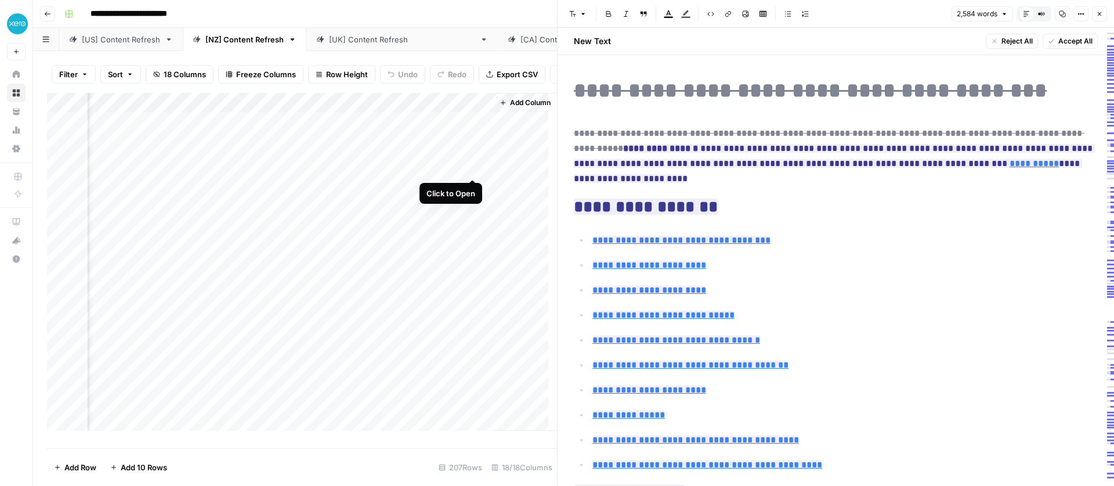
click at [469, 166] on div "Add Column" at bounding box center [302, 266] width 510 height 346
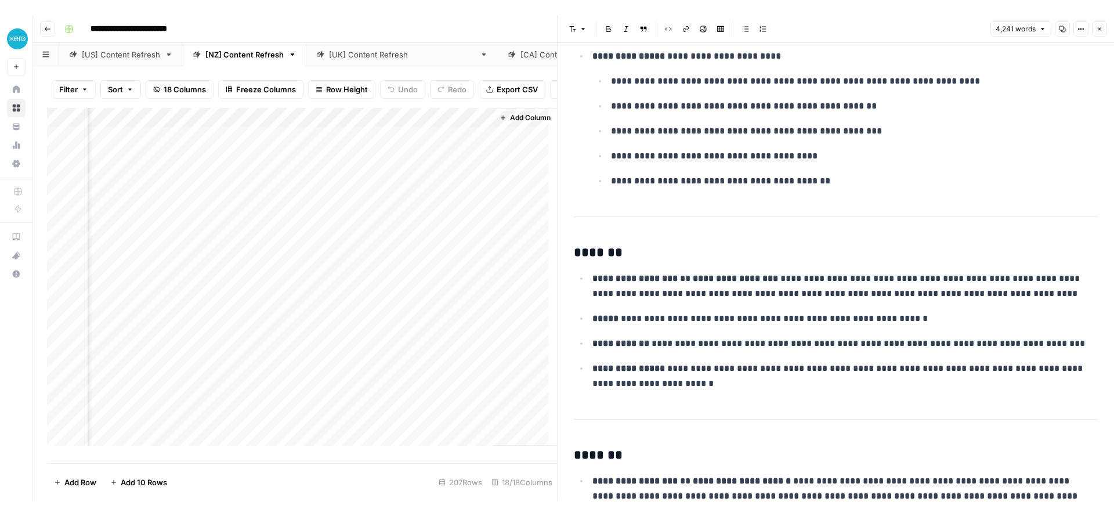
scroll to position [1978, 0]
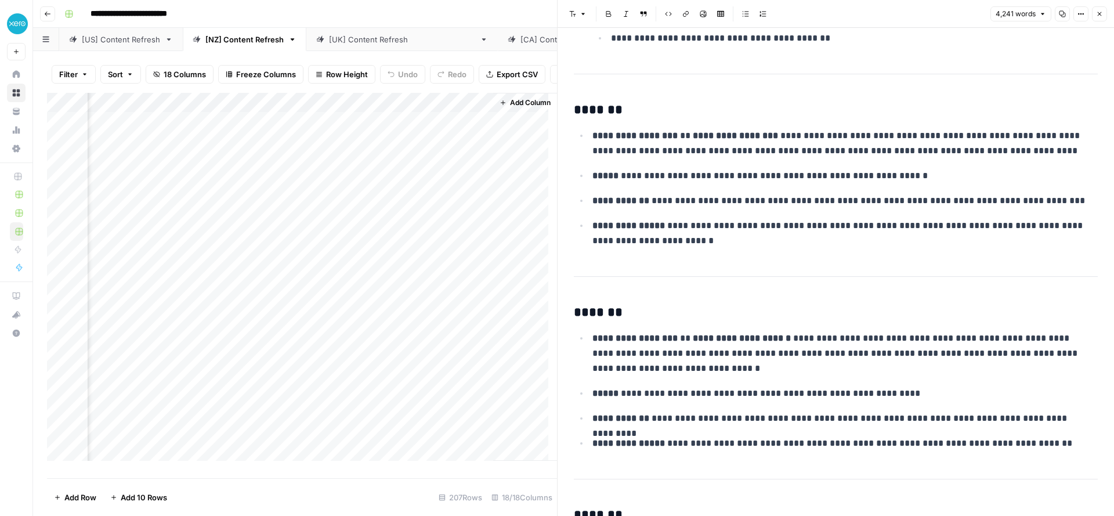
click at [150, 41] on div "[US] Content Refresh" at bounding box center [121, 40] width 78 height 12
